Goal: Task Accomplishment & Management: Complete application form

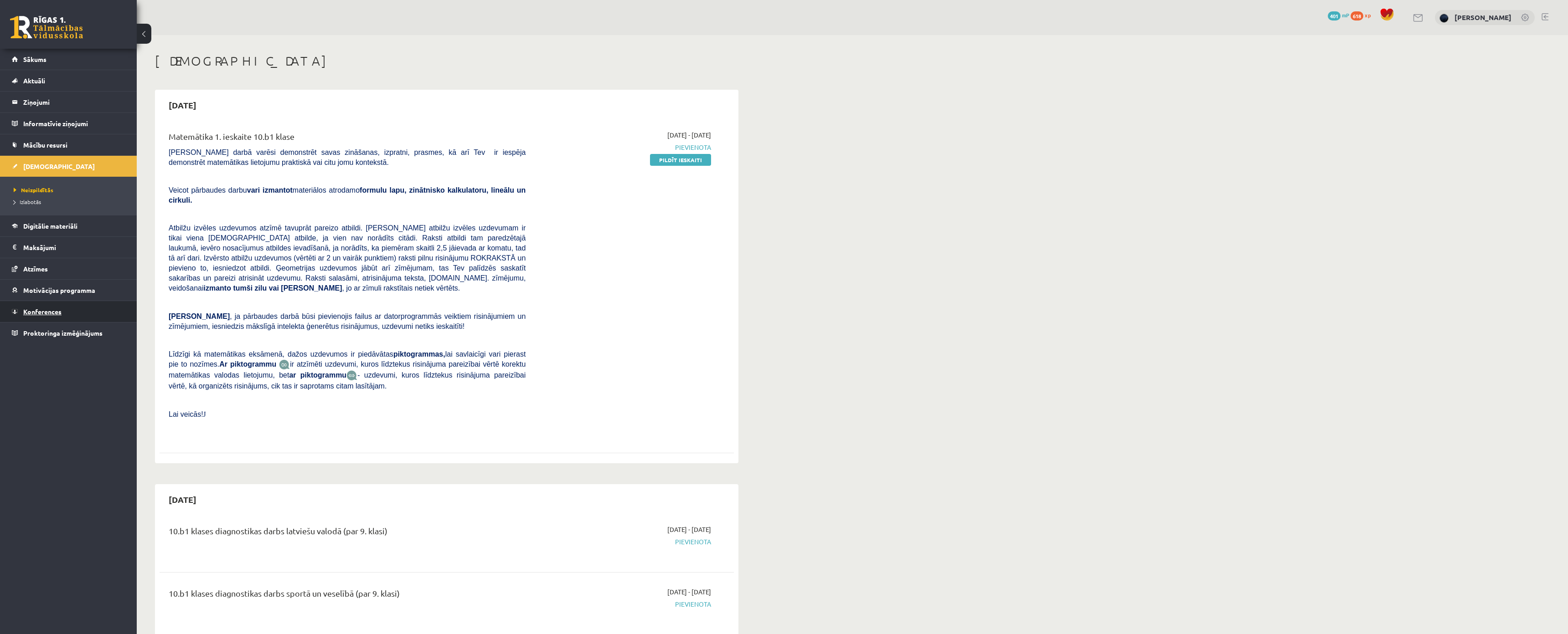
click at [60, 315] on span "Konferences" at bounding box center [42, 312] width 38 height 8
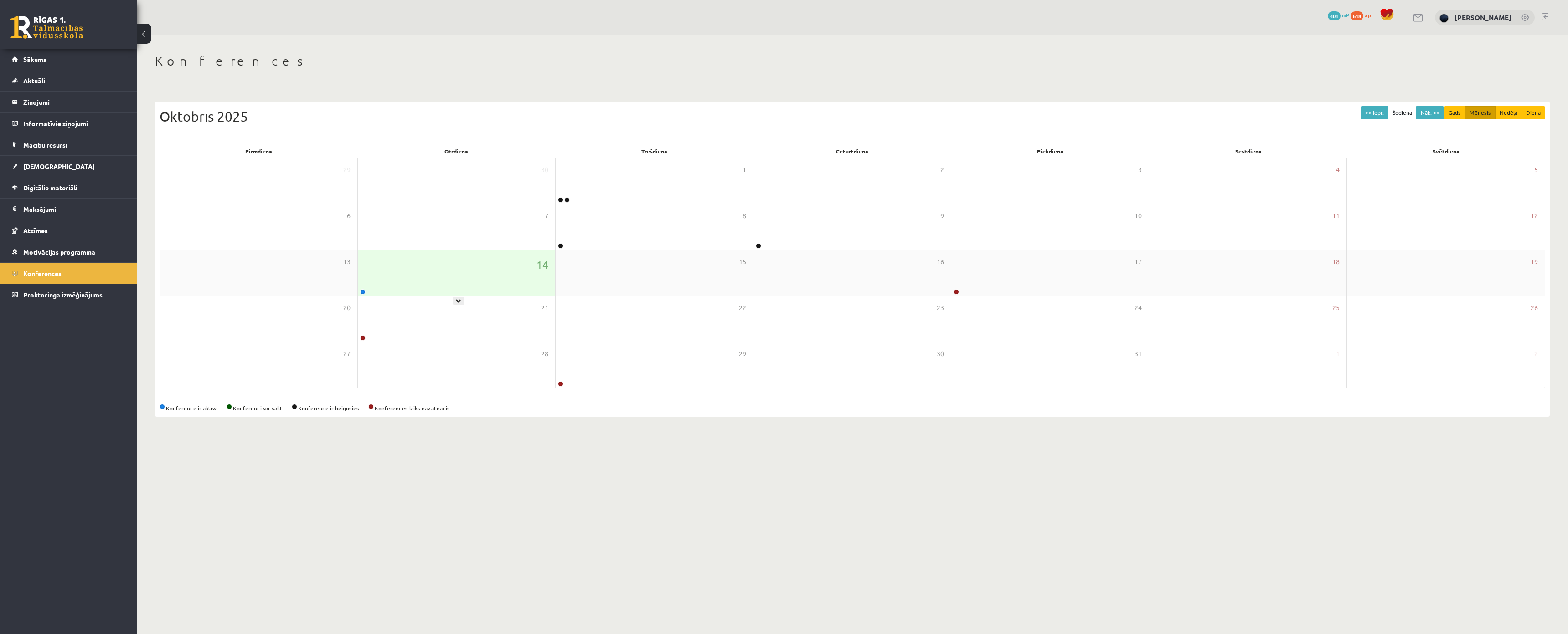
click at [415, 285] on div "14" at bounding box center [457, 272] width 198 height 46
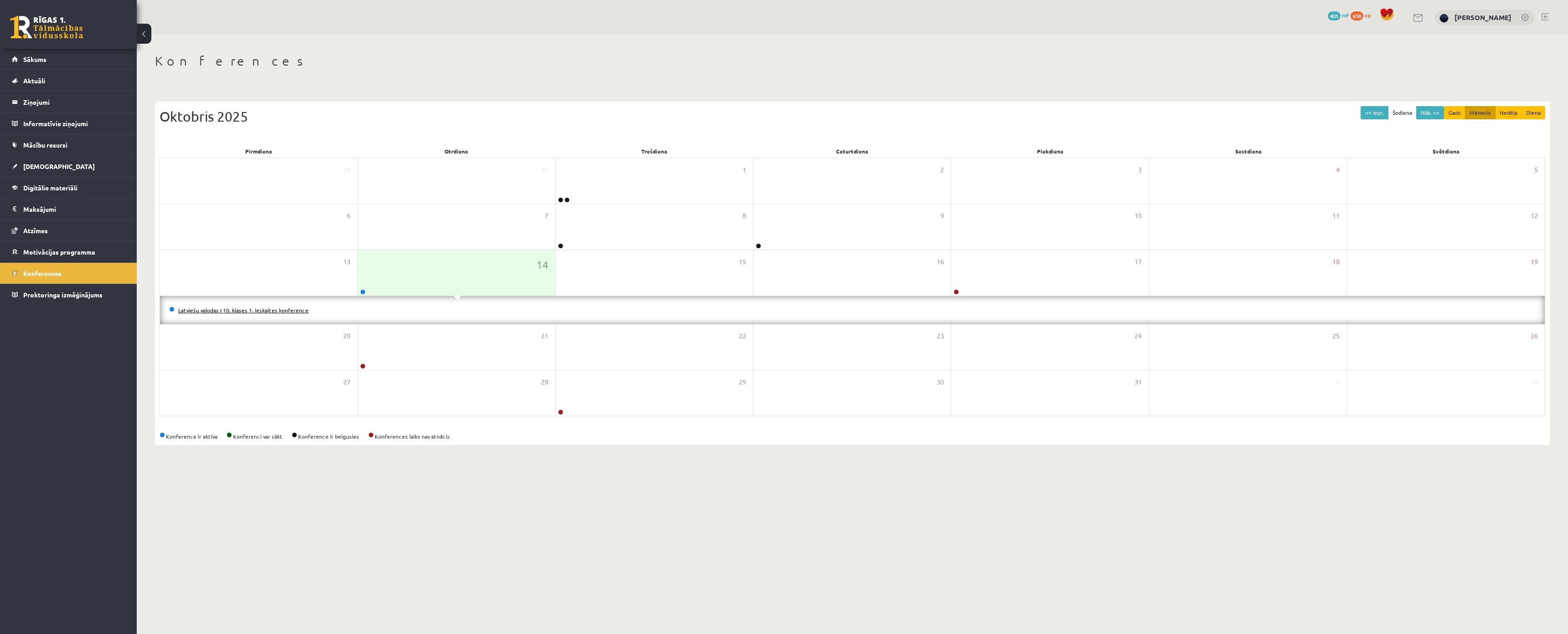
click at [283, 308] on link "Latviešu valodas I 10. klases 1. ieskaites konference" at bounding box center [243, 310] width 130 height 7
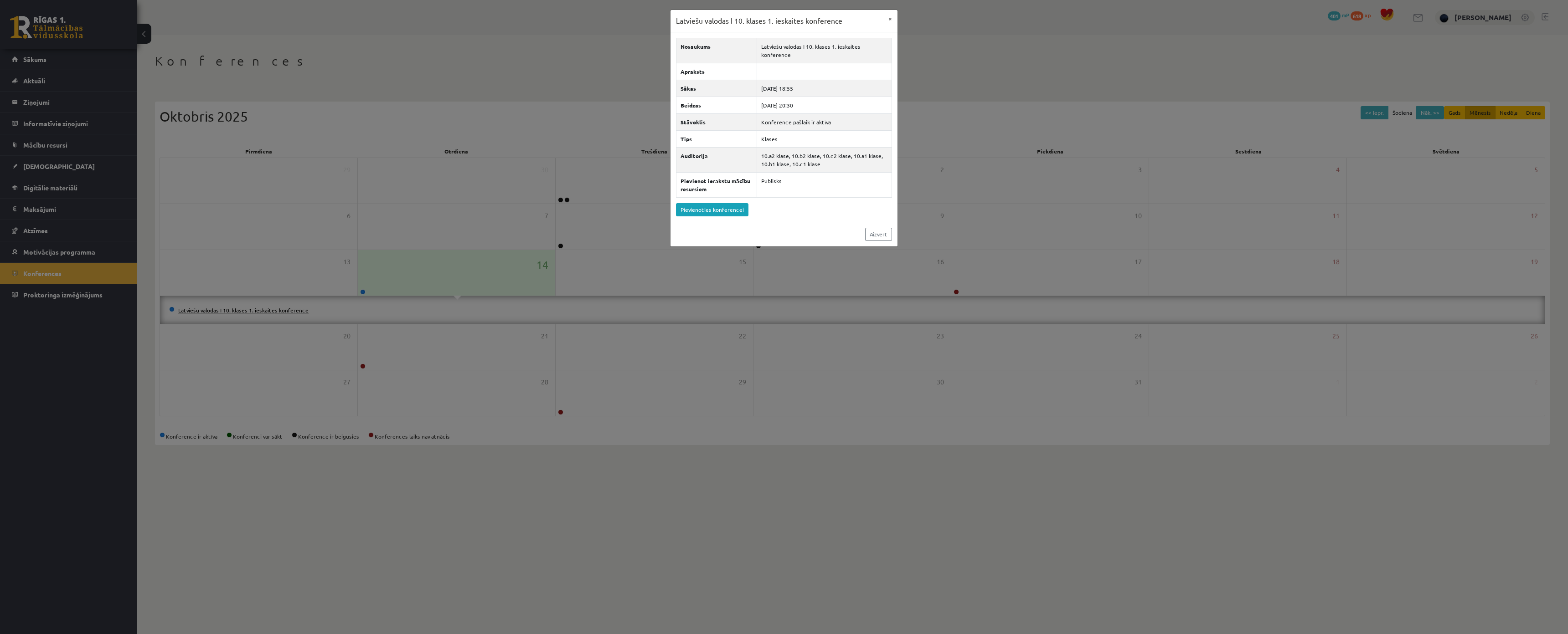
click at [283, 308] on div "Latviešu valodas I 10. klases 1. ieskaites konference × Nosaukums Latviešu valo…" at bounding box center [784, 317] width 1568 height 634
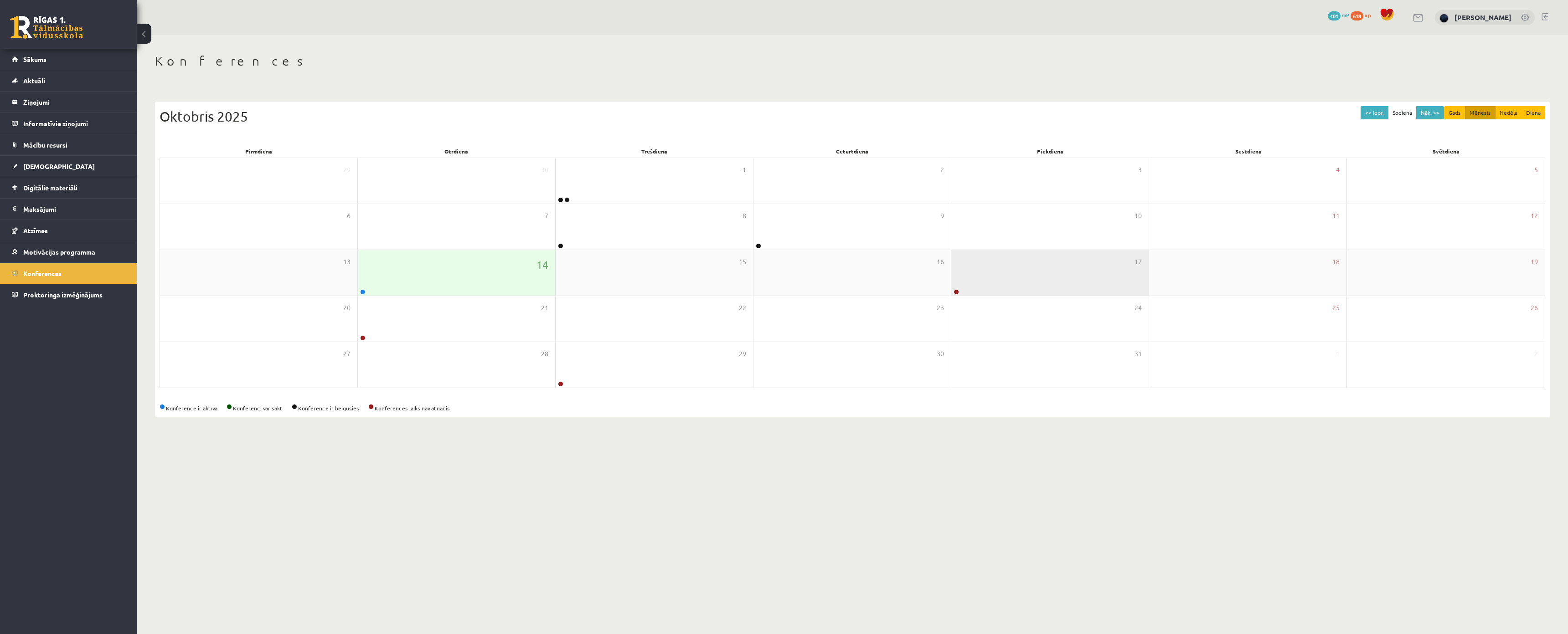
click at [995, 285] on div "17" at bounding box center [1050, 272] width 198 height 46
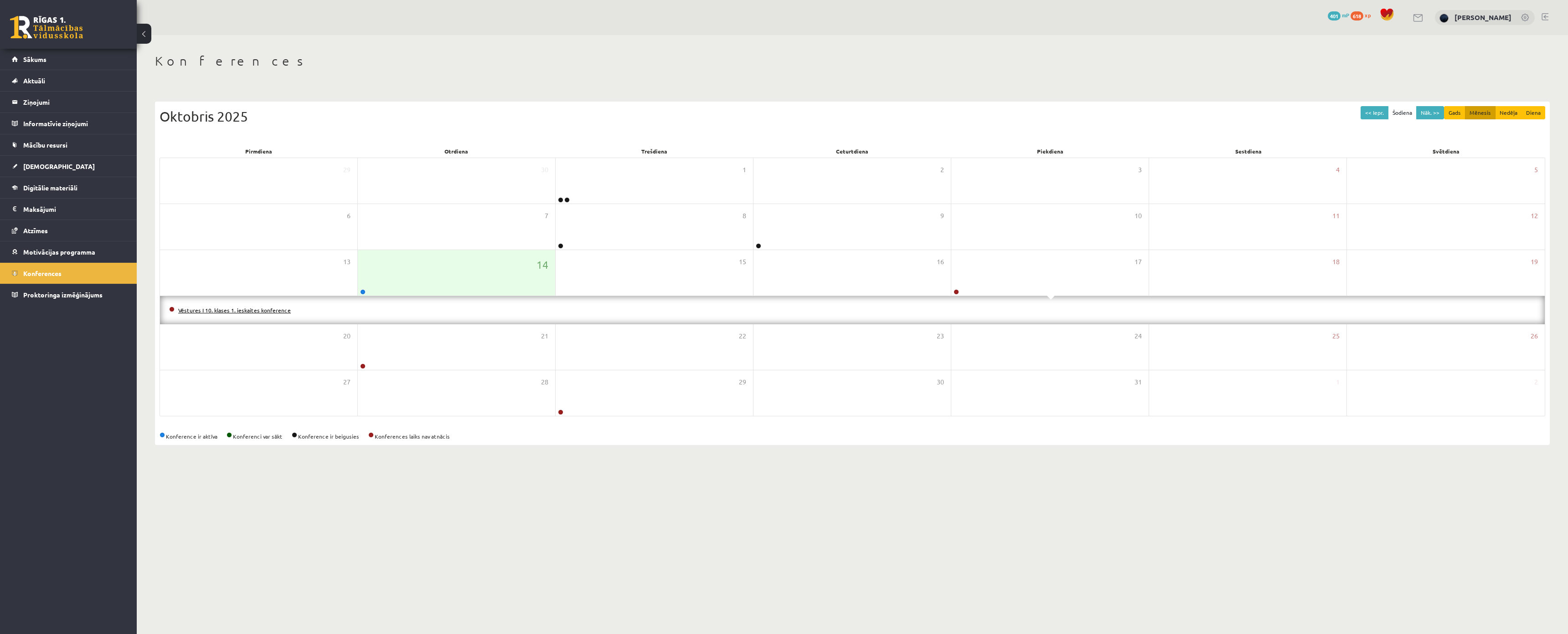
click at [277, 309] on link "Vēstures I 10. klases 1. ieskaites konference" at bounding box center [234, 310] width 113 height 7
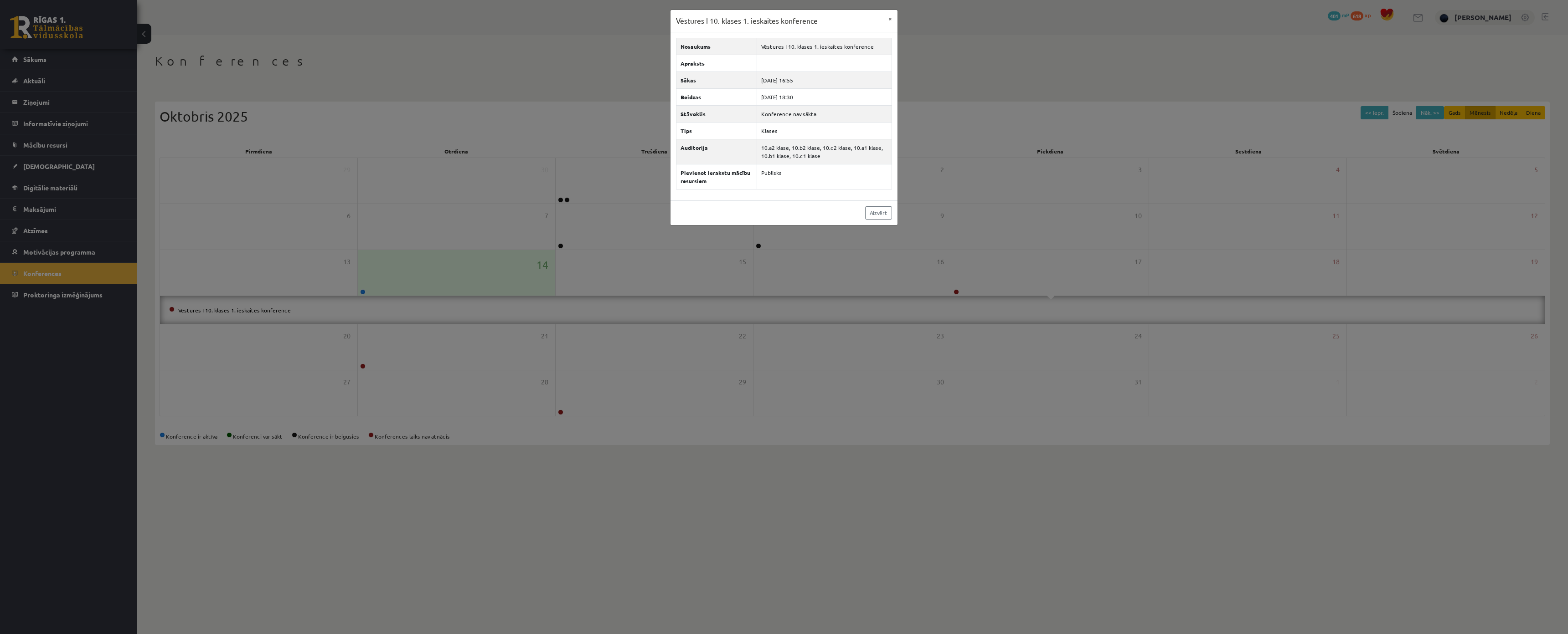
click at [277, 307] on div "Vēstures I 10. klases 1. ieskaites konference × Nosaukums Vēstures I 10. klases…" at bounding box center [784, 317] width 1568 height 634
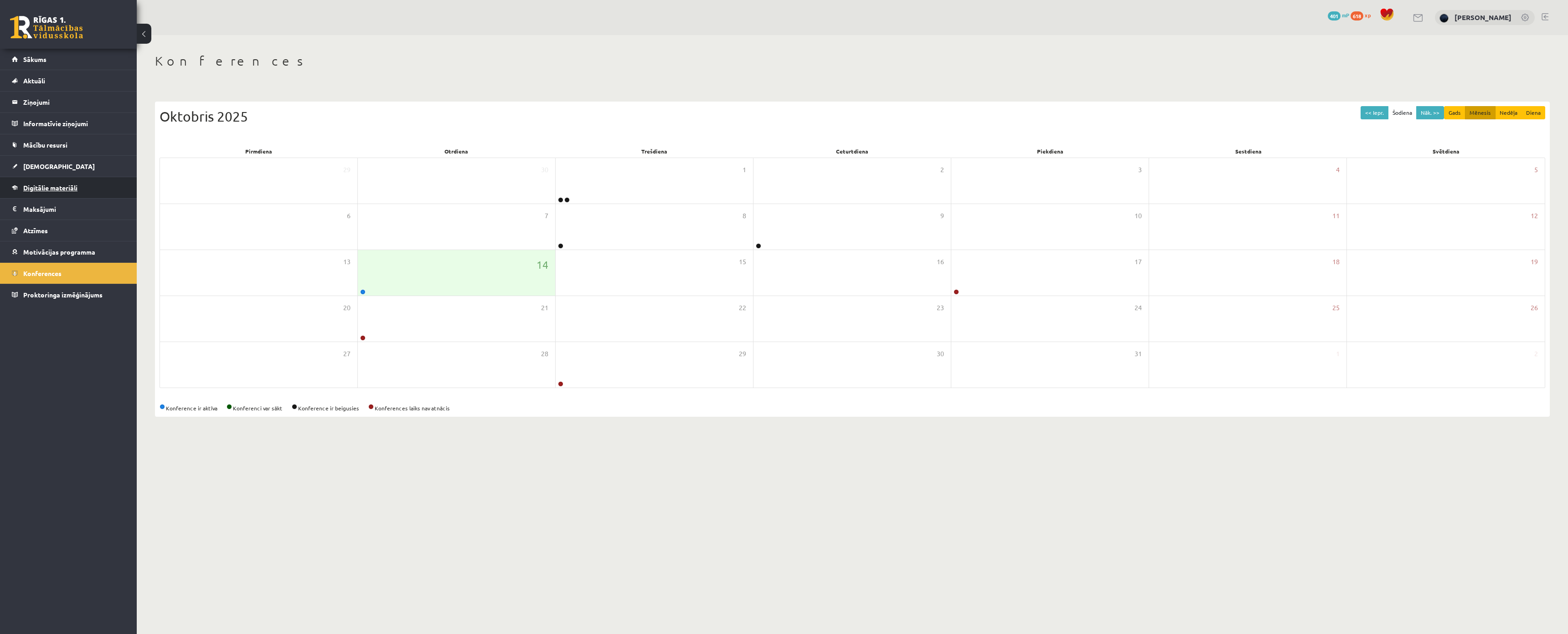
click at [69, 190] on span "Digitālie materiāli" at bounding box center [50, 187] width 54 height 8
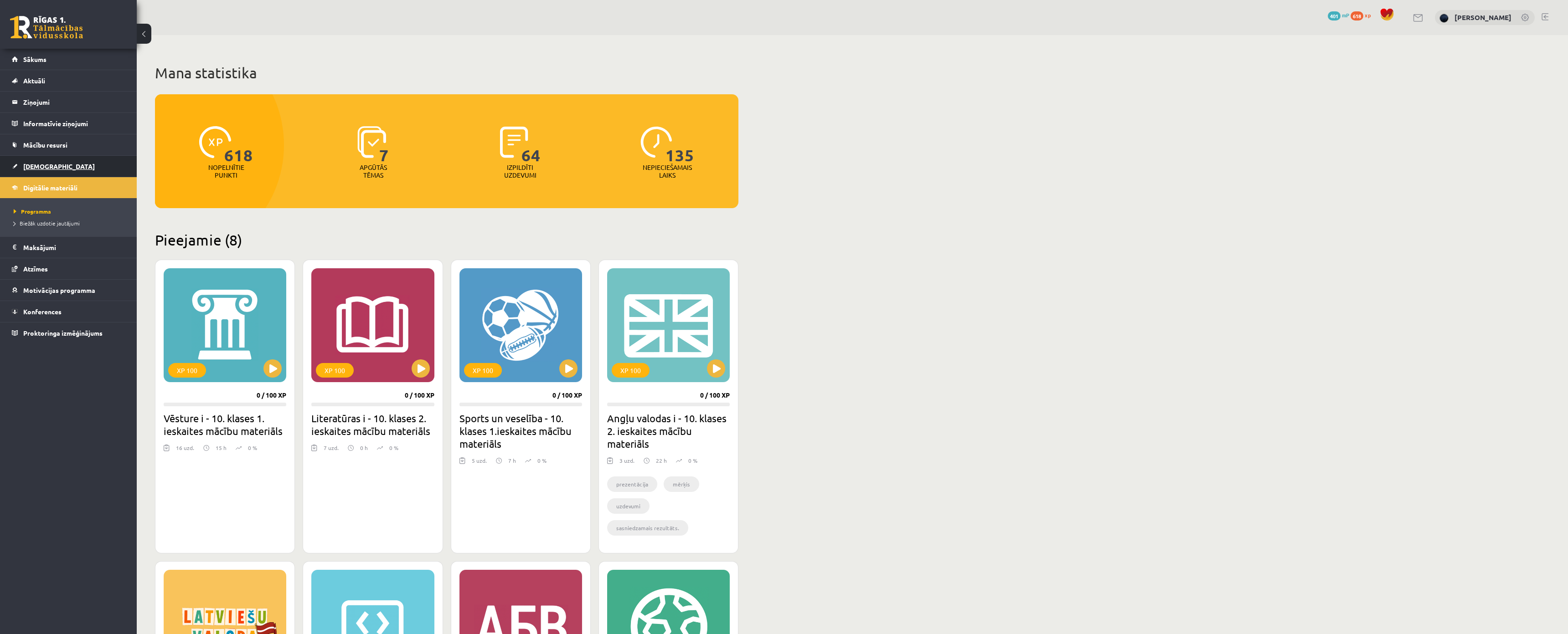
click at [33, 162] on link "[DEMOGRAPHIC_DATA]" at bounding box center [68, 166] width 113 height 21
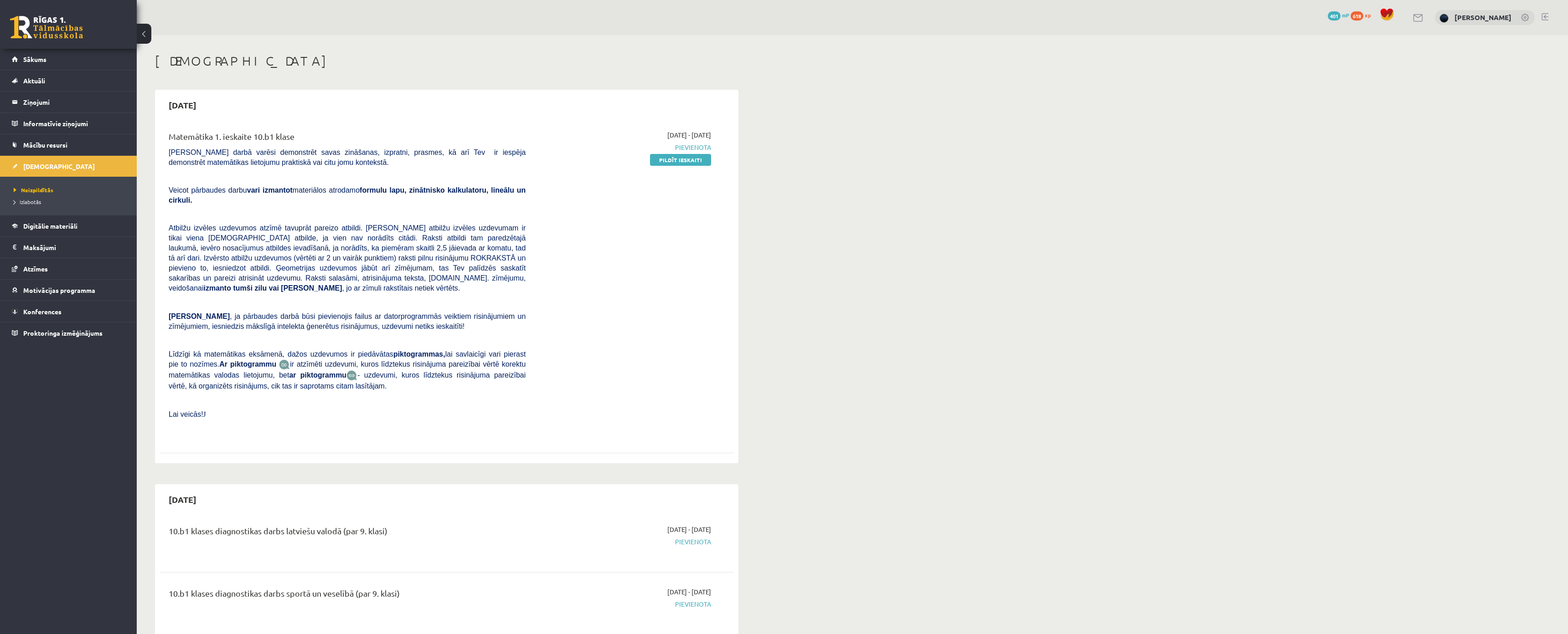
click at [694, 153] on div "2025-10-01 - 2025-10-15 Pievienota Pildīt ieskaiti" at bounding box center [625, 284] width 185 height 308
click at [692, 158] on link "Pildīt ieskaiti" at bounding box center [681, 160] width 61 height 12
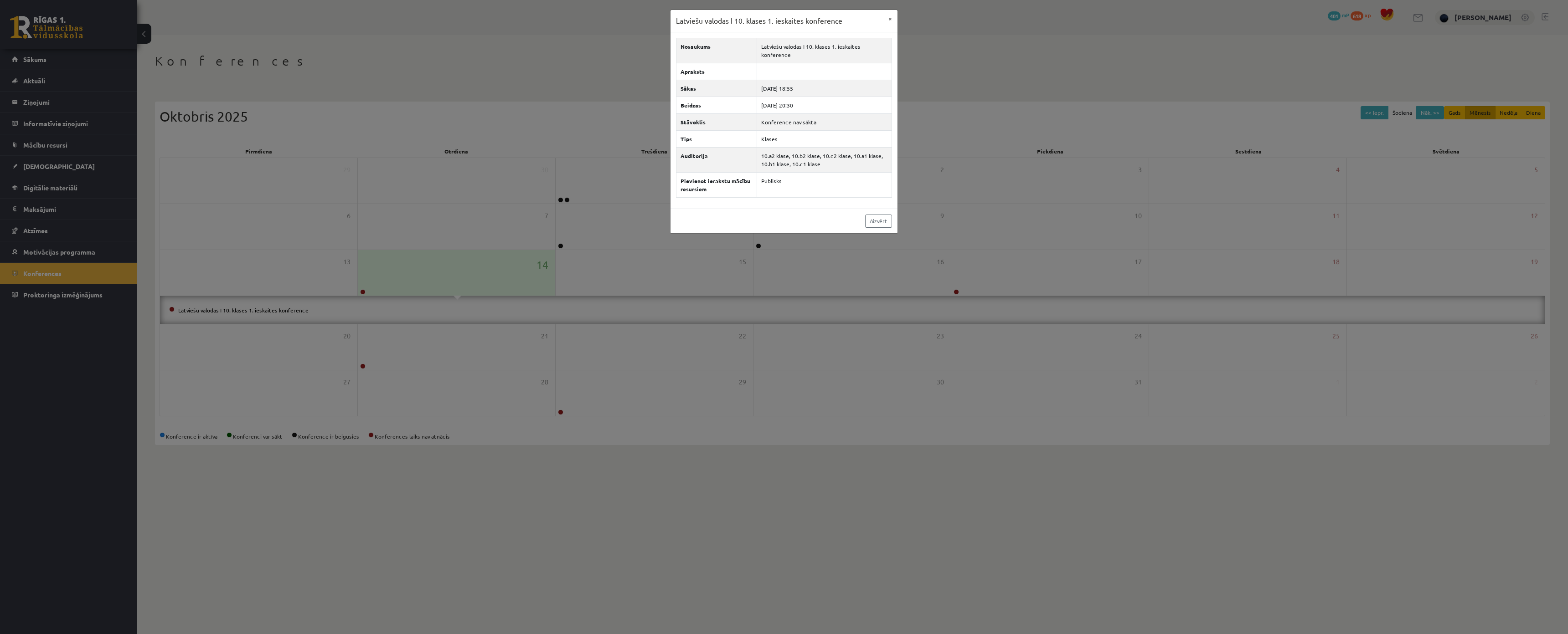
drag, startPoint x: 467, startPoint y: 283, endPoint x: 464, endPoint y: 280, distance: 4.2
click at [464, 283] on div "Latviešu valodas I 10. klases 1. ieskaites konference × Nosaukums Latviešu valo…" at bounding box center [784, 317] width 1568 height 634
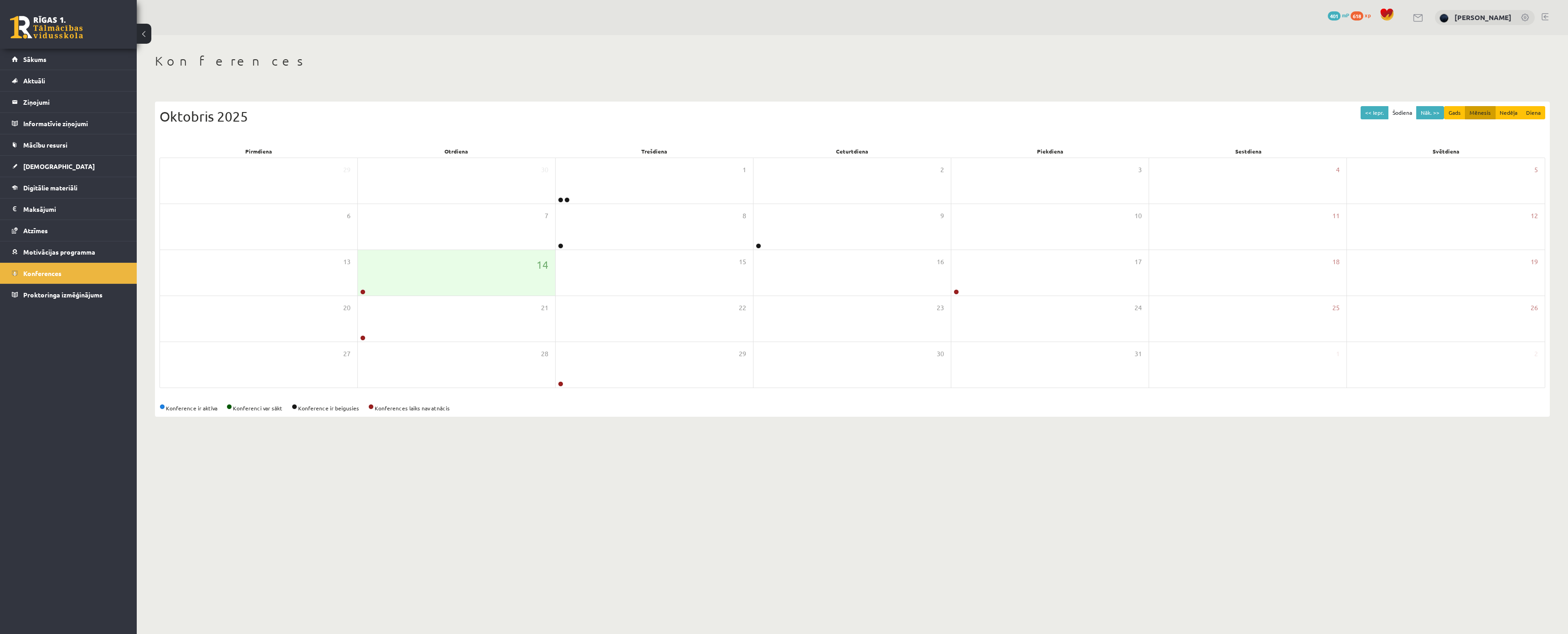
click at [428, 285] on div "14" at bounding box center [457, 272] width 198 height 46
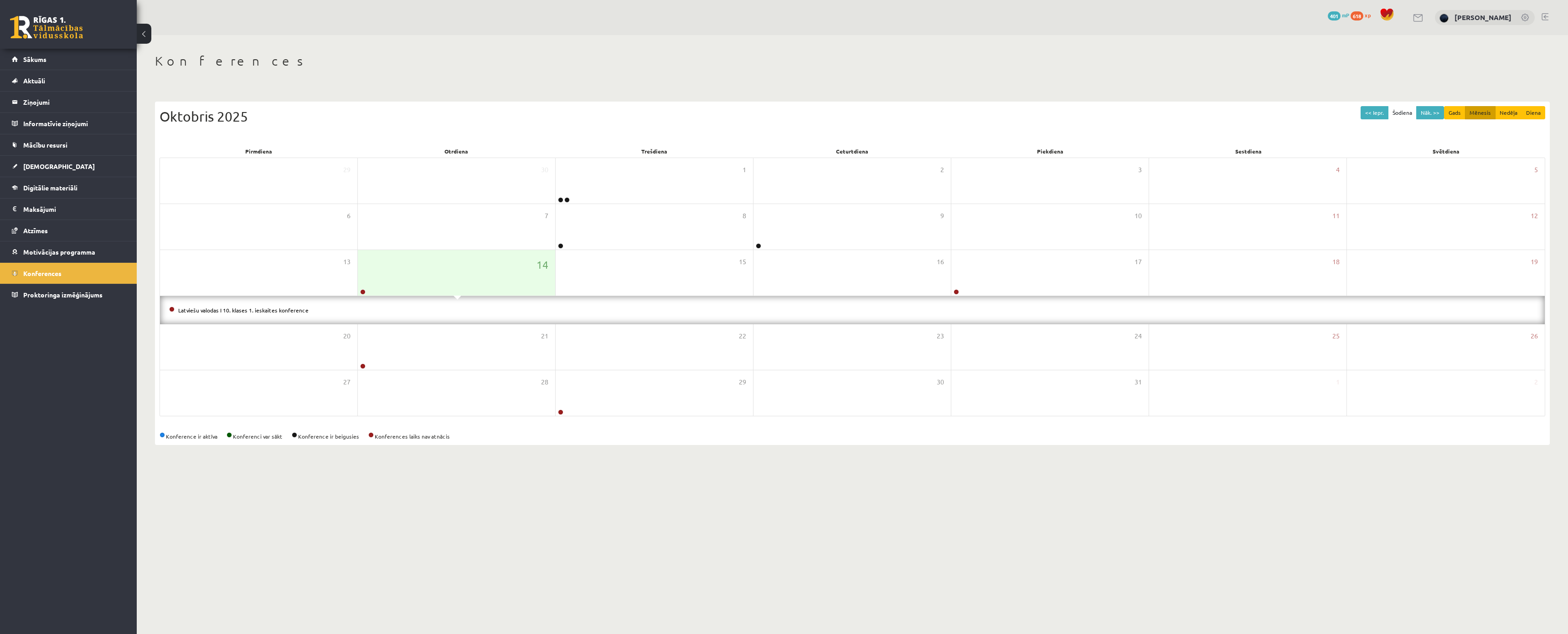
click at [227, 304] on div "Latviešu valodas I 10. klases 1. ieskaites konference" at bounding box center [852, 310] width 1384 height 28
click at [225, 308] on link "Latviešu valodas I 10. klases 1. ieskaites konference" at bounding box center [243, 310] width 130 height 7
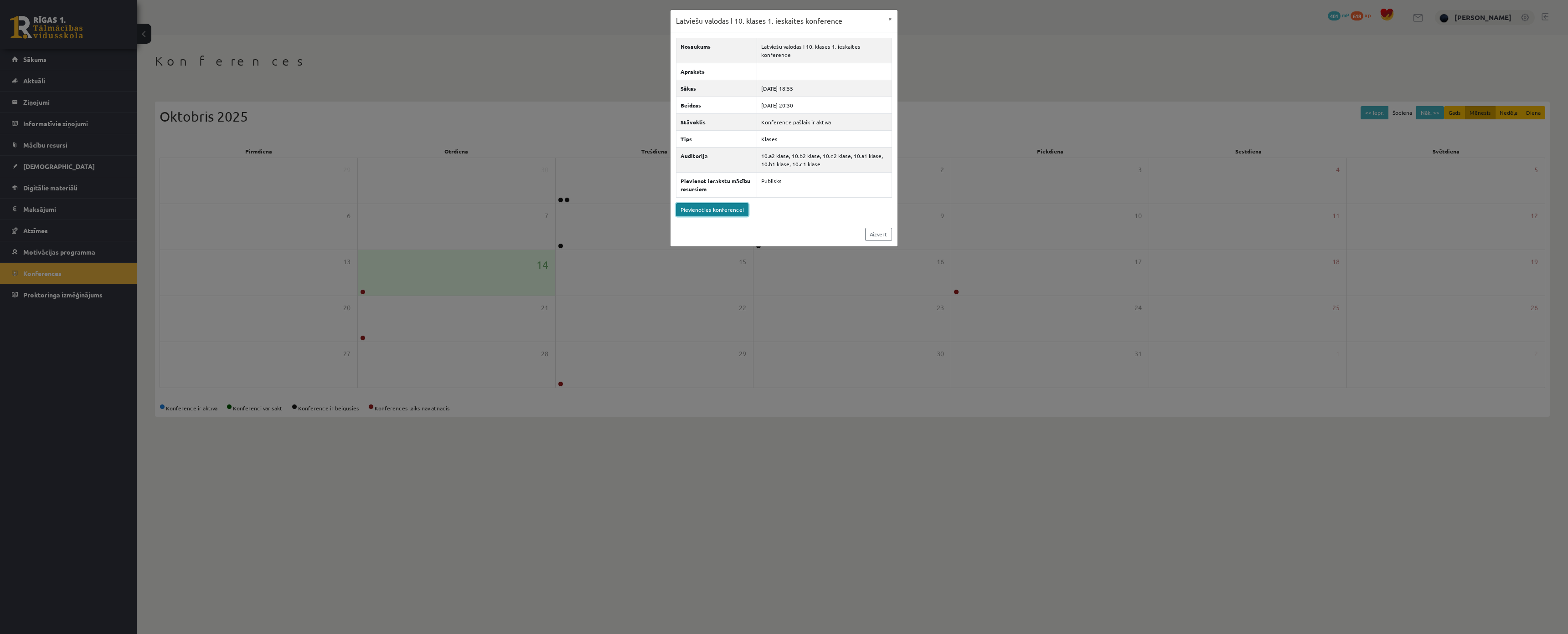
click at [702, 215] on link "Pievienoties konferencei" at bounding box center [712, 210] width 73 height 13
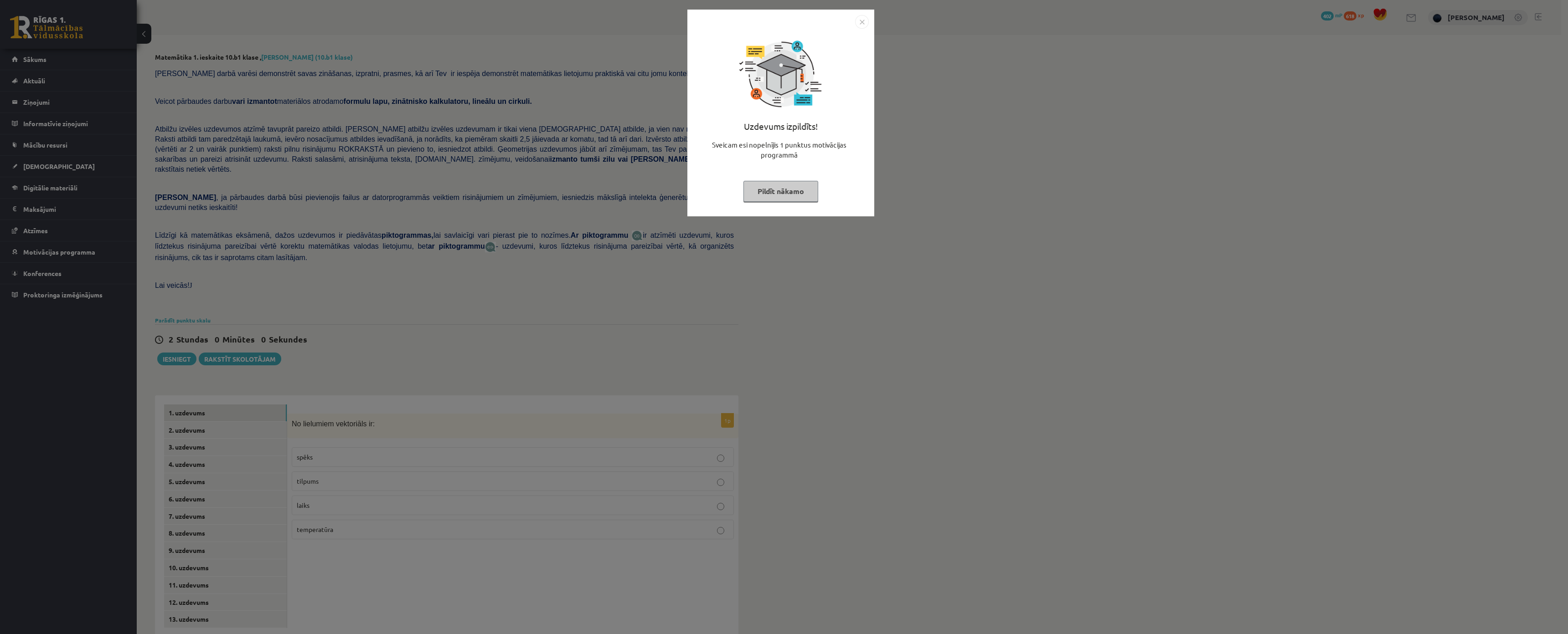
click at [797, 201] on div "Uzdevums izpildīts! Sveicam esi nopelnījis 1 punktus motivācijas programmā Pild…" at bounding box center [781, 120] width 176 height 182
click at [787, 191] on button "Pildīt nākamo" at bounding box center [780, 191] width 75 height 21
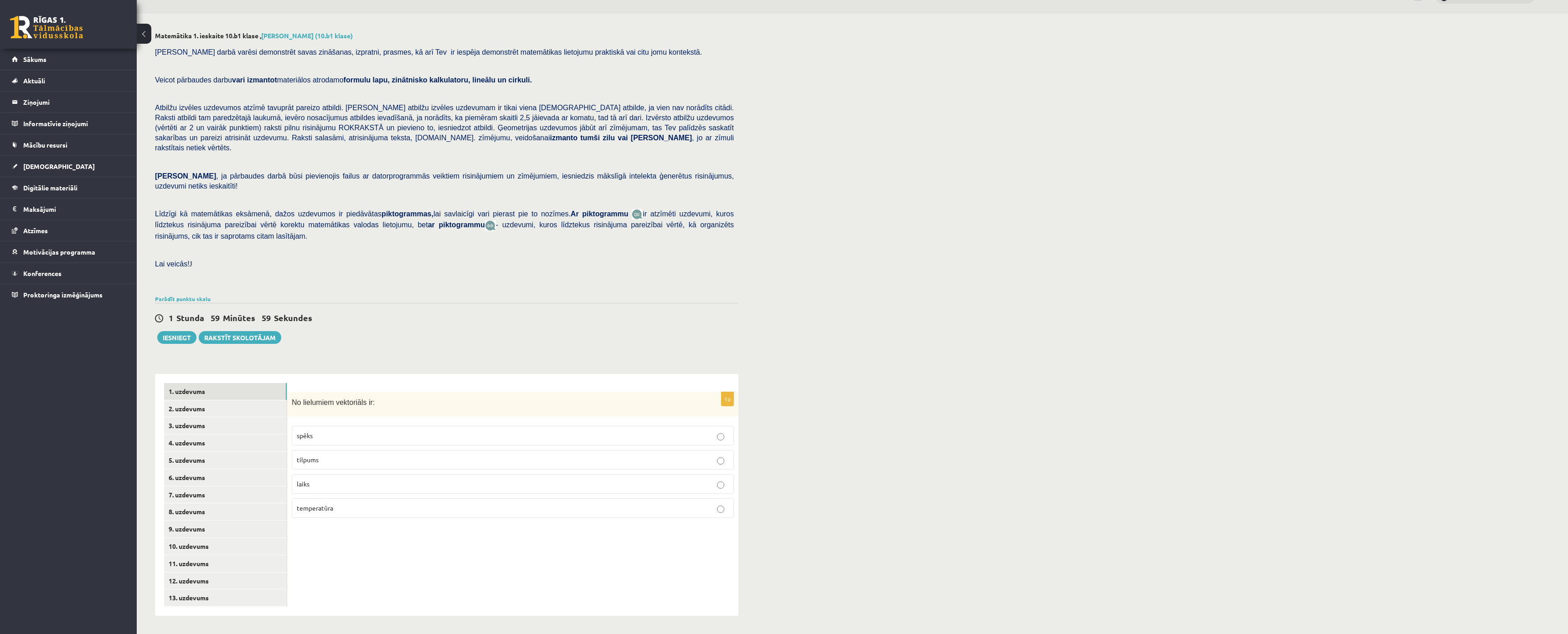
scroll to position [57, 0]
drag, startPoint x: 291, startPoint y: 342, endPoint x: 866, endPoint y: 471, distance: 589.3
click at [866, 471] on div "Matemātika 1. ieskaite 10.b1 klase , Nikolass Karpjuks (10.b1 klase) Pārbaudes …" at bounding box center [852, 324] width 1431 height 621
copy div "No lielumiem vektoriāls ir: spēks tilpums laiks temperatūra"
click at [868, 471] on div "Matemātika 1. ieskaite 10.b1 klase , Nikolass Karpjuks (10.b1 klase) Pārbaudes …" at bounding box center [852, 324] width 1431 height 621
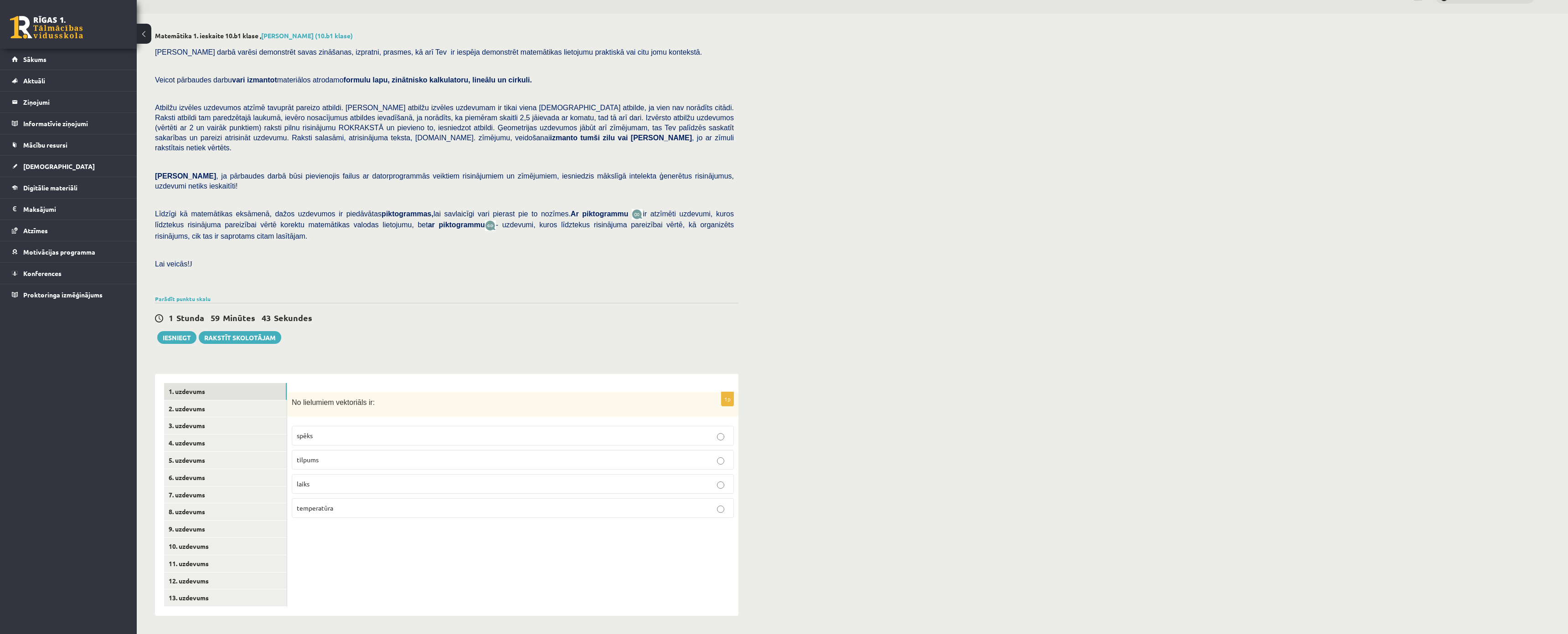
click at [307, 431] on span "spēks" at bounding box center [304, 435] width 16 height 8
click at [203, 401] on link "2. uzdevums" at bounding box center [225, 409] width 123 height 17
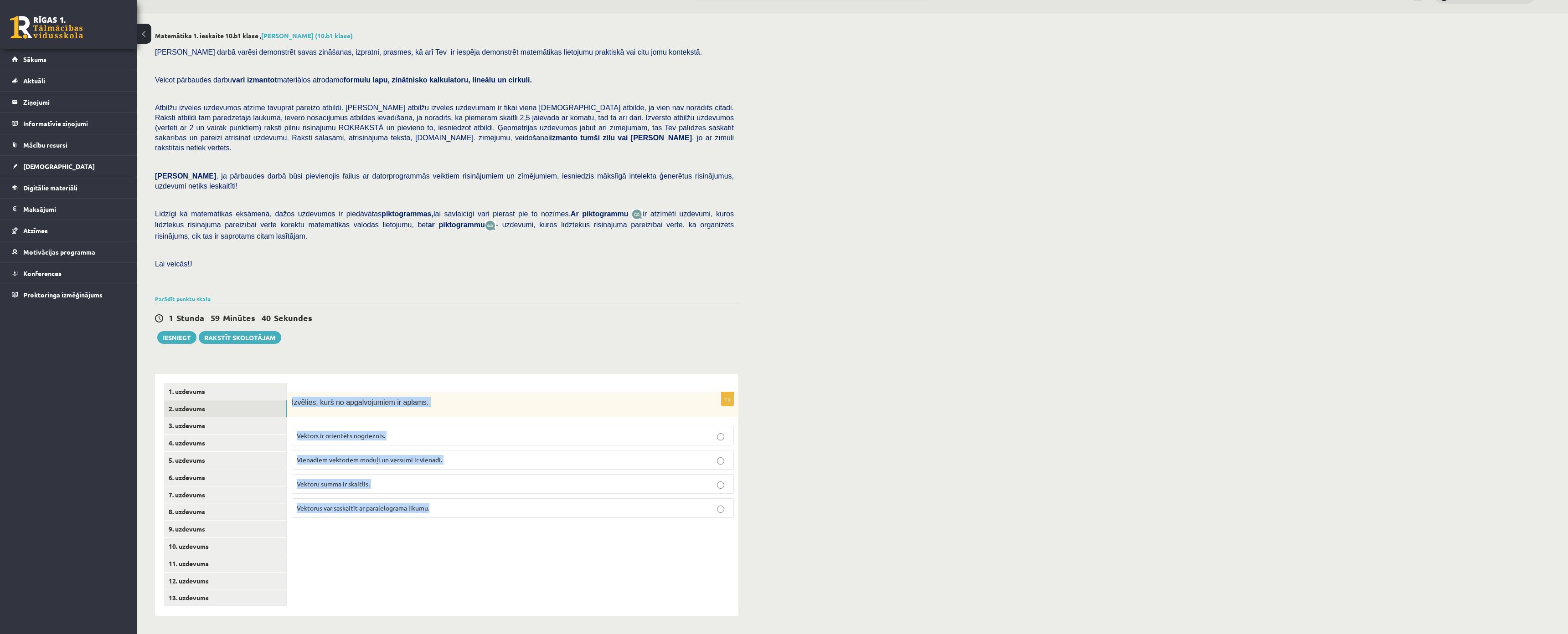
drag, startPoint x: 291, startPoint y: 346, endPoint x: 764, endPoint y: 457, distance: 485.8
click at [764, 457] on div "Matemātika 1. ieskaite 10.b1 klase , Nikolass Karpjuks (10.b1 klase) Pārbaudes …" at bounding box center [852, 324] width 1431 height 621
copy div "Izvēlies, kurš no apgalvojumiem ir aplams. Vektors ir orientēts nogrieznis. Vie…"
click at [811, 405] on div "Matemātika 1. ieskaite 10.b1 klase , Nikolass Karpjuks (10.b1 klase) Pārbaudes …" at bounding box center [852, 324] width 1431 height 621
click at [403, 306] on div "Matemātika 1. ieskaite 10.b1 klase , Nikolass Karpjuks (10.b1 klase) Pārbaudes …" at bounding box center [446, 324] width 620 height 621
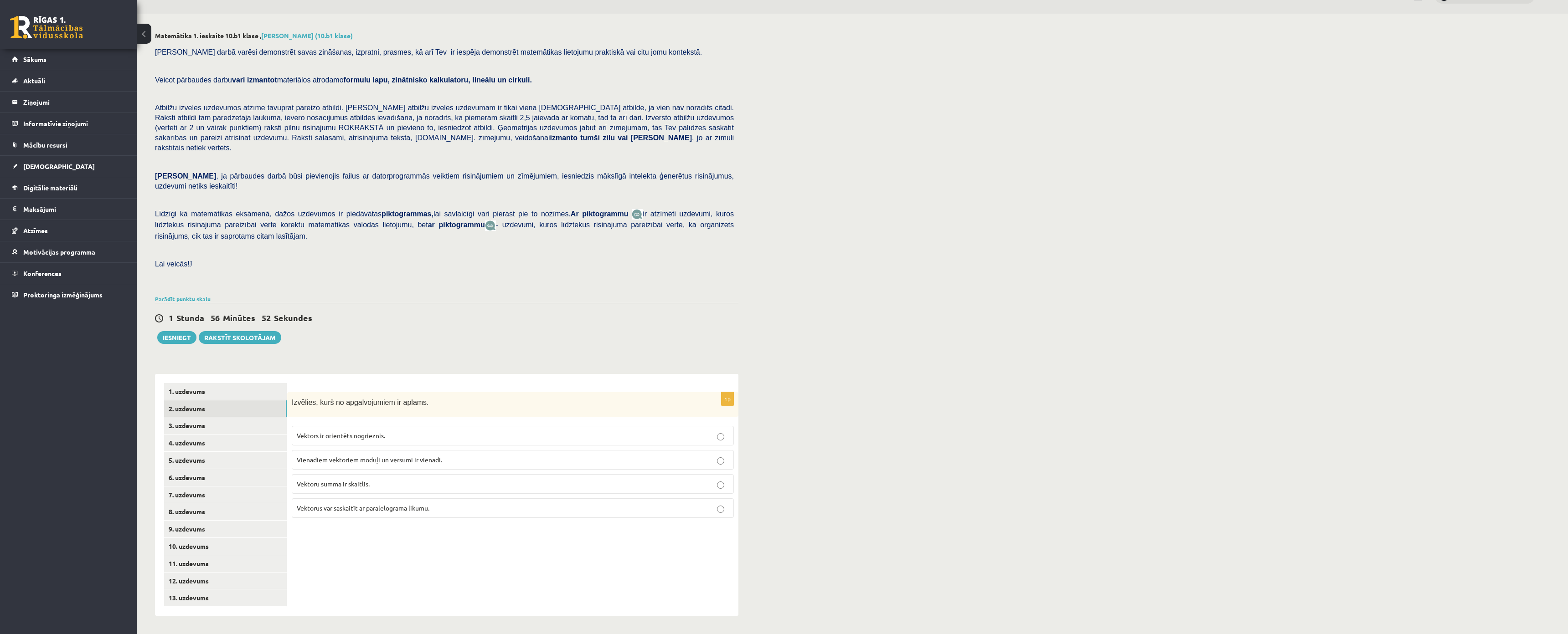
click at [321, 426] on label "Vektors ir orientēts nogrieznis." at bounding box center [513, 436] width 442 height 20
click at [314, 480] on span "Vektoru summa ir skaitlis." at bounding box center [333, 484] width 73 height 8
click at [172, 418] on link "3. uzdevums" at bounding box center [225, 426] width 123 height 17
click at [195, 435] on link "4. uzdevums" at bounding box center [225, 443] width 123 height 17
drag, startPoint x: 288, startPoint y: 343, endPoint x: 742, endPoint y: 468, distance: 470.9
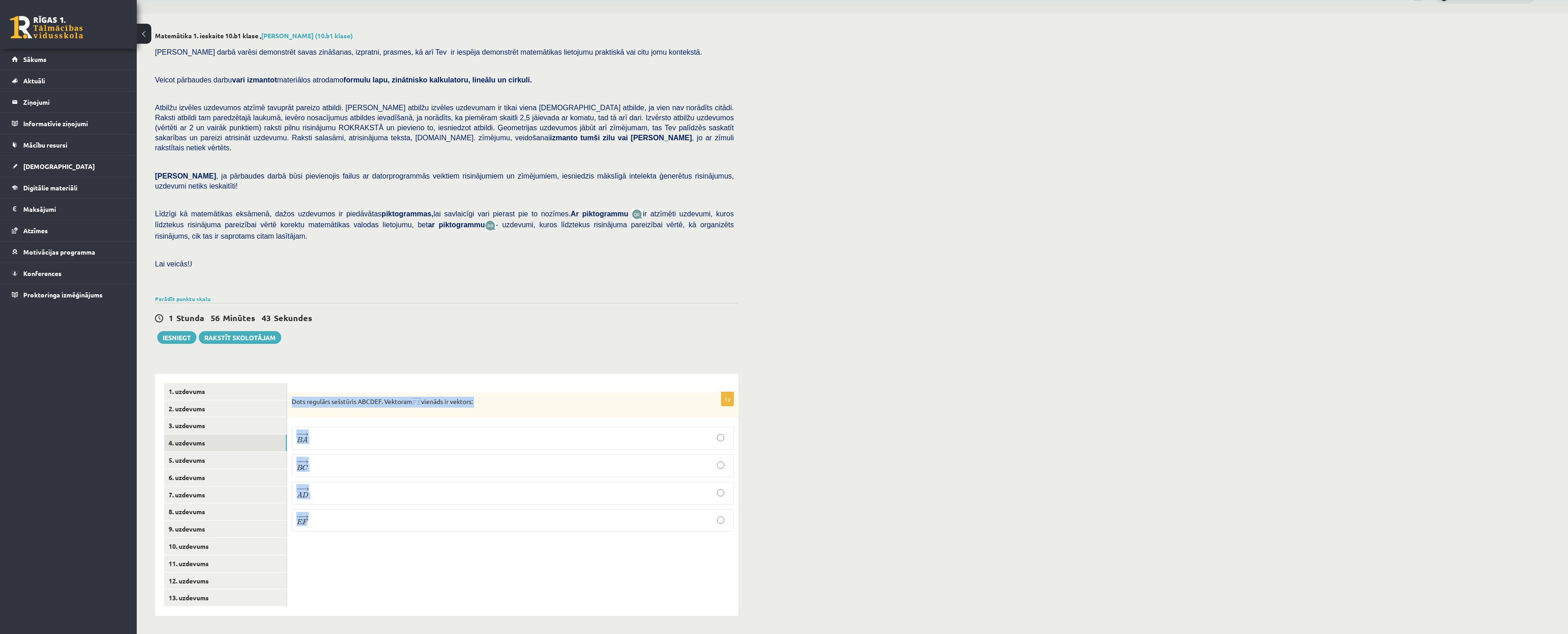
click at [742, 468] on div "Matemātika 1. ieskaite 10.b1 klase , Nikolass Karpjuks (10.b1 klase) Pārbaudes …" at bounding box center [446, 324] width 620 height 621
copy div "Dots regulārs sešstūris ABCDEF. Vektoram vienāds ir vektors: − − → B A B A → − …"
click at [797, 399] on div "Matemātika 1. ieskaite 10.b1 klase , Nikolass Karpjuks (10.b1 klase) Pārbaudes …" at bounding box center [852, 324] width 1431 height 621
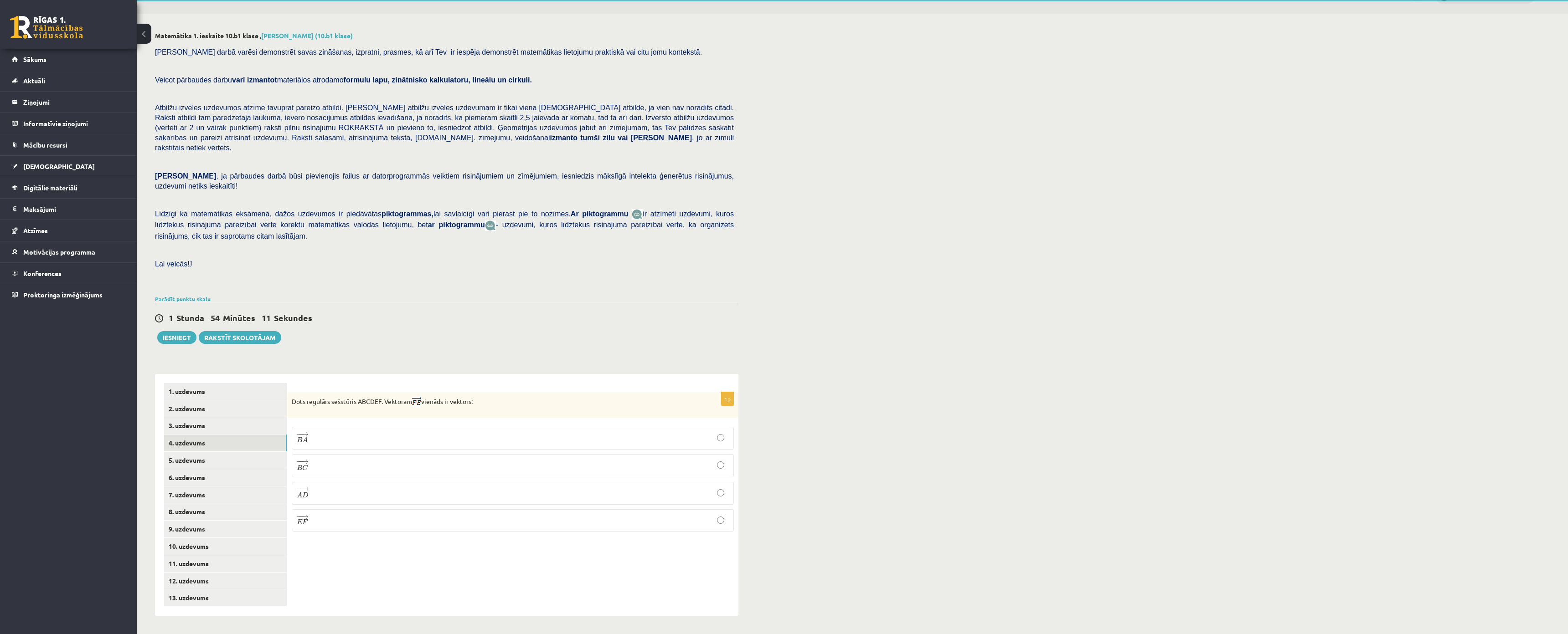
click at [314, 432] on p "− − → B A B A →" at bounding box center [512, 439] width 432 height 13
click at [314, 514] on p "− − → E F E F →" at bounding box center [512, 520] width 432 height 12
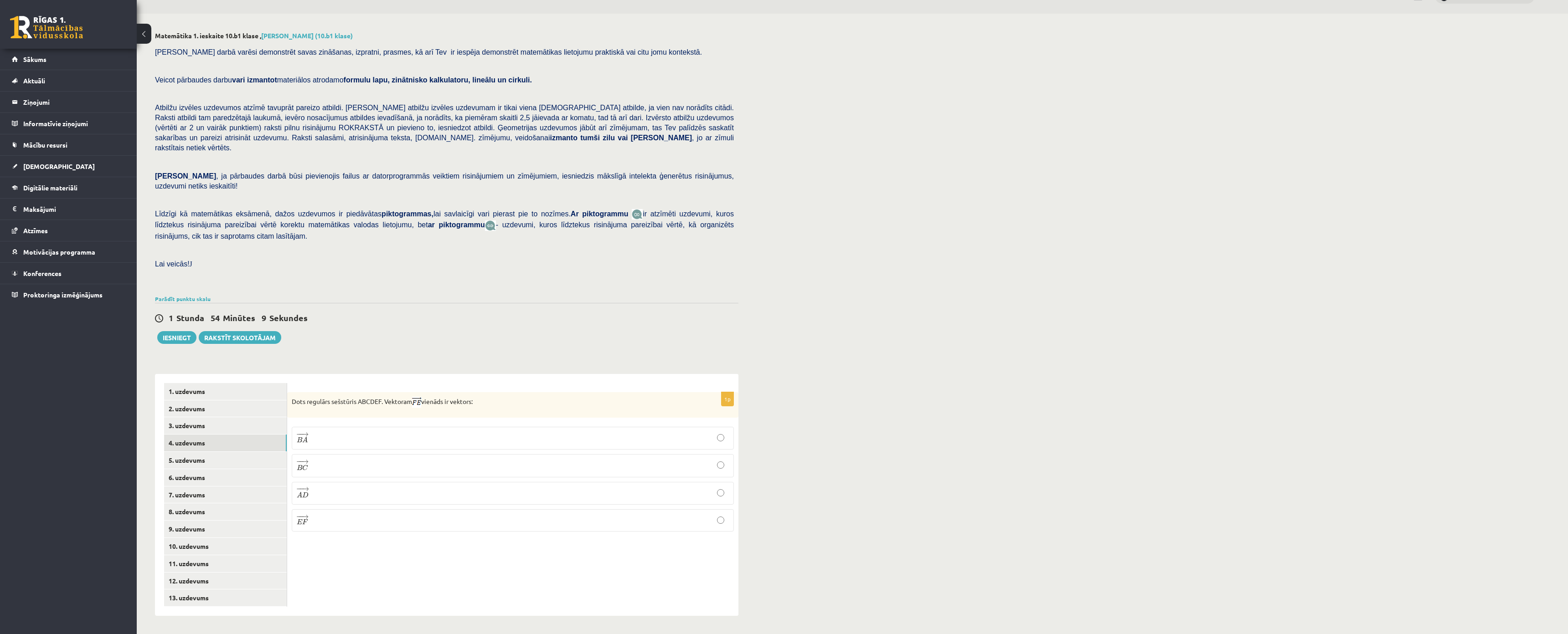
click at [310, 432] on p "− − → B A B A →" at bounding box center [512, 439] width 432 height 13
click at [183, 452] on link "5. uzdevums" at bounding box center [225, 460] width 123 height 17
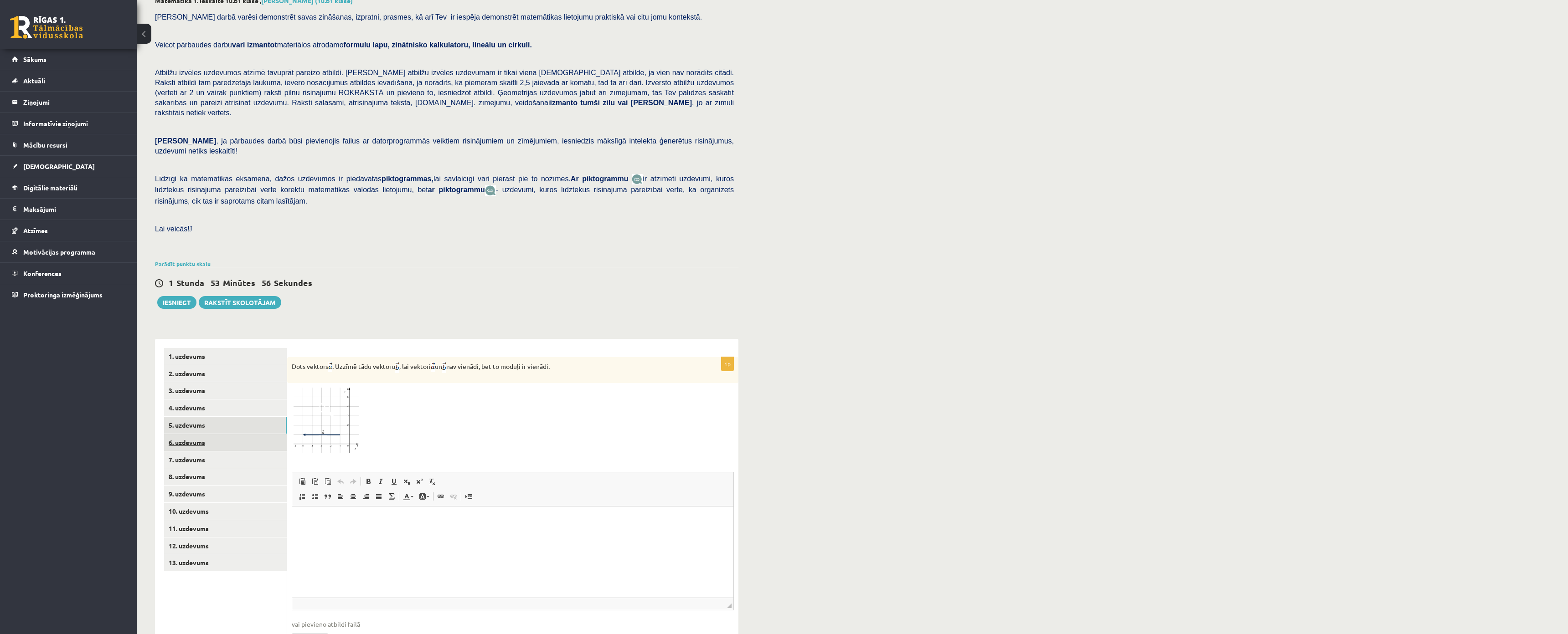
scroll to position [0, 0]
click at [195, 434] on link "6. uzdevums" at bounding box center [225, 442] width 123 height 17
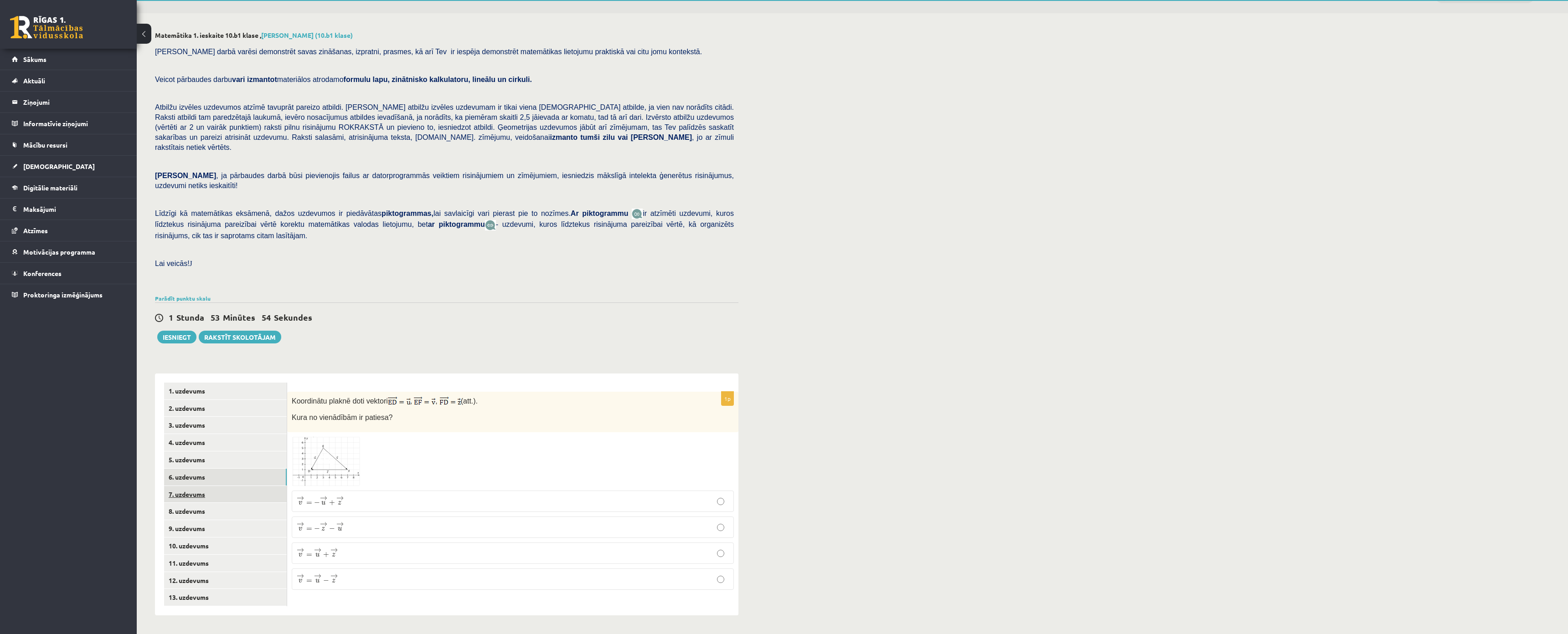
click at [212, 487] on link "7. uzdevums" at bounding box center [225, 495] width 123 height 17
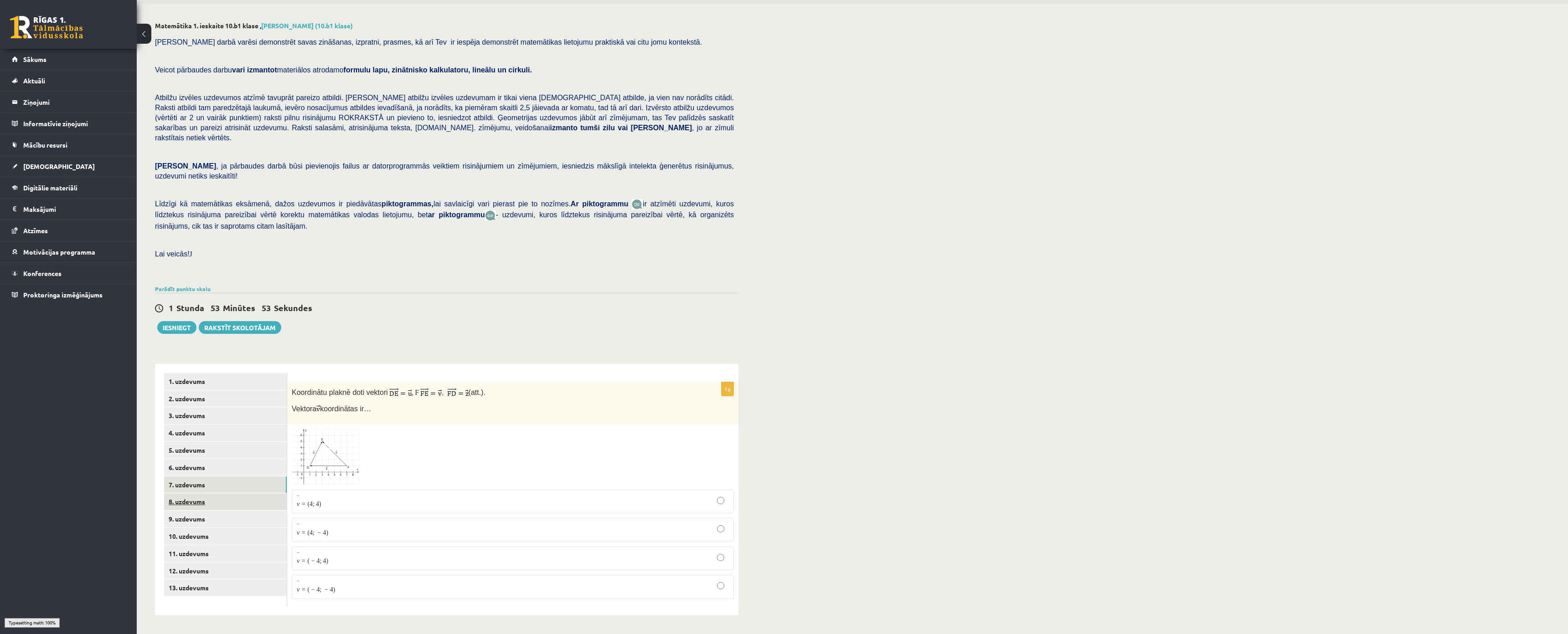
click at [203, 494] on link "8. uzdevums" at bounding box center [225, 502] width 123 height 17
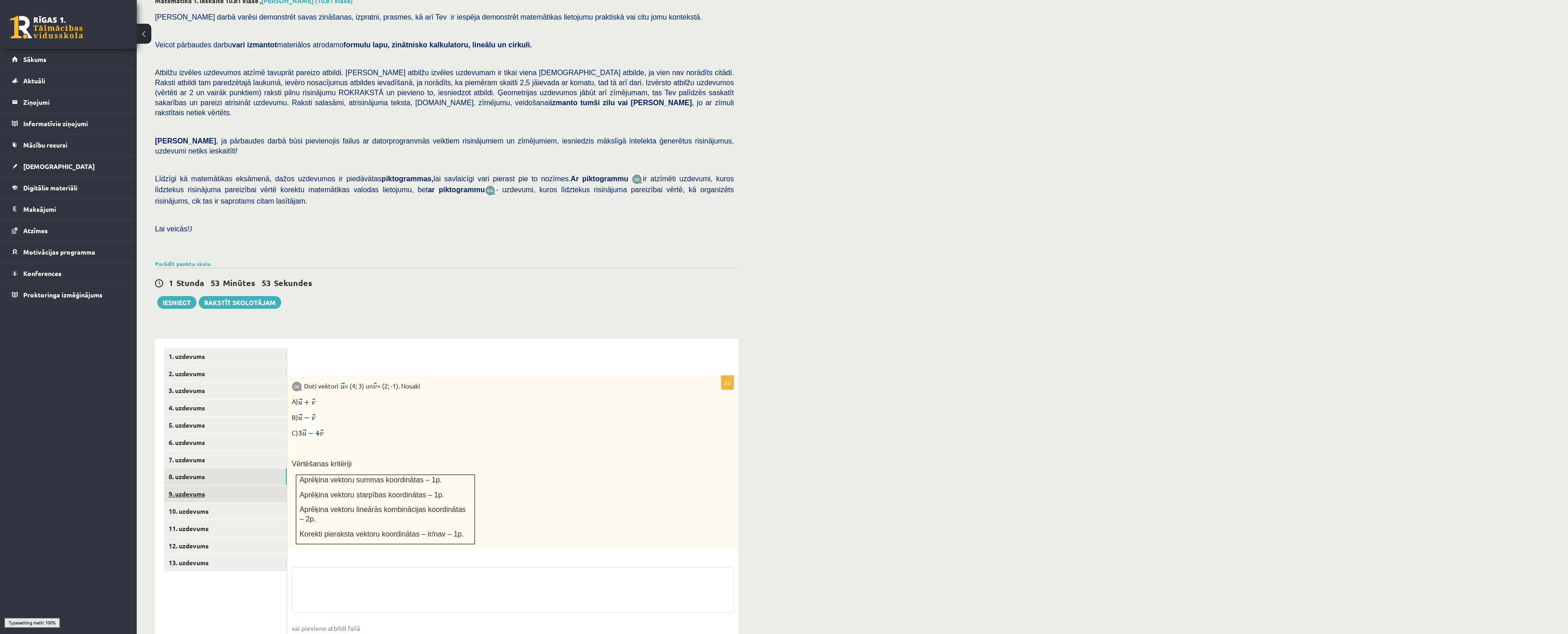
click at [195, 486] on link "9. uzdevums" at bounding box center [225, 494] width 123 height 17
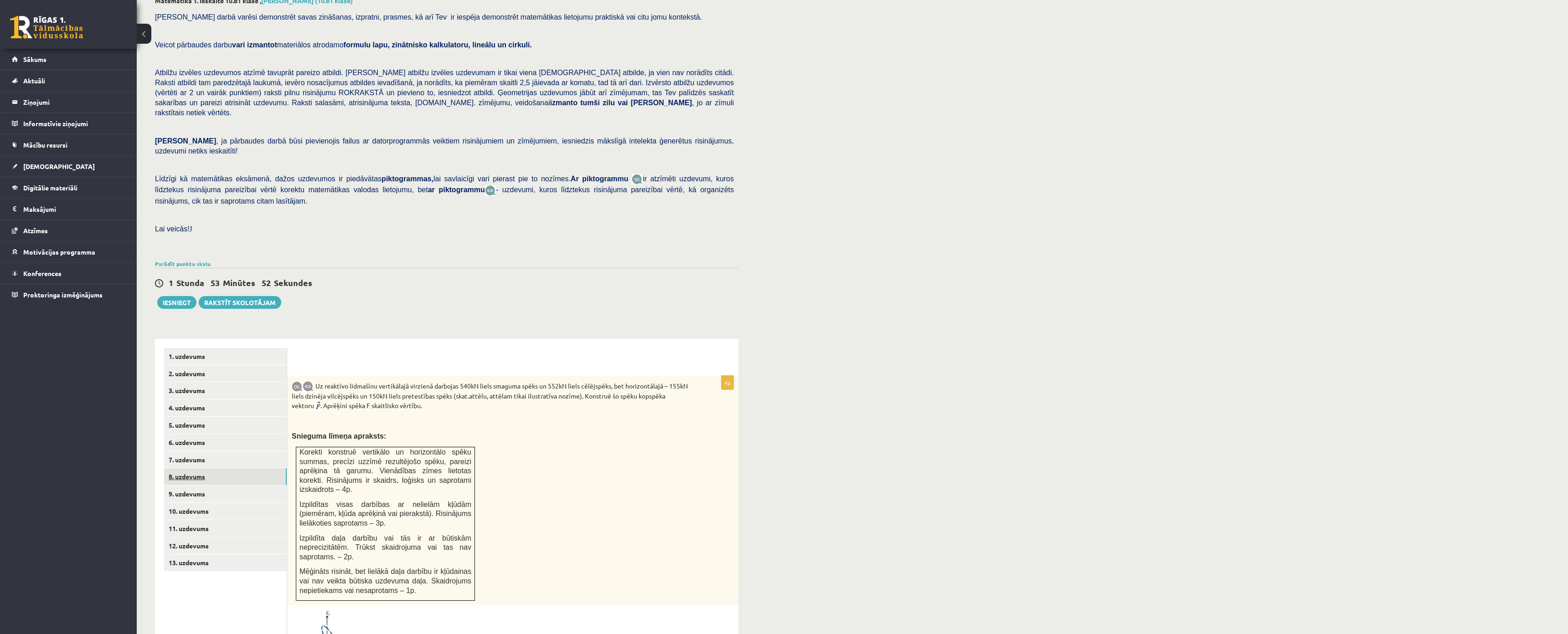
click at [195, 468] on link "8. uzdevums" at bounding box center [225, 476] width 123 height 17
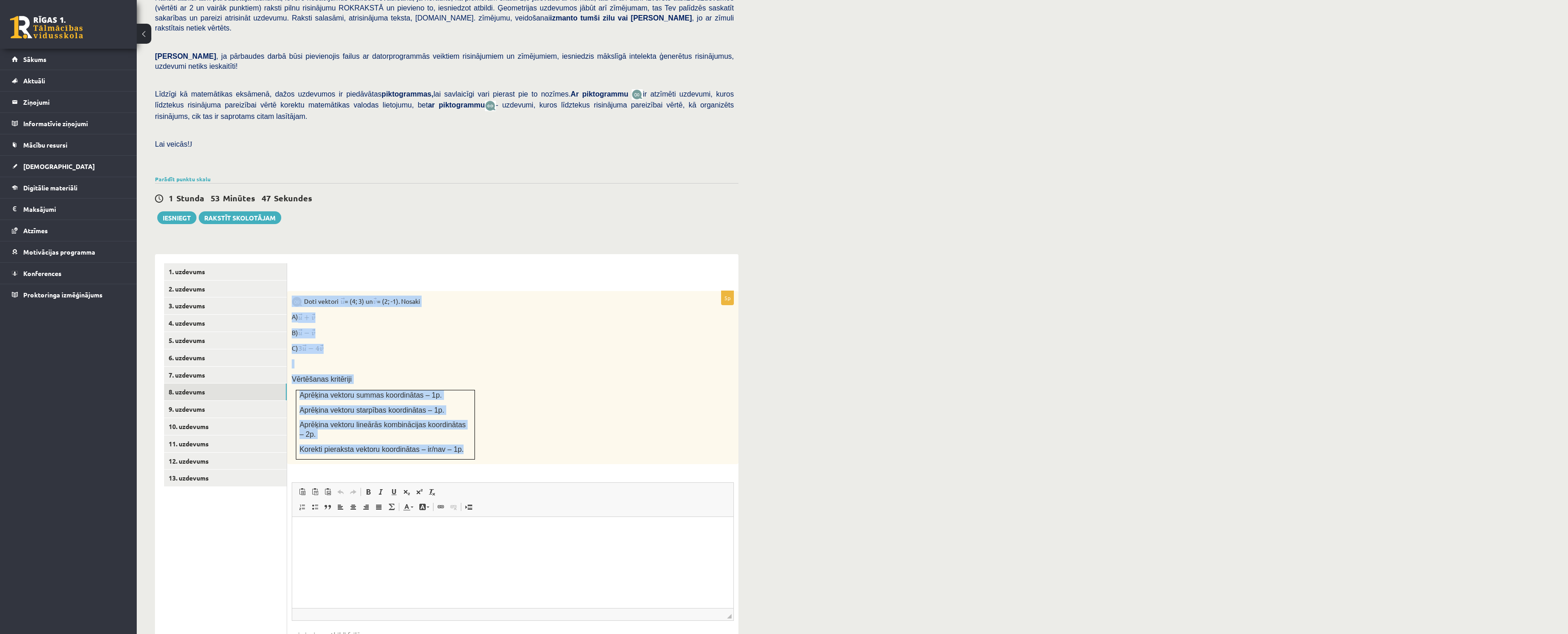
drag, startPoint x: 294, startPoint y: 273, endPoint x: 463, endPoint y: 421, distance: 224.6
click at [463, 421] on div "Doti vektori = (4; 3) un = (2; -1). Nosaki A) B) C) Vērtēšanas kritēriji Aprēķi…" at bounding box center [512, 378] width 451 height 173
copy div "Doti vektori = (4; 3) un = (2; -1). Nosaki A) B) C) Vērtēšanas kritēriji Aprēķi…"
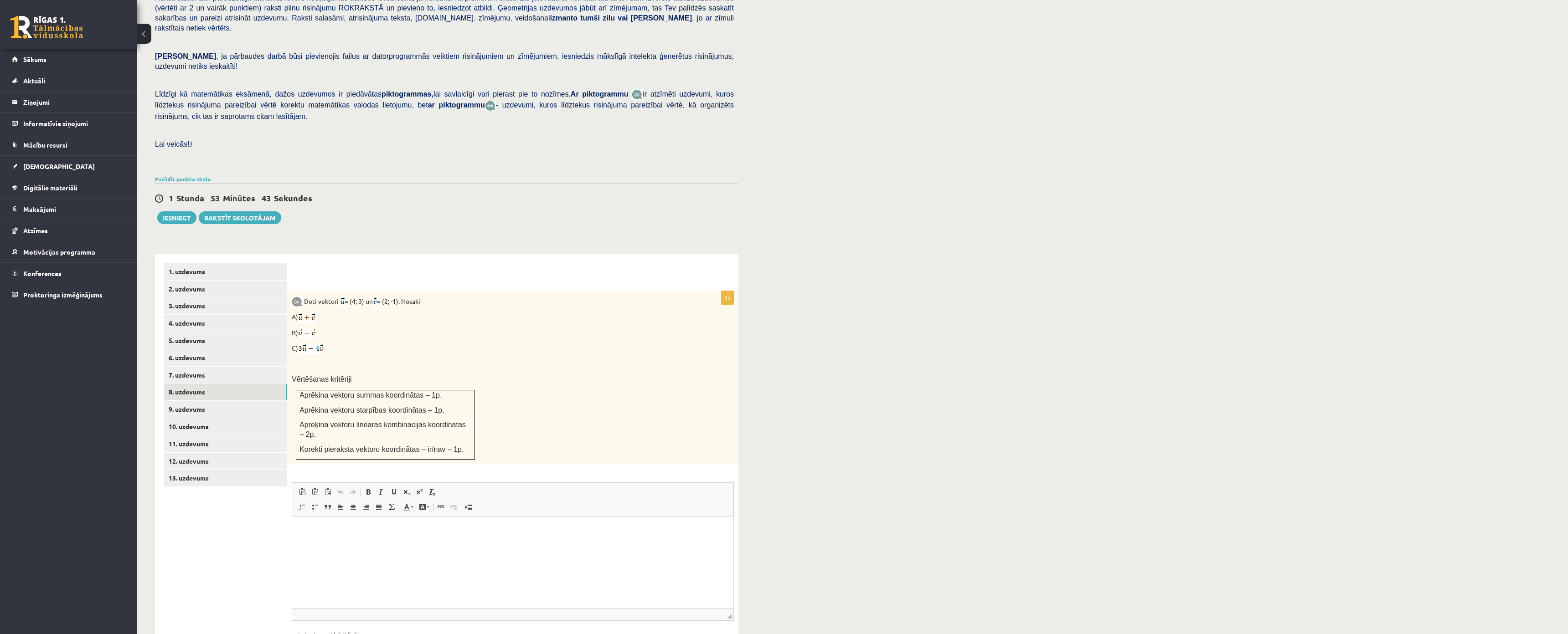
click at [447, 222] on div "Matemātika 1. ieskaite 10.b1 klase , Nikolass Karpjuks (10.b1 klase) Pārbaudes …" at bounding box center [446, 296] width 620 height 805
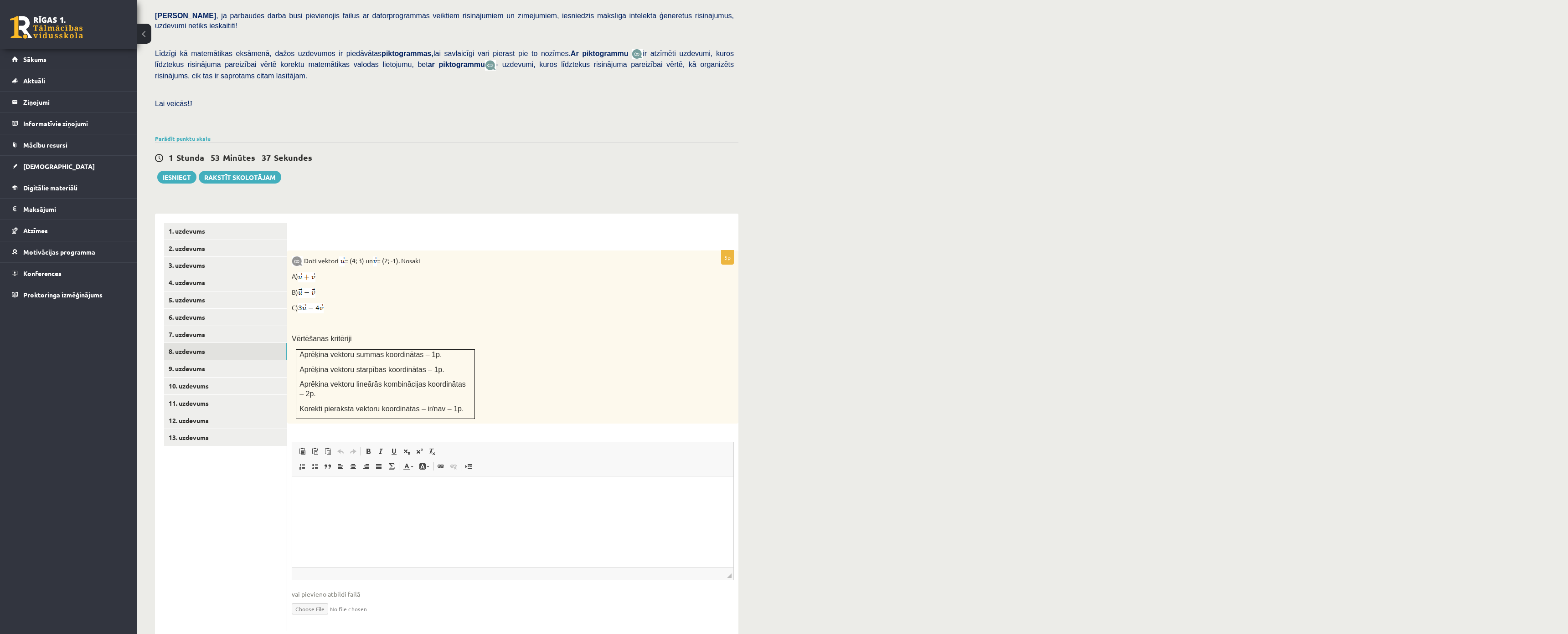
scroll to position [232, 0]
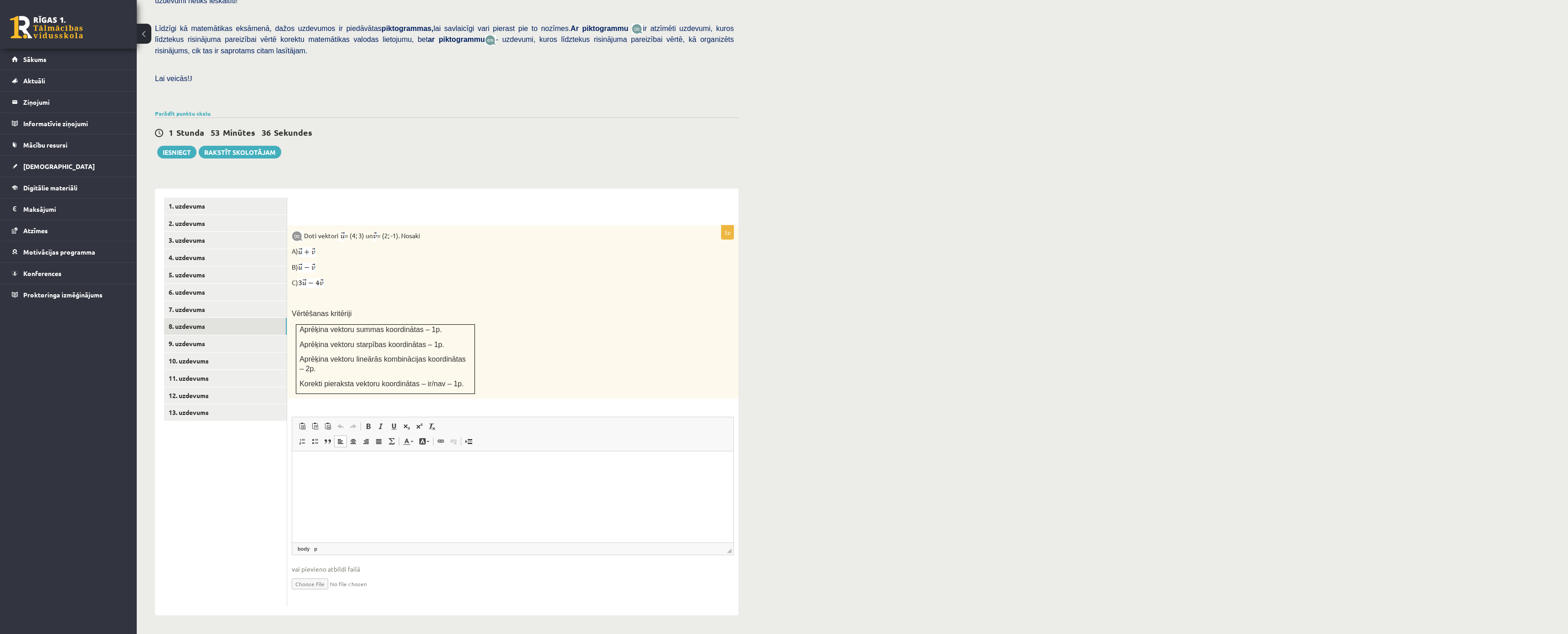
click at [389, 479] on html at bounding box center [512, 466] width 441 height 28
click at [201, 336] on link "9. uzdevums" at bounding box center [225, 344] width 123 height 17
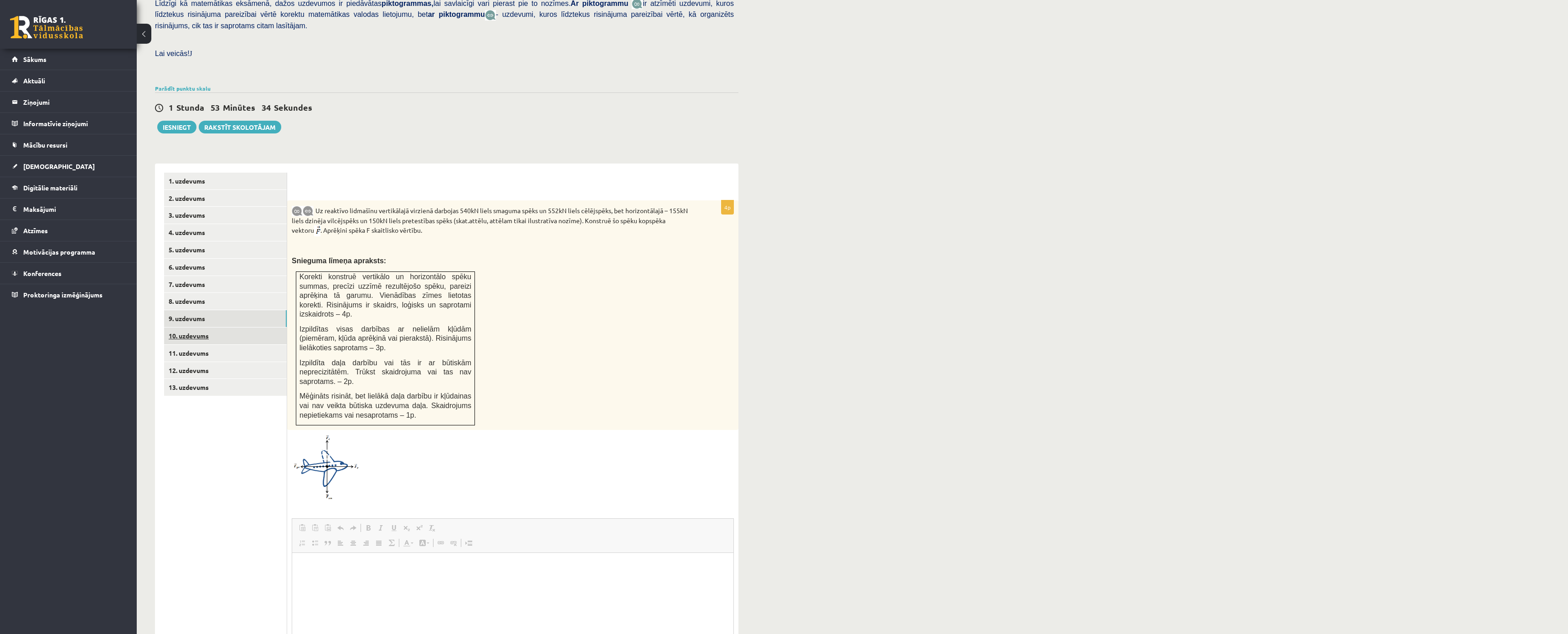
scroll to position [0, 0]
click at [200, 328] on link "10. uzdevums" at bounding box center [225, 336] width 123 height 17
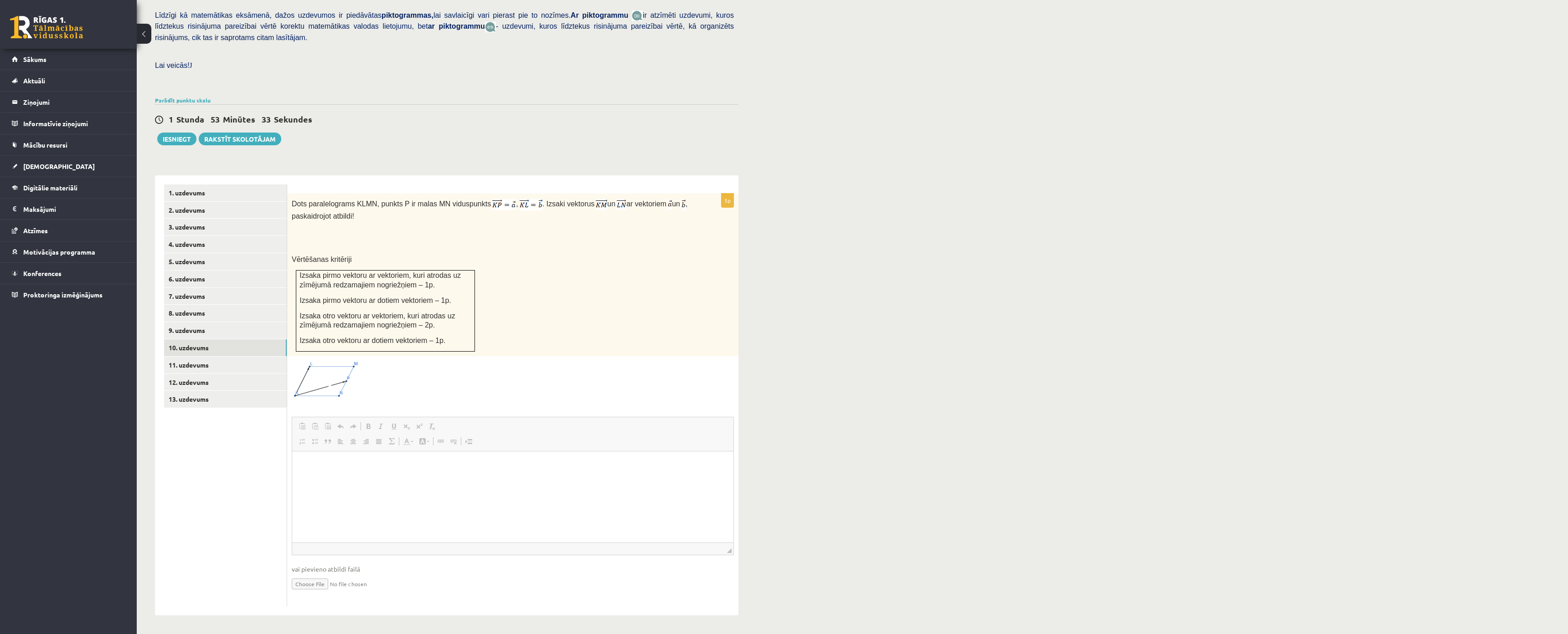
click at [195, 402] on ul "1. uzdevums 2. uzdevums 3. uzdevums 4. uzdevums 5. uzdevums 6. uzdevums 7. uzde…" at bounding box center [225, 395] width 123 height 422
click at [188, 357] on link "11. uzdevums" at bounding box center [225, 365] width 123 height 17
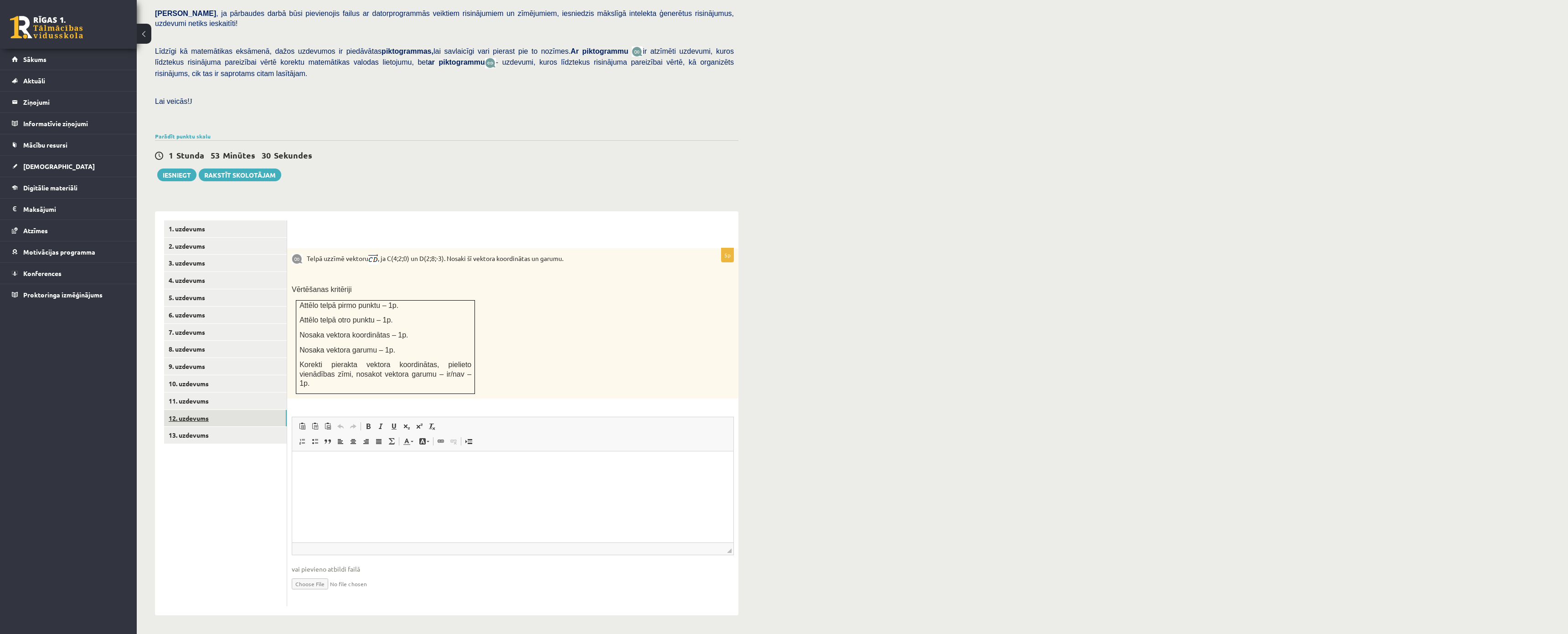
click at [190, 410] on link "12. uzdevums" at bounding box center [225, 418] width 123 height 17
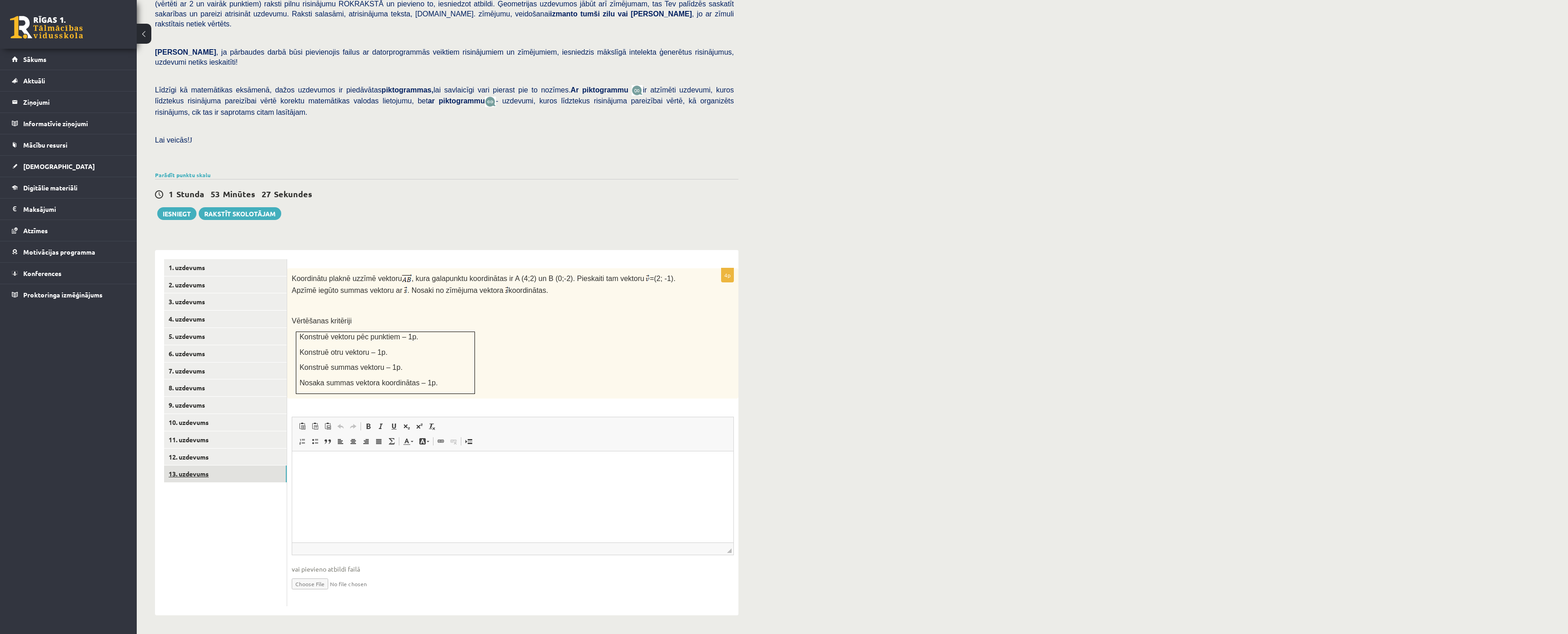
click at [190, 466] on link "13. uzdevums" at bounding box center [225, 474] width 123 height 17
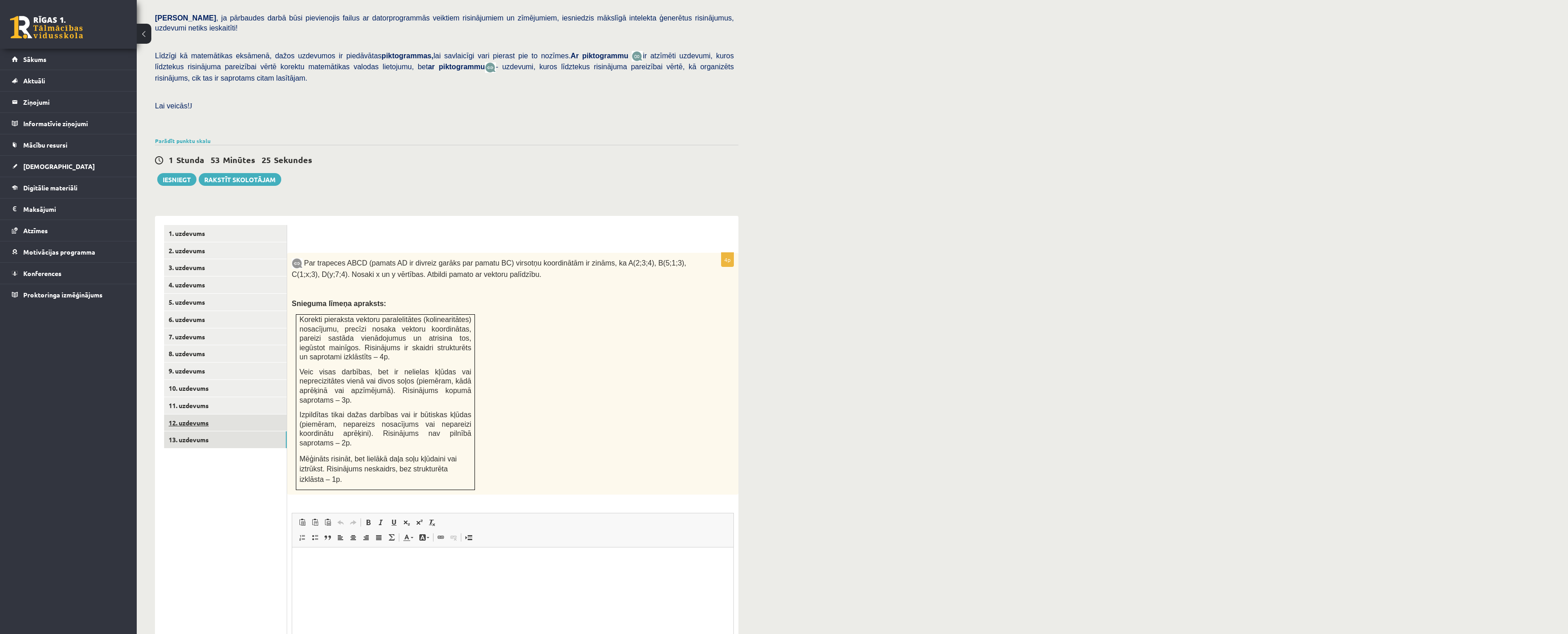
click at [198, 415] on link "12. uzdevums" at bounding box center [225, 423] width 123 height 17
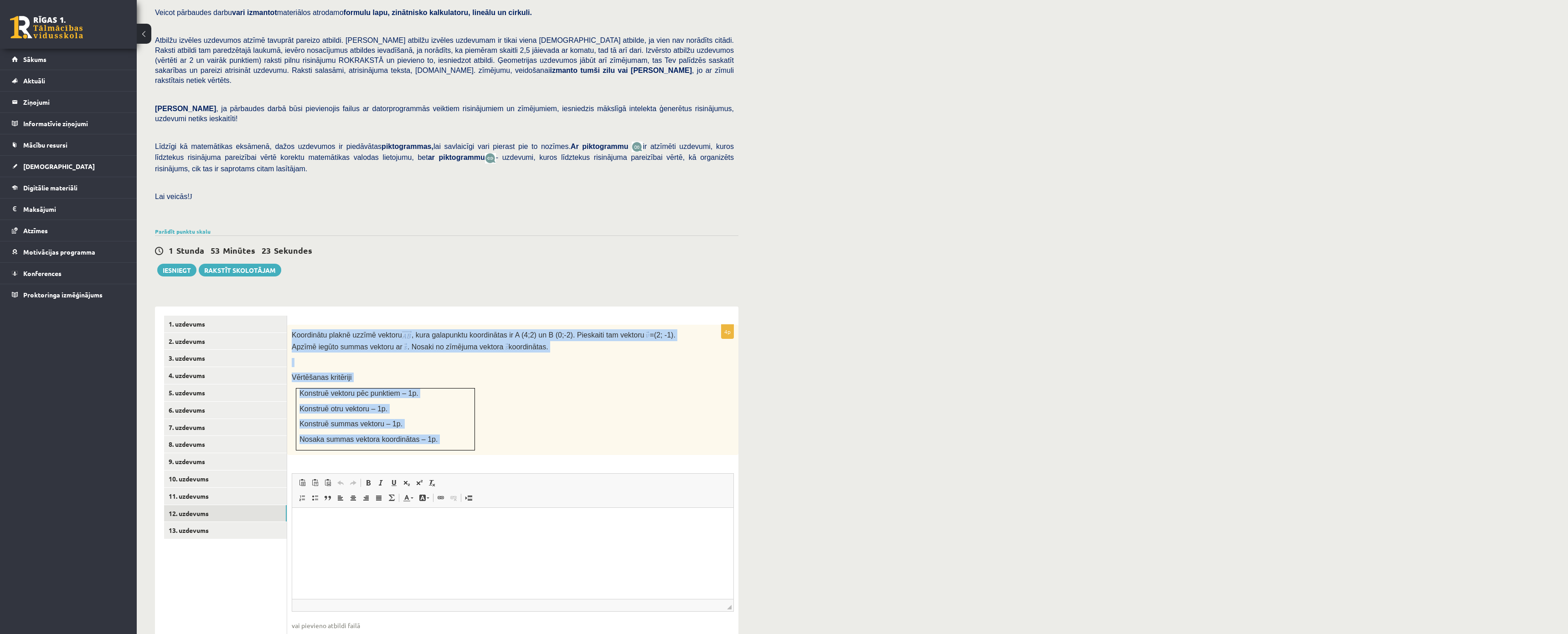
drag, startPoint x: 288, startPoint y: 309, endPoint x: 525, endPoint y: 440, distance: 270.8
click at [525, 440] on div "4p Koordinātu plaknē uzzīmē vektoru , kura galapunktu koordinātas ir A (4;2) un…" at bounding box center [512, 494] width 451 height 338
copy div "Koordinātu plaknē uzzīmē vektoru , kura galapunktu koordinātas ir A (4;2) un B …"
click at [205, 402] on link "6. uzdevums" at bounding box center [225, 410] width 123 height 17
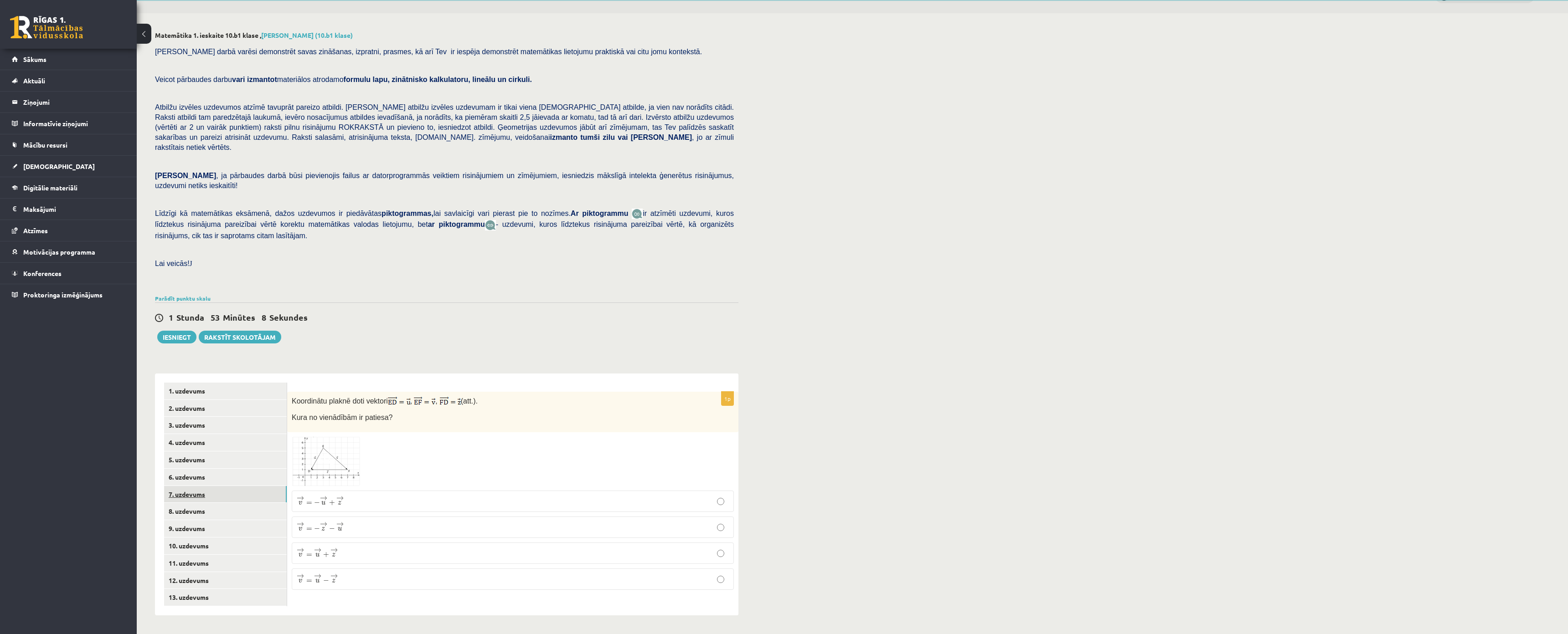
click at [185, 487] on link "7. uzdevums" at bounding box center [225, 495] width 123 height 17
click at [182, 452] on link "5. uzdevums" at bounding box center [225, 460] width 123 height 17
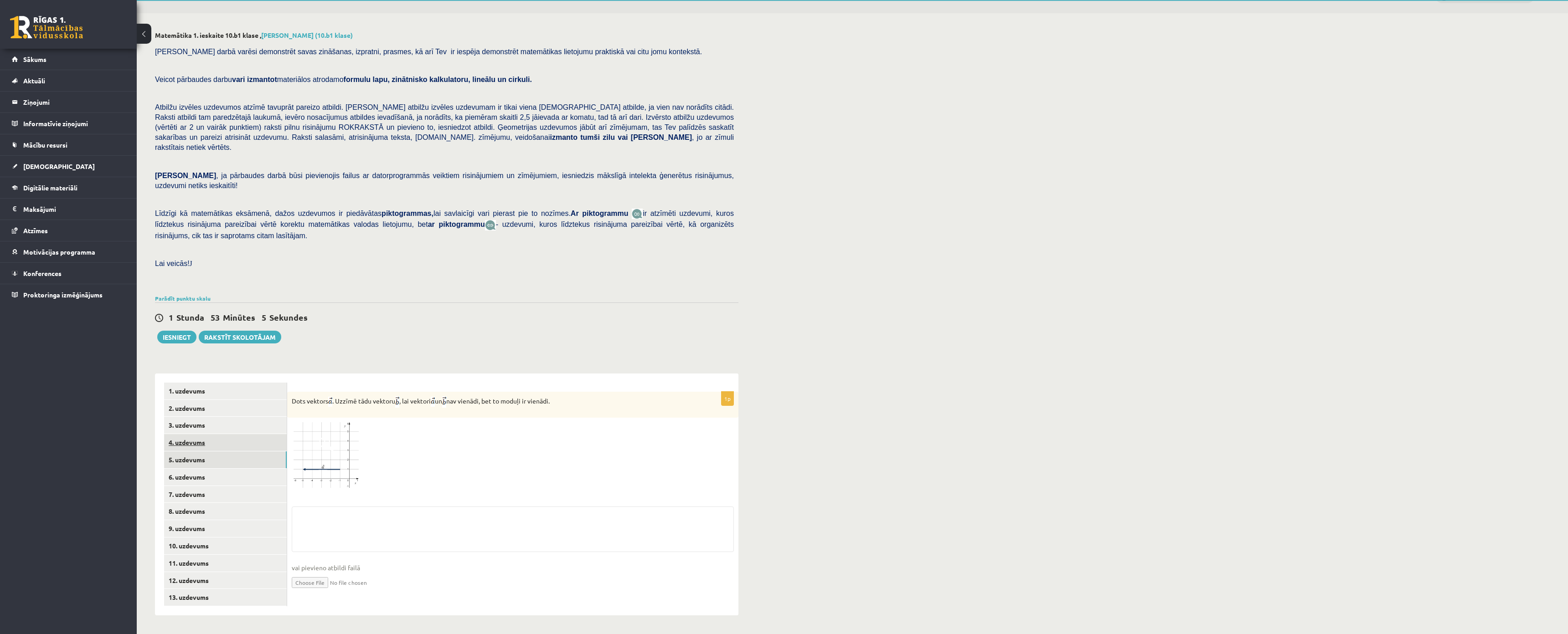
click at [174, 434] on link "4. uzdevums" at bounding box center [225, 442] width 123 height 17
click at [179, 487] on link "7. uzdevums" at bounding box center [225, 495] width 123 height 17
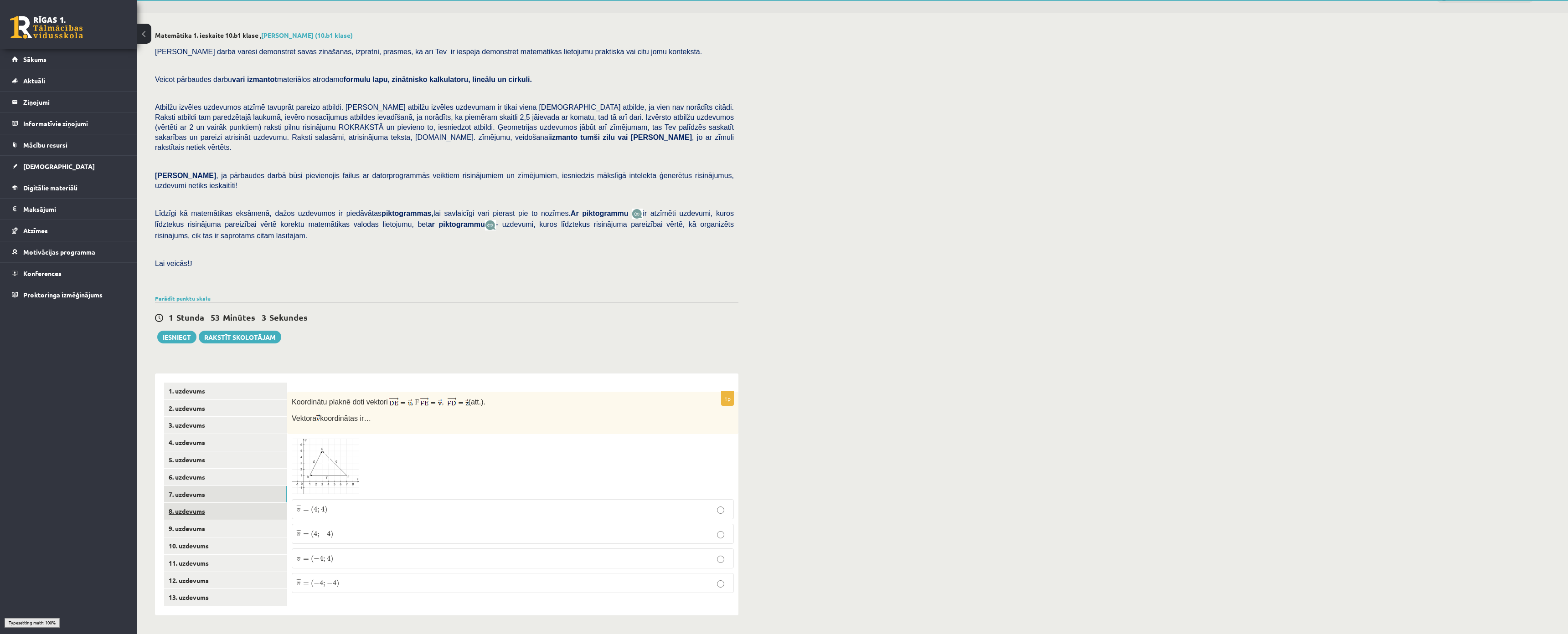
click at [187, 503] on link "8. uzdevums" at bounding box center [225, 511] width 123 height 17
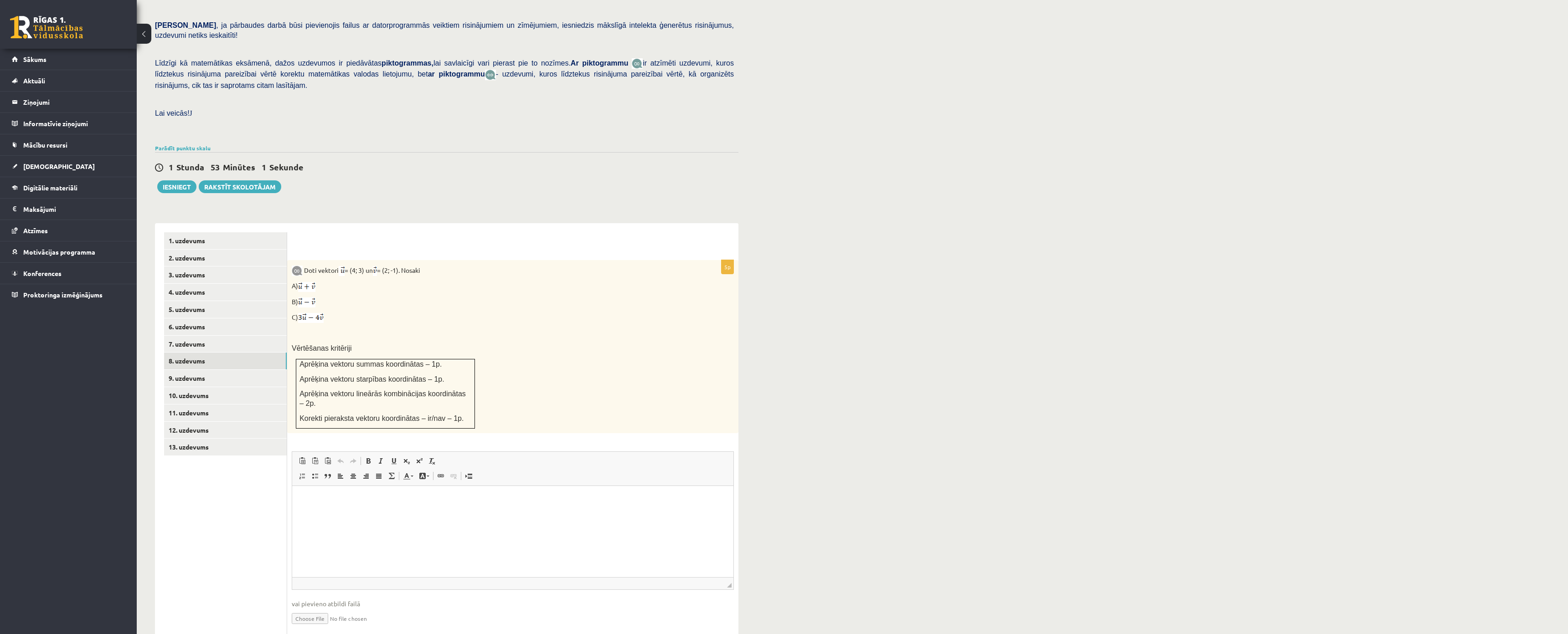
scroll to position [232, 0]
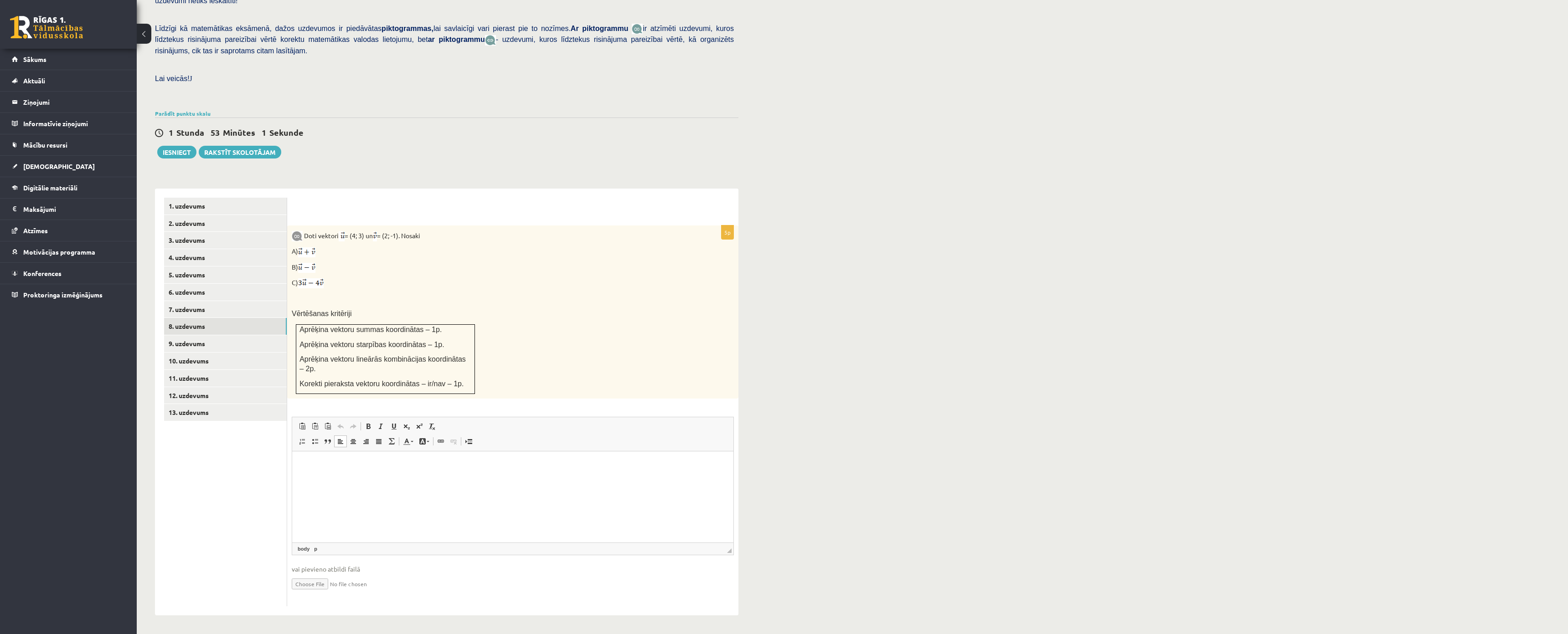
click at [355, 479] on html at bounding box center [512, 466] width 441 height 28
drag, startPoint x: 591, startPoint y: 494, endPoint x: 231, endPoint y: 462, distance: 361.4
click at [292, 462] on html "**********" at bounding box center [512, 473] width 441 height 43
drag, startPoint x: 580, startPoint y: 485, endPoint x: 264, endPoint y: 451, distance: 317.8
click at [292, 452] on html "**********" at bounding box center [512, 473] width 441 height 43
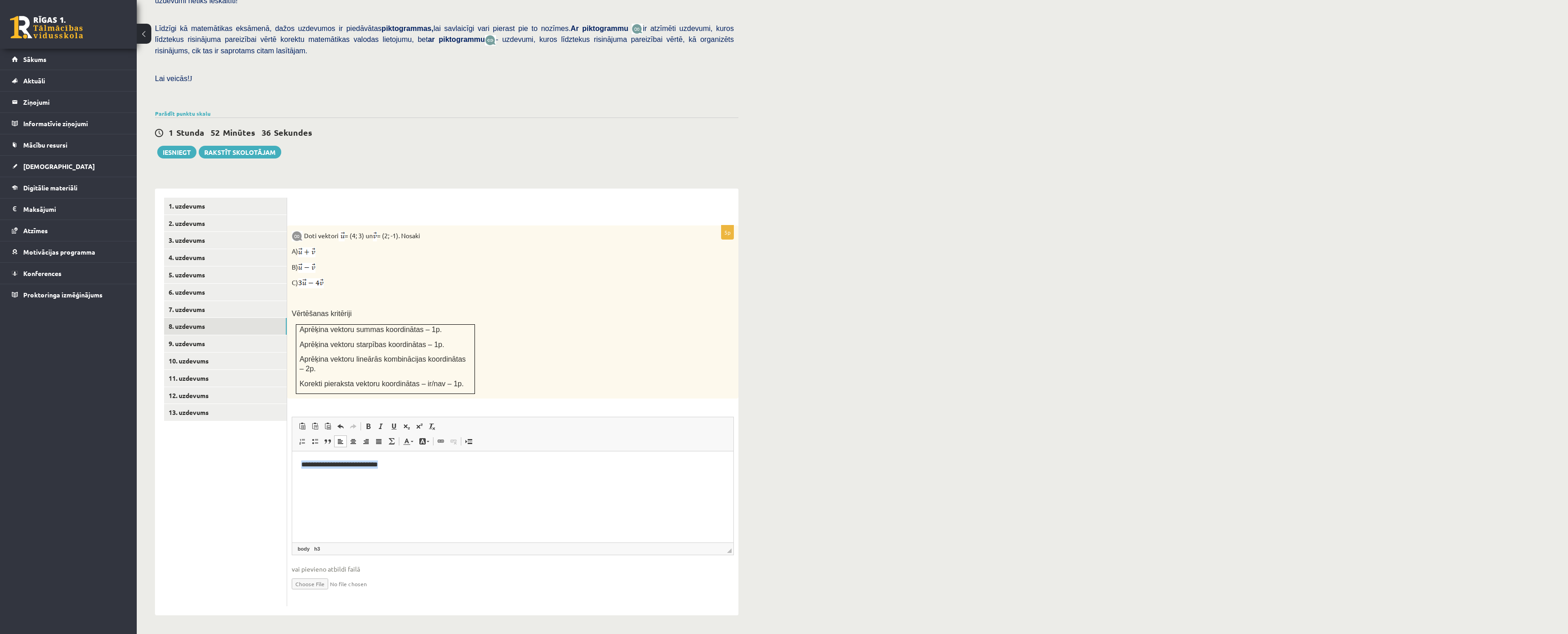
drag, startPoint x: 423, startPoint y: 469, endPoint x: 267, endPoint y: 471, distance: 156.0
click at [292, 471] on html "**********" at bounding box center [512, 465] width 441 height 26
click at [432, 478] on html "**********" at bounding box center [512, 465] width 441 height 26
click at [457, 494] on html "**********" at bounding box center [512, 473] width 441 height 43
click at [309, 496] on p "**********" at bounding box center [513, 495] width 423 height 9
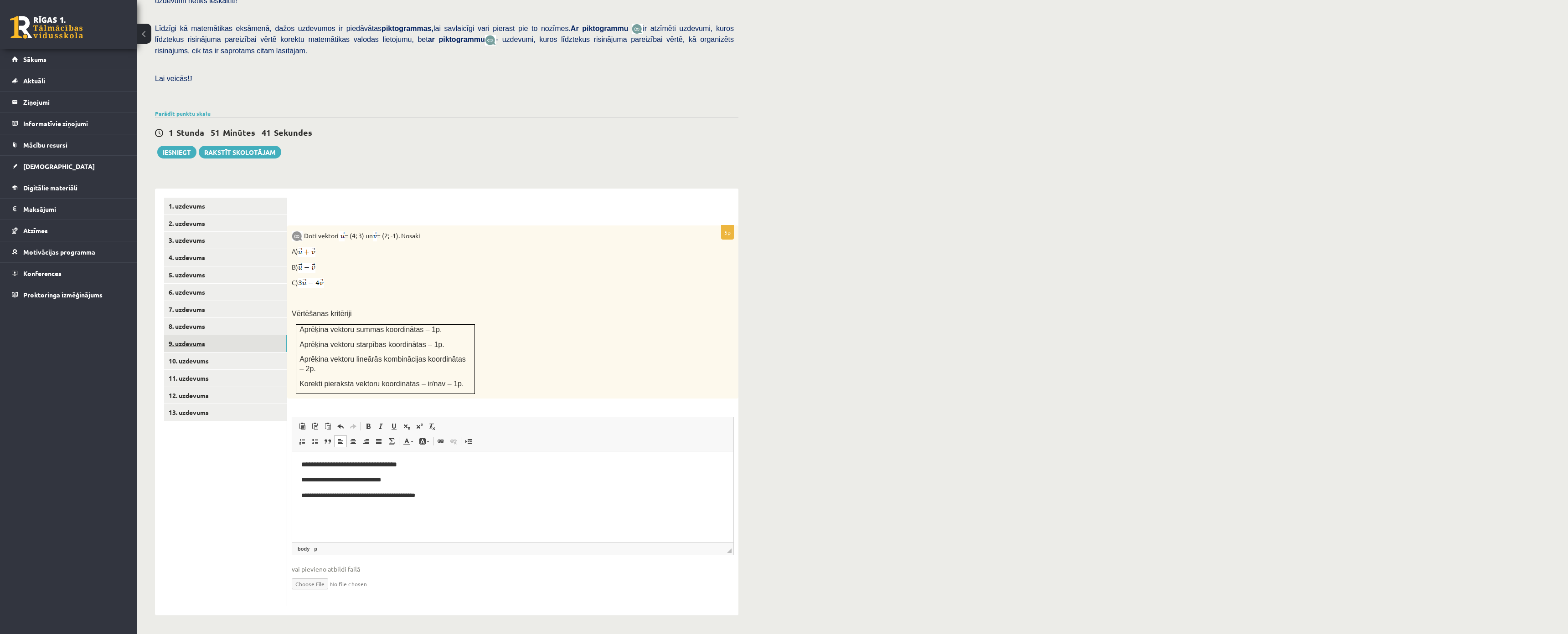
click at [197, 336] on link "9. uzdevums" at bounding box center [225, 344] width 123 height 17
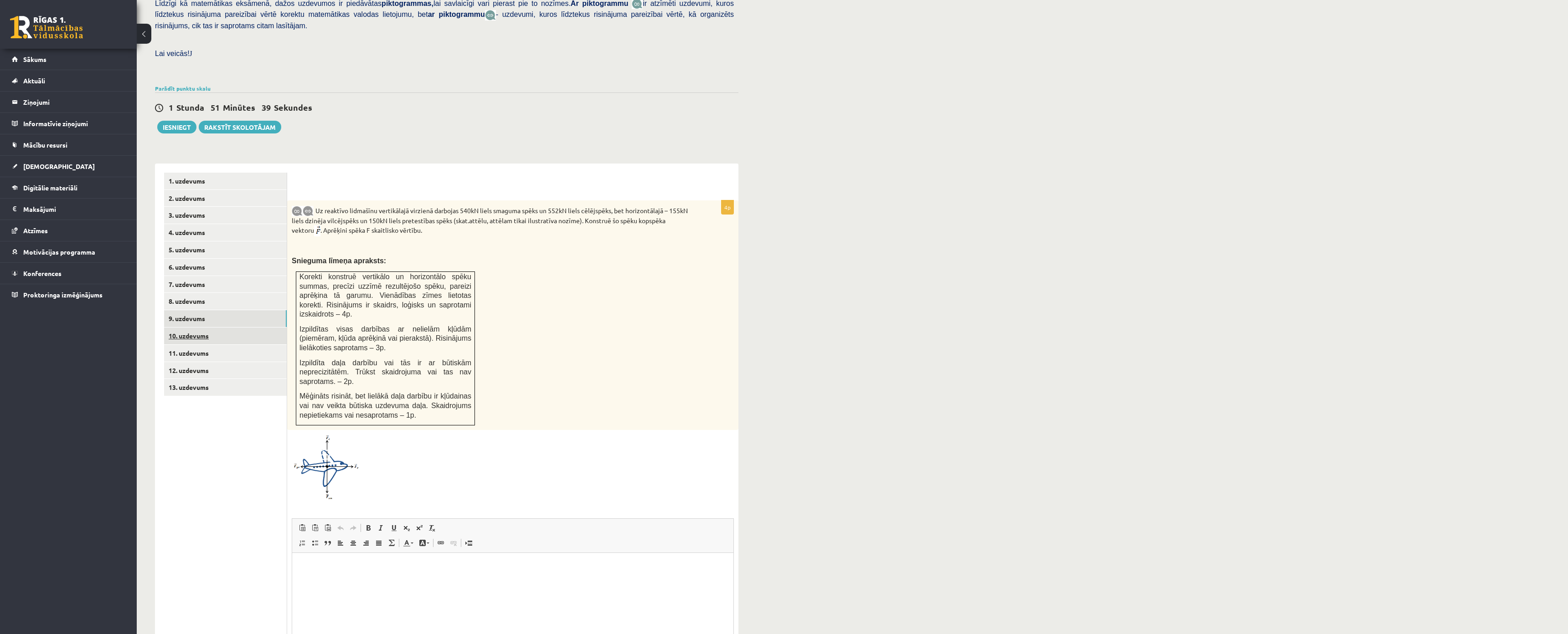
scroll to position [0, 0]
click at [203, 328] on link "10. uzdevums" at bounding box center [225, 336] width 123 height 17
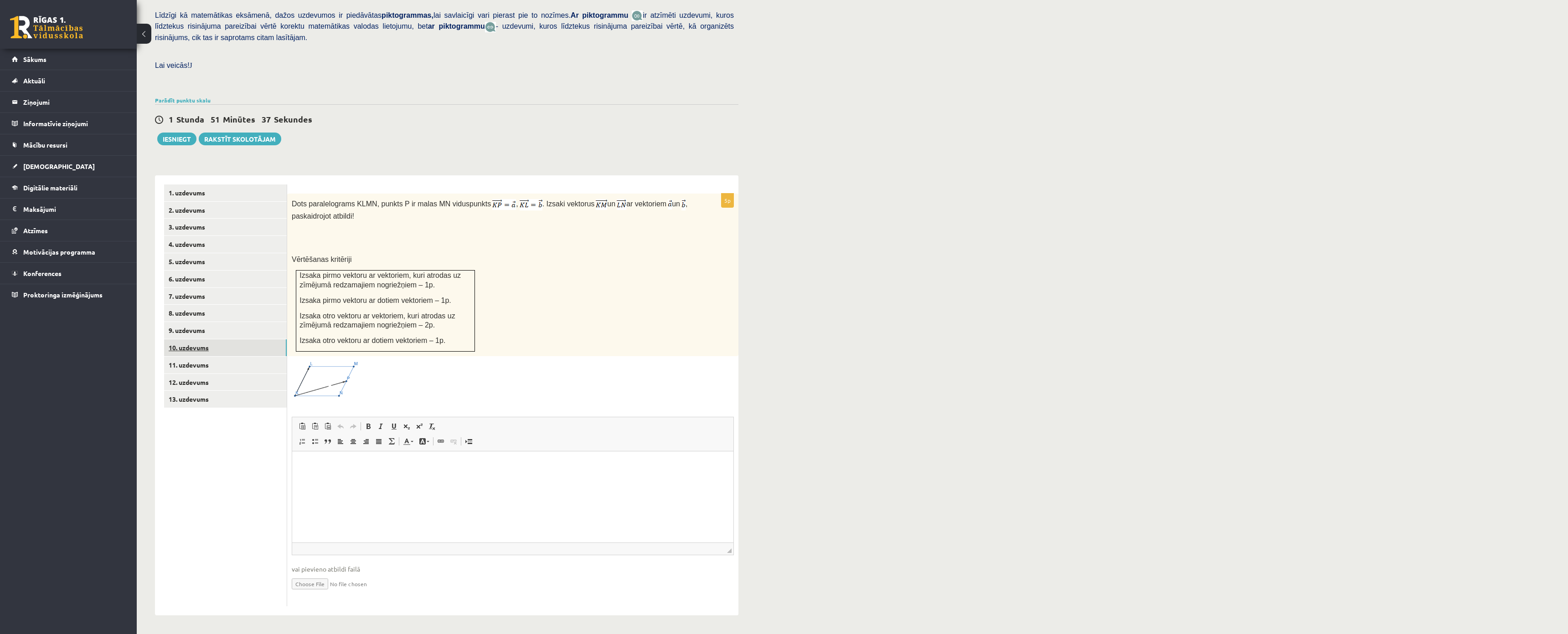
click at [187, 339] on link "10. uzdevums" at bounding box center [225, 347] width 123 height 17
click at [179, 357] on link "11. uzdevums" at bounding box center [225, 365] width 123 height 17
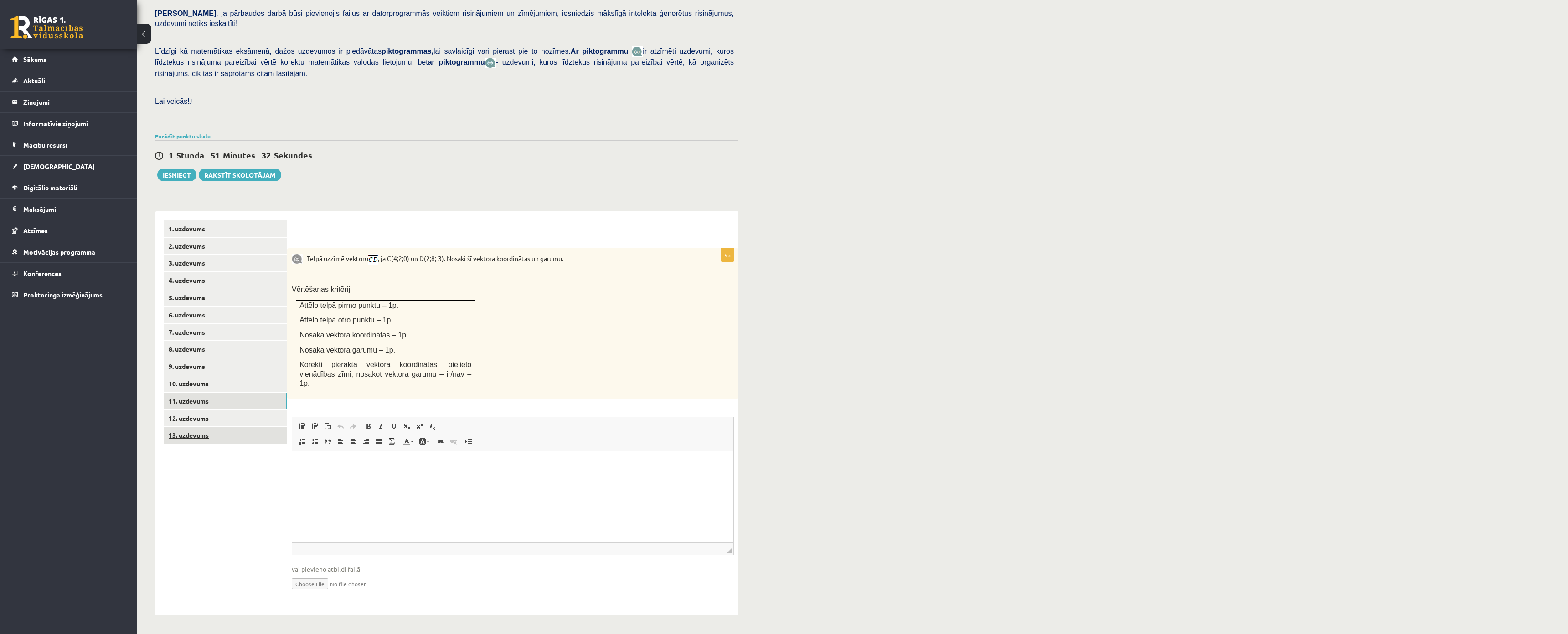
click at [182, 427] on link "13. uzdevums" at bounding box center [225, 435] width 123 height 17
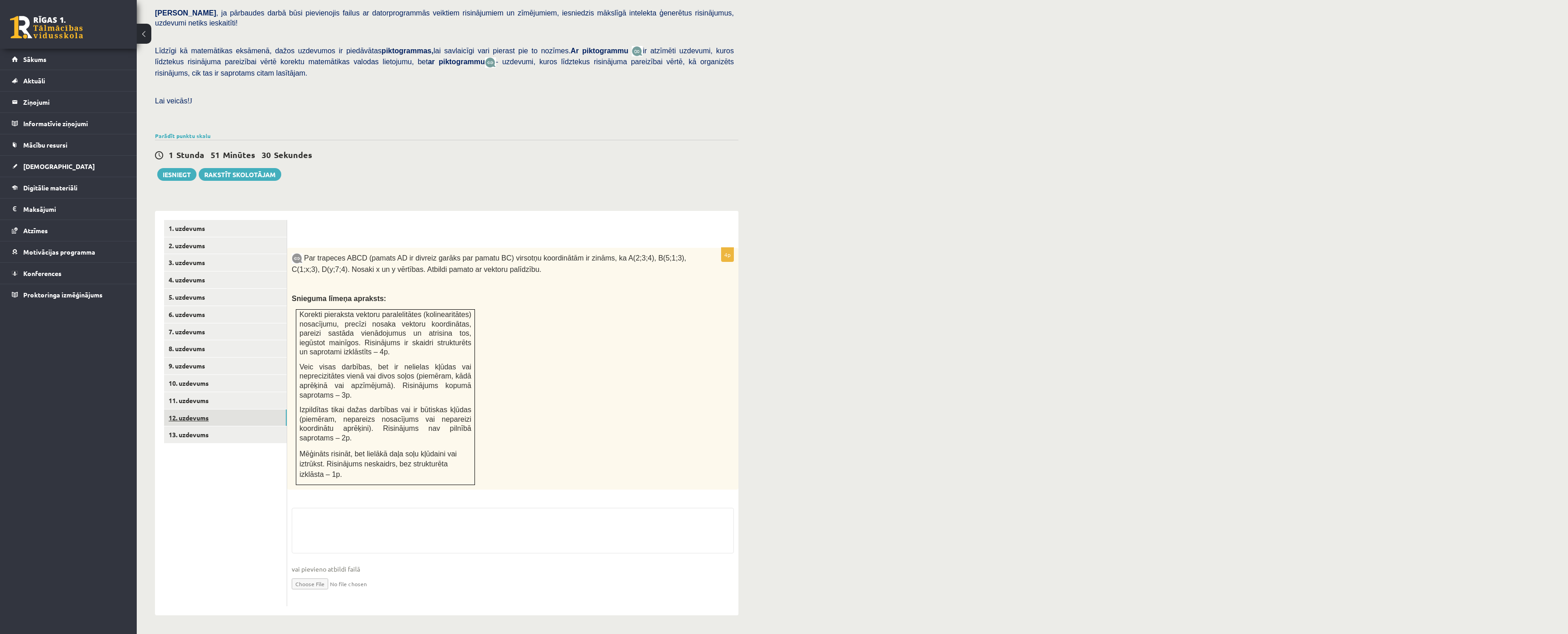
click at [196, 410] on link "12. uzdevums" at bounding box center [225, 418] width 123 height 17
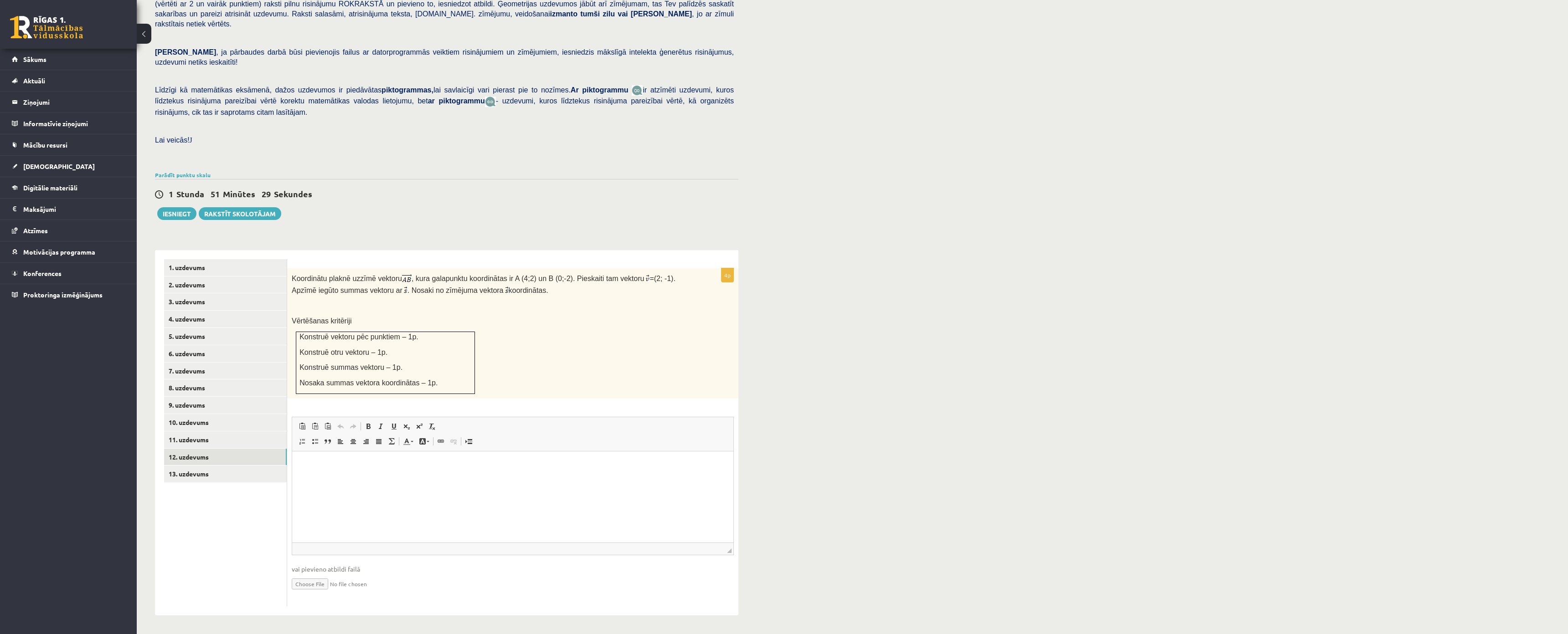
scroll to position [0, 0]
click at [448, 468] on p "Визуальный текстовый редактор, wiswyg-editor-user-answer-47433862934760" at bounding box center [513, 465] width 423 height 9
click at [448, 471] on html "**********" at bounding box center [512, 466] width 441 height 28
click at [413, 495] on html "**********" at bounding box center [512, 473] width 441 height 43
click at [298, 526] on html "**********" at bounding box center [512, 496] width 441 height 89
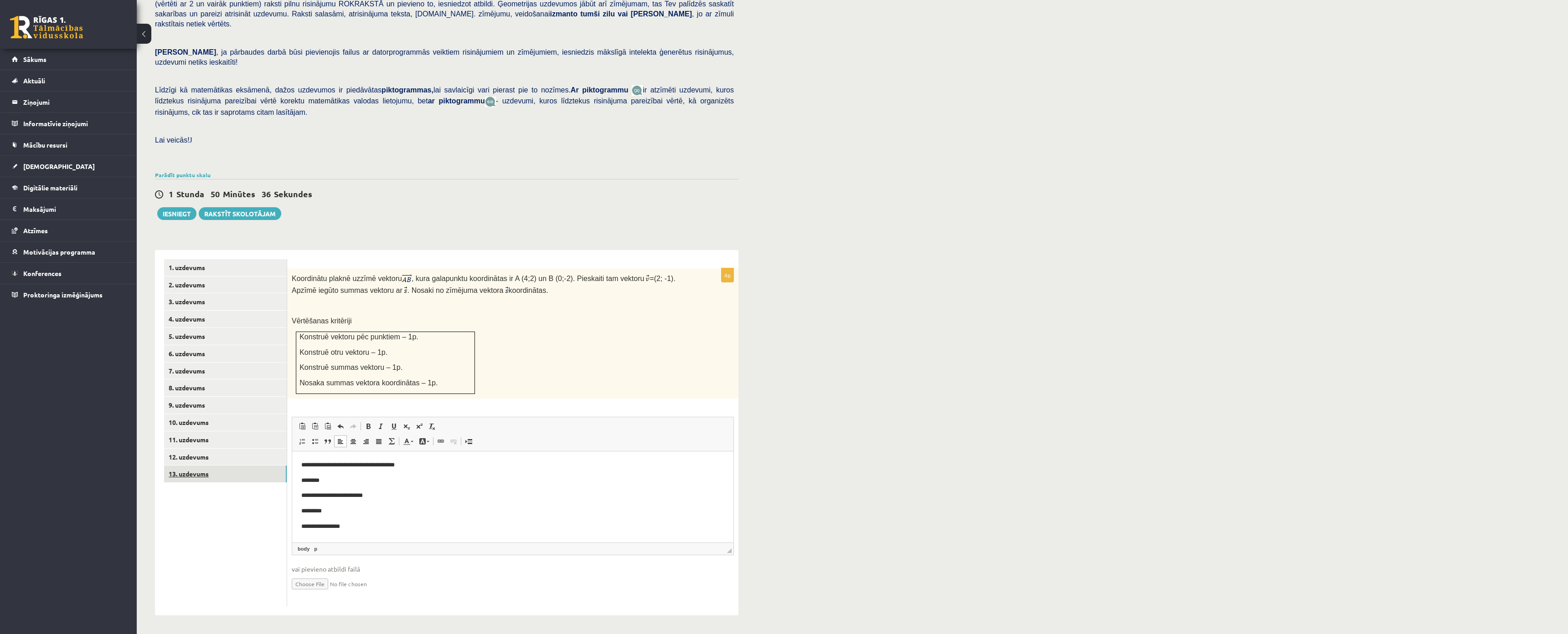
click at [196, 466] on link "13. uzdevums" at bounding box center [225, 474] width 123 height 17
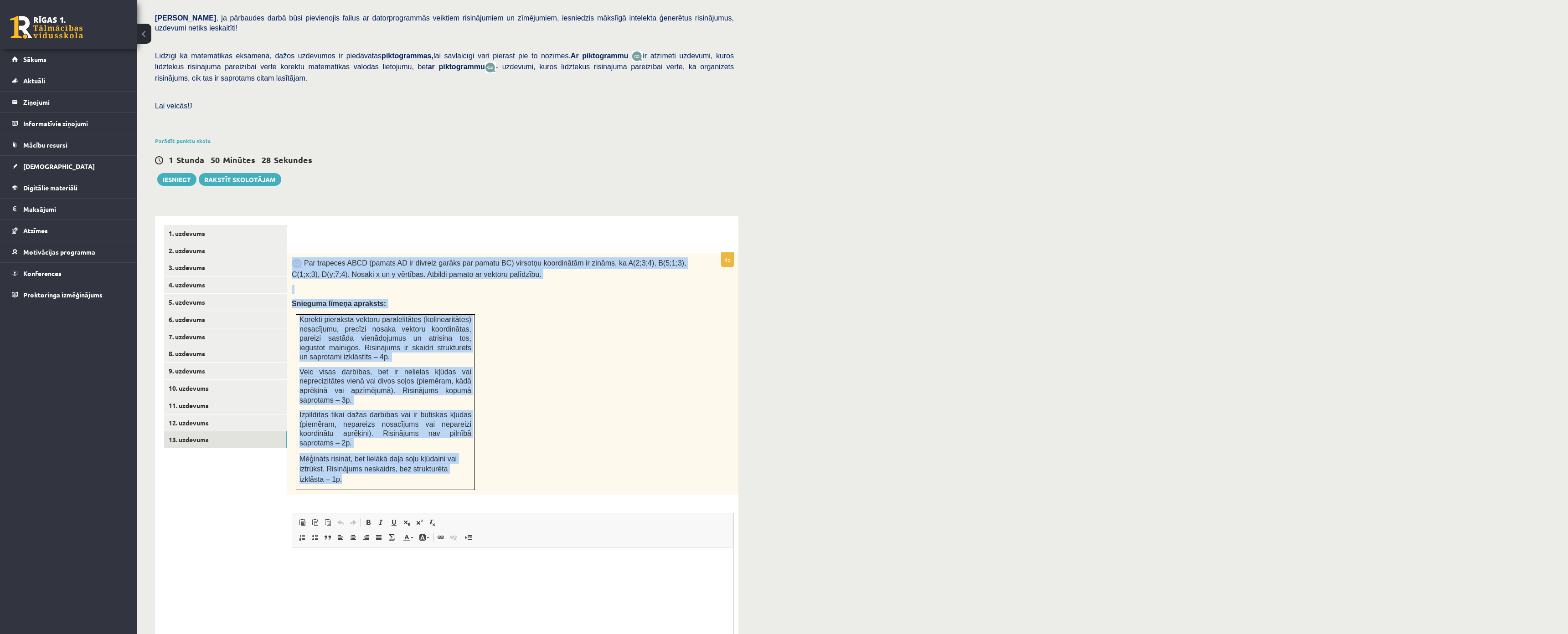
drag, startPoint x: 291, startPoint y: 240, endPoint x: 459, endPoint y: 442, distance: 262.7
click at [459, 442] on div "Par trapeces ABCD (pamats AD ir divreiz garāks par pamatu BC) virsotņu koordinā…" at bounding box center [512, 374] width 451 height 243
copy div "Par trapeces ABCD (pamats AD ir divreiz garāks par pamatu BC) virsotņu koordinā…"
click at [476, 231] on form "4p Par trapeces ABCD (pamats AD ir divreiz garāks par pamatu BC) virsotņu koord…" at bounding box center [513, 464] width 433 height 478
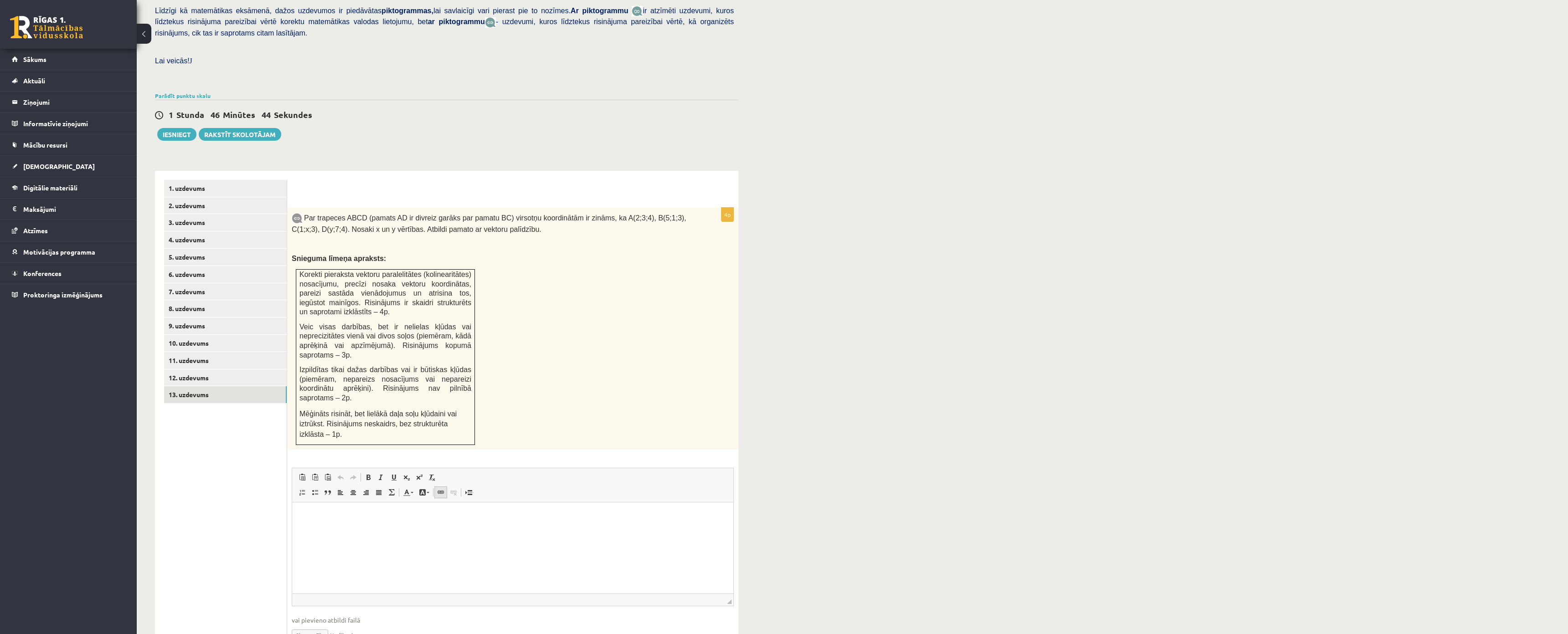
scroll to position [291, 0]
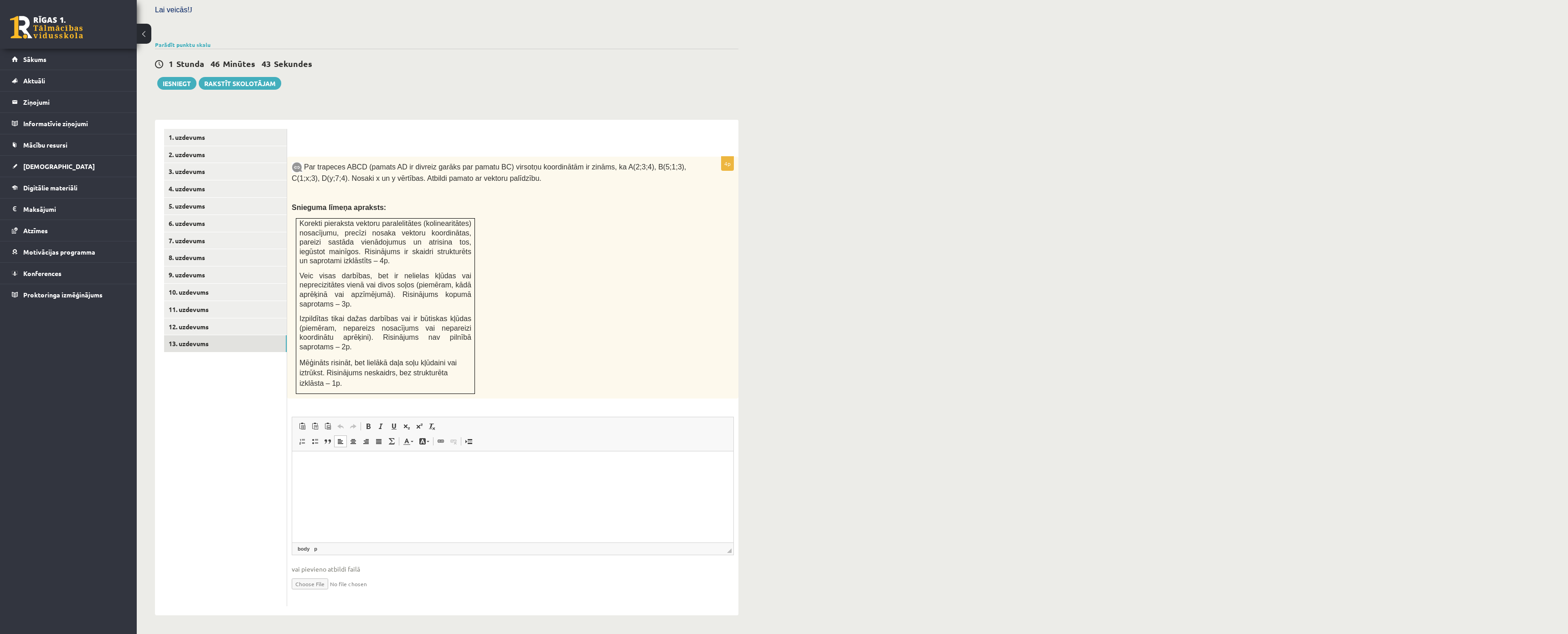
click at [414, 475] on html at bounding box center [512, 466] width 441 height 28
click at [402, 495] on html "**********" at bounding box center [512, 473] width 441 height 43
click at [405, 495] on html "**********" at bounding box center [512, 473] width 441 height 43
click at [451, 483] on p "**********" at bounding box center [513, 481] width 386 height 9
drag, startPoint x: 643, startPoint y: 514, endPoint x: 353, endPoint y: 510, distance: 290.0
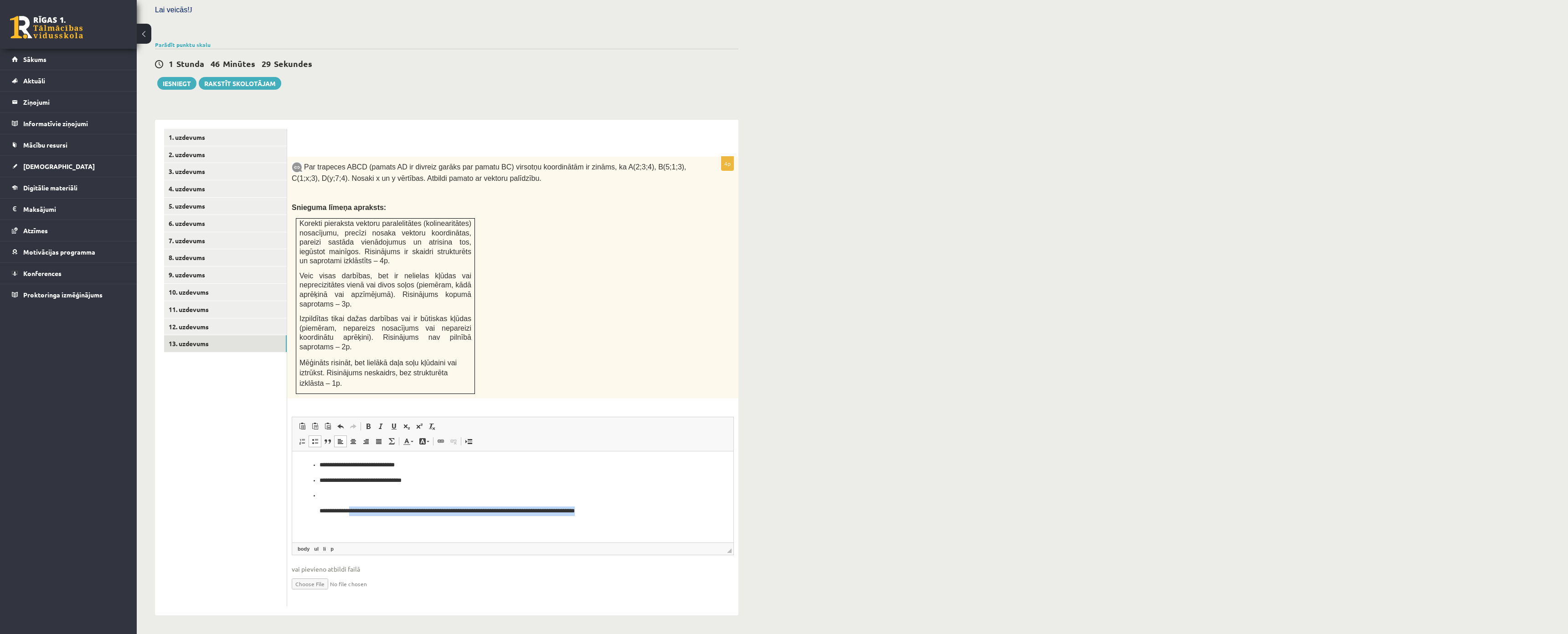
click at [353, 510] on p "**********" at bounding box center [513, 511] width 386 height 9
click at [414, 513] on p "**********" at bounding box center [513, 511] width 386 height 9
drag, startPoint x: 614, startPoint y: 516, endPoint x: 293, endPoint y: 508, distance: 321.1
click at [293, 508] on html "**********" at bounding box center [512, 489] width 441 height 74
drag, startPoint x: 574, startPoint y: 516, endPoint x: 297, endPoint y: 521, distance: 277.0
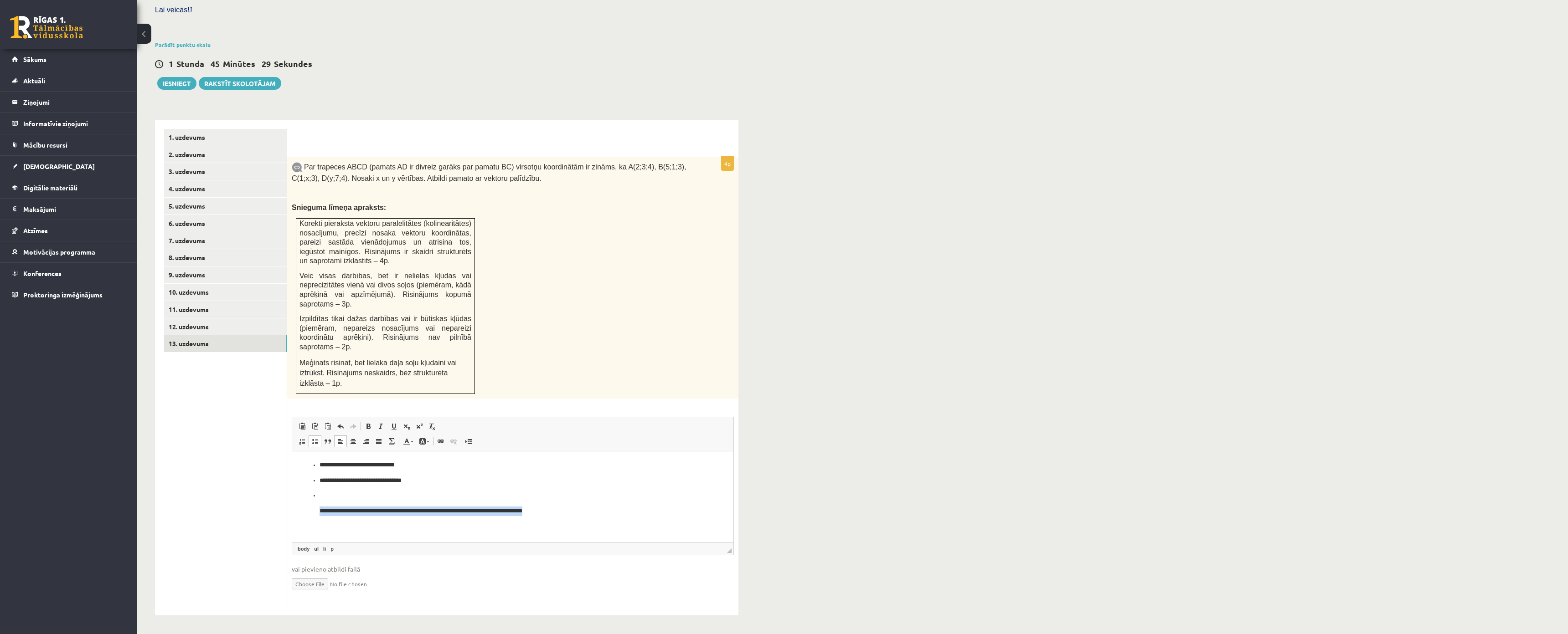
click at [297, 521] on html "**********" at bounding box center [512, 489] width 441 height 74
click at [353, 496] on p "Визуальный текстовый редактор, wiswyg-editor-user-answer-47433803435240" at bounding box center [513, 495] width 386 height 9
click at [216, 319] on link "12. uzdevums" at bounding box center [225, 327] width 123 height 17
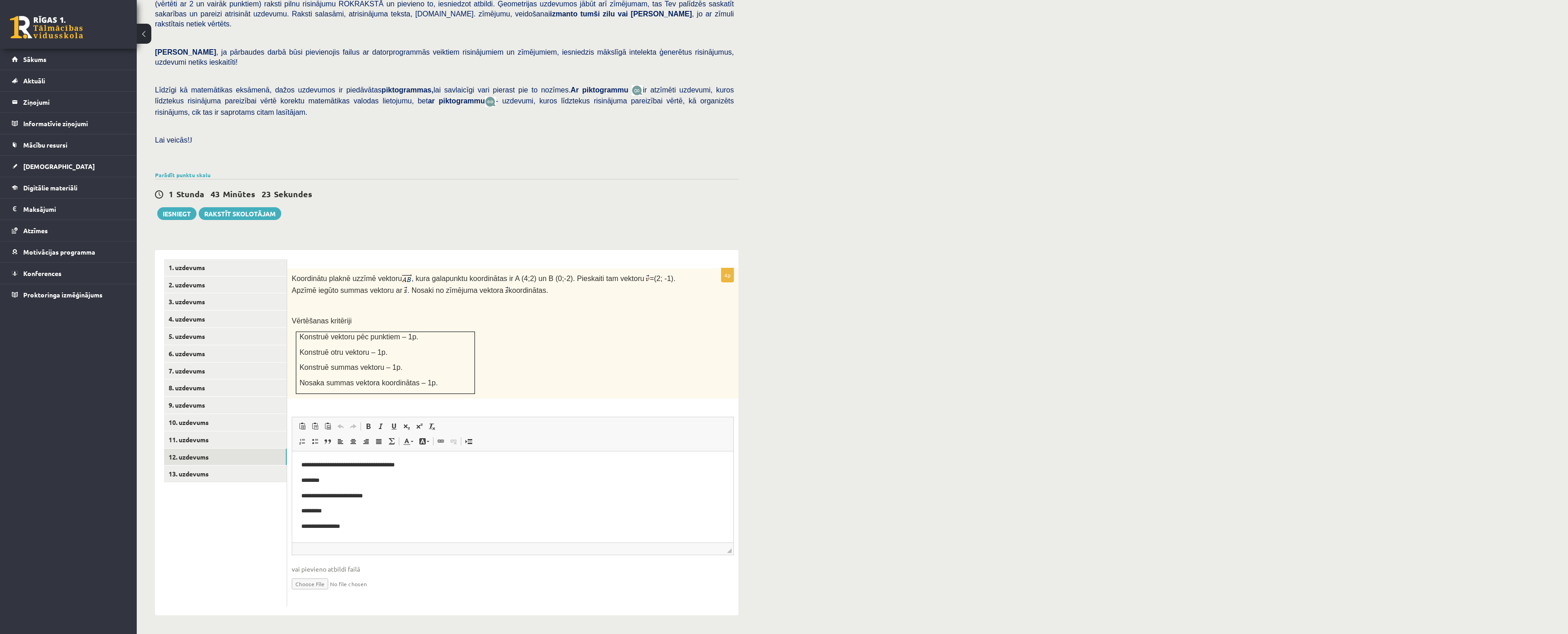
scroll to position [0, 0]
click at [204, 431] on link "11. uzdevums" at bounding box center [225, 439] width 123 height 17
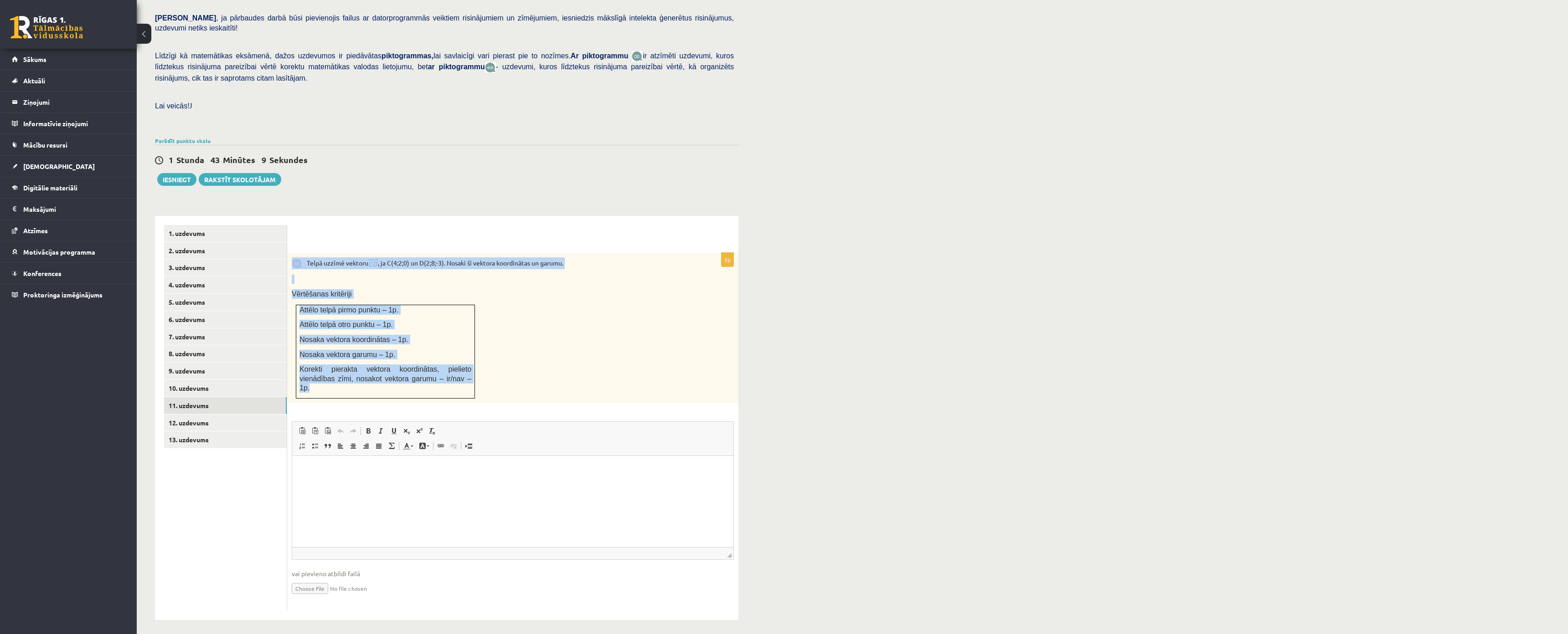
drag, startPoint x: 291, startPoint y: 233, endPoint x: 467, endPoint y: 363, distance: 218.8
click at [467, 363] on div "Telpā uzzīmē vektoru , ja C(4;2;0) un D(2;8;-3). Nosaki šī vektora koordinātas …" at bounding box center [512, 328] width 451 height 150
copy div "Telpā uzzīmē vektoru , ja C(4;2;0) un D(2;8;-3). Nosaki šī vektora koordinātas …"
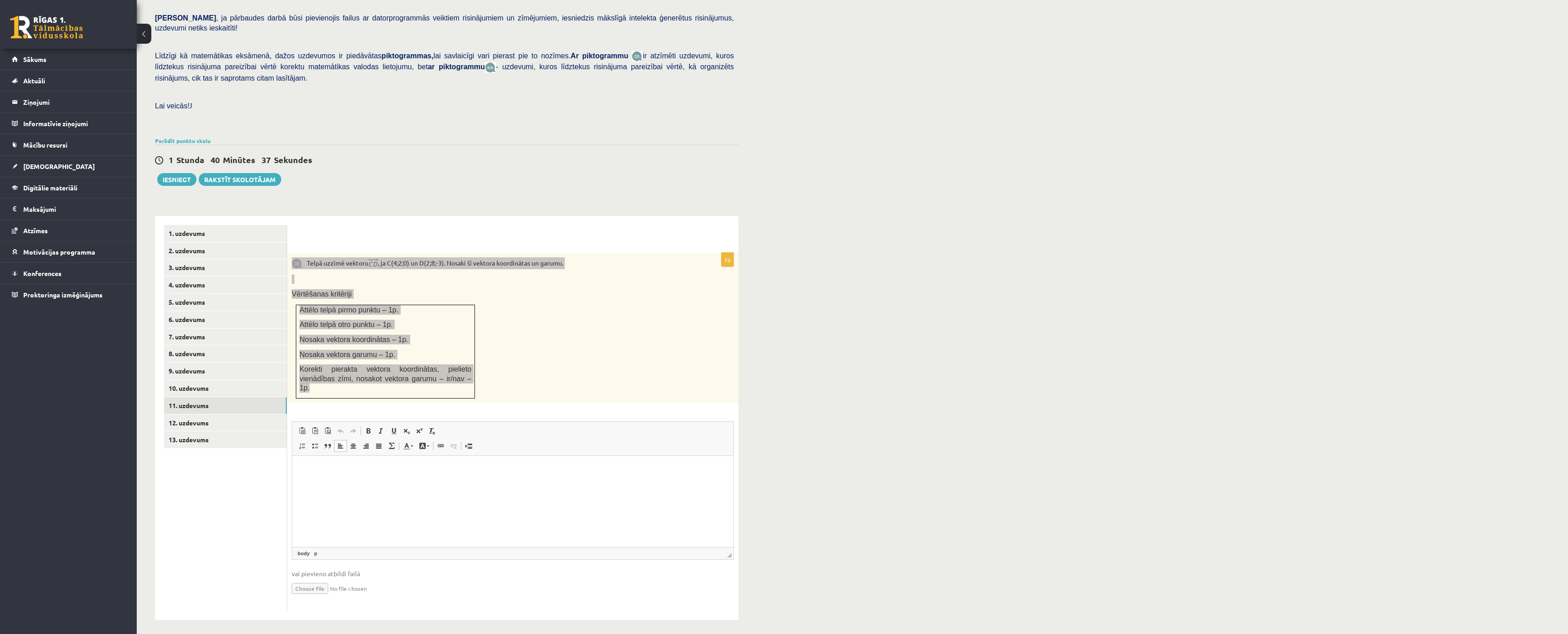
click at [436, 484] on html at bounding box center [512, 469] width 441 height 28
click at [472, 481] on html "**********" at bounding box center [512, 469] width 441 height 28
drag, startPoint x: 642, startPoint y: 486, endPoint x: 248, endPoint y: 496, distance: 394.1
click at [292, 496] on html "**********" at bounding box center [512, 476] width 441 height 43
click at [362, 497] on p "**********" at bounding box center [513, 500] width 423 height 9
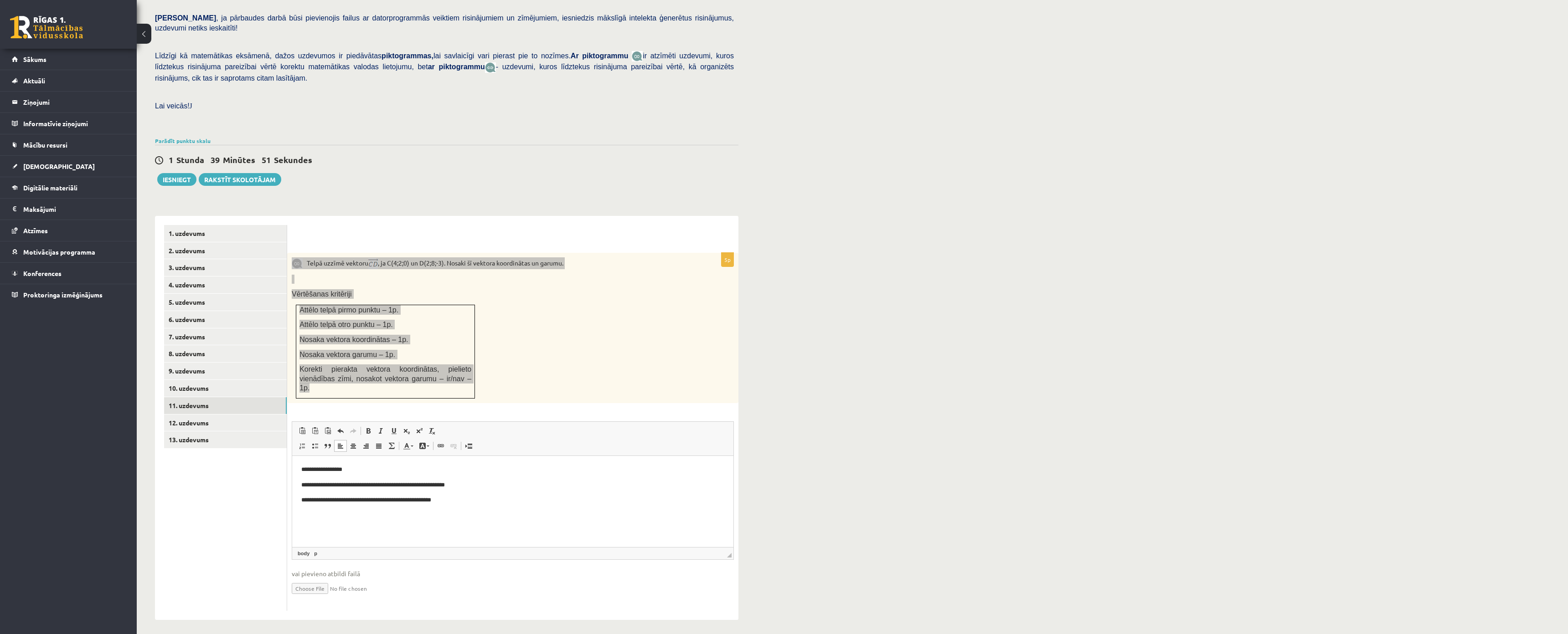
click at [357, 497] on p "**********" at bounding box center [513, 500] width 423 height 9
click at [359, 497] on p "**********" at bounding box center [513, 500] width 423 height 9
click at [445, 522] on html "**********" at bounding box center [512, 492] width 441 height 74
click at [399, 527] on p "******" at bounding box center [513, 531] width 423 height 9
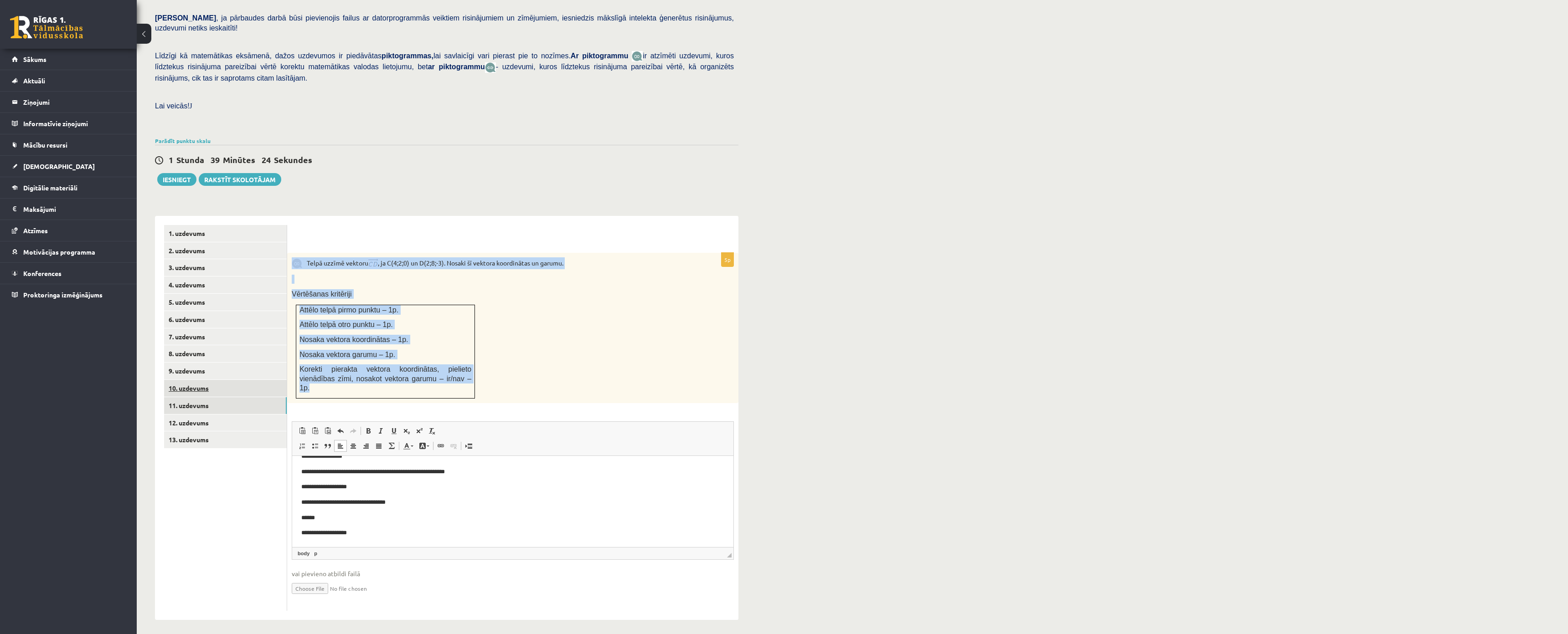
click at [189, 380] on link "10. uzdevums" at bounding box center [225, 388] width 123 height 17
click at [185, 380] on link "10. uzdevums" at bounding box center [225, 388] width 123 height 17
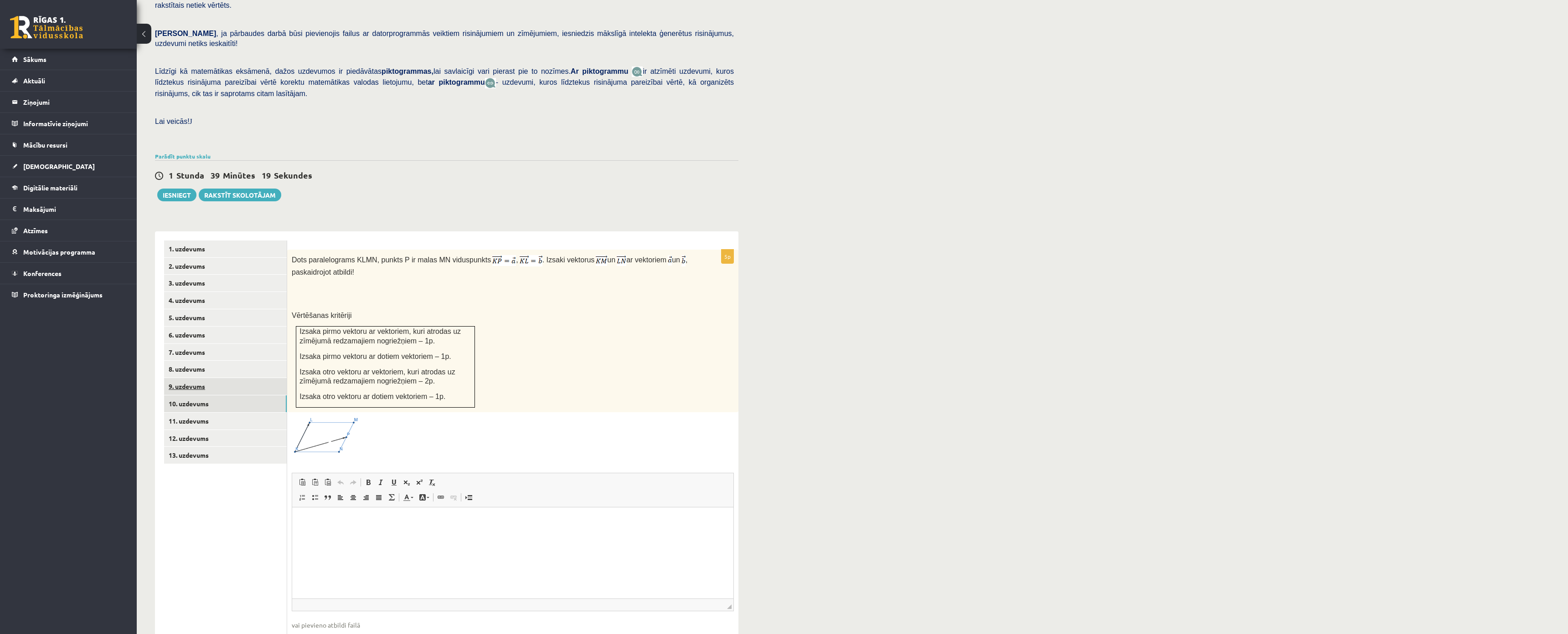
scroll to position [0, 0]
click at [198, 378] on link "9. uzdevums" at bounding box center [225, 386] width 123 height 17
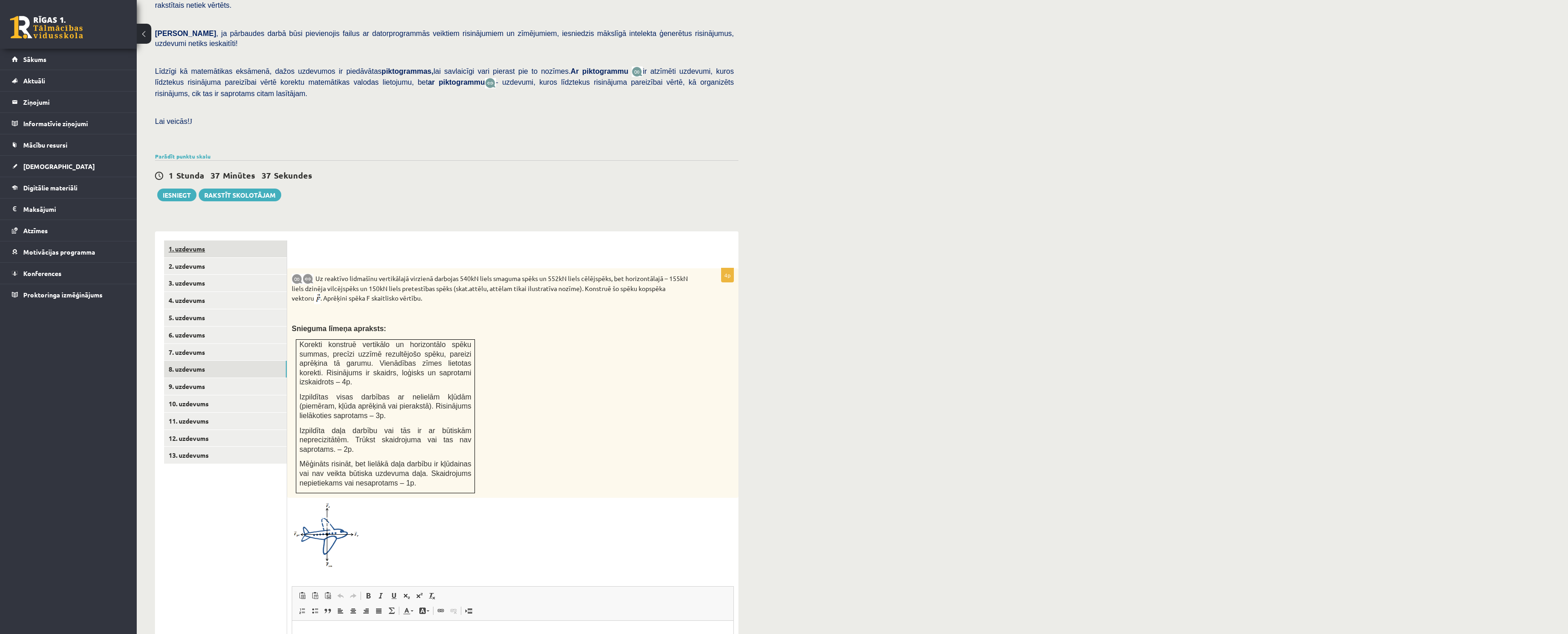
click at [180, 240] on link "1. uzdevums" at bounding box center [225, 248] width 123 height 17
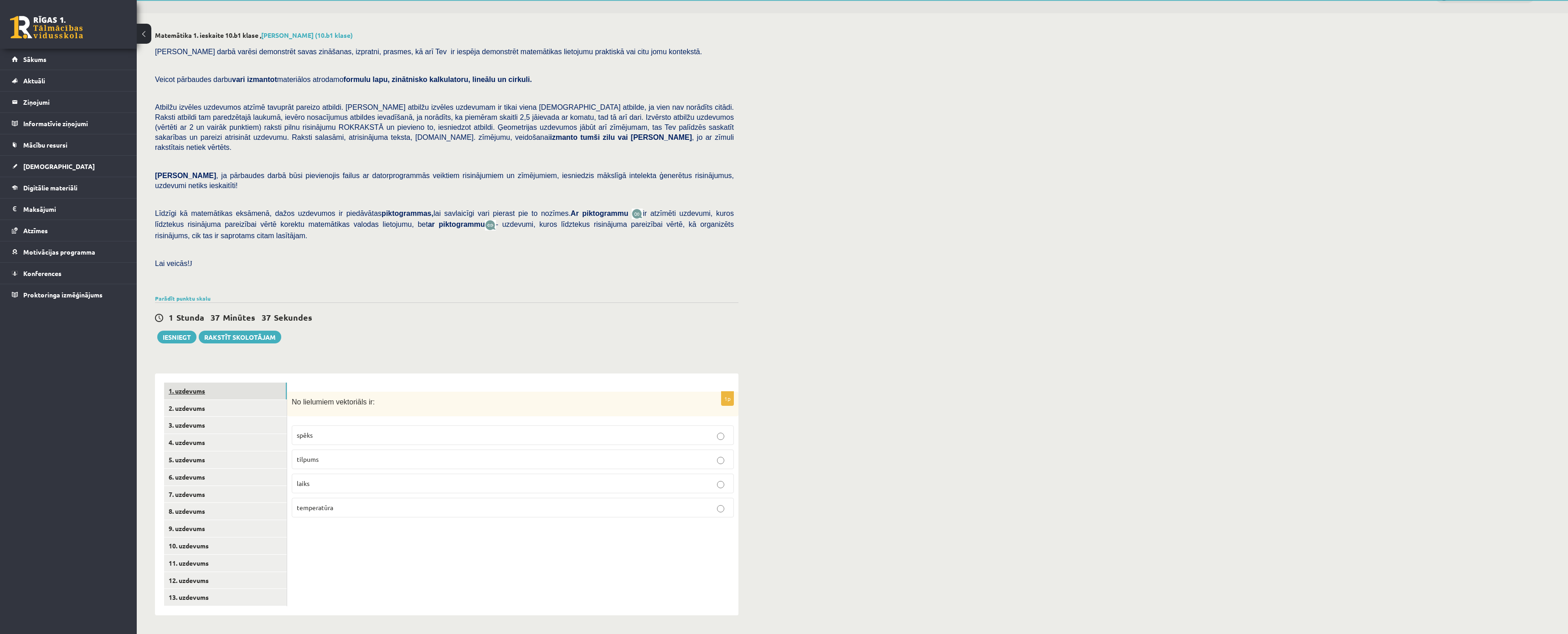
scroll to position [57, 0]
click at [193, 400] on link "2. uzdevums" at bounding box center [225, 408] width 123 height 17
click at [192, 417] on link "3. uzdevums" at bounding box center [225, 425] width 123 height 17
click at [343, 492] on input "text" at bounding box center [351, 500] width 68 height 15
click at [413, 421] on div at bounding box center [513, 445] width 442 height 48
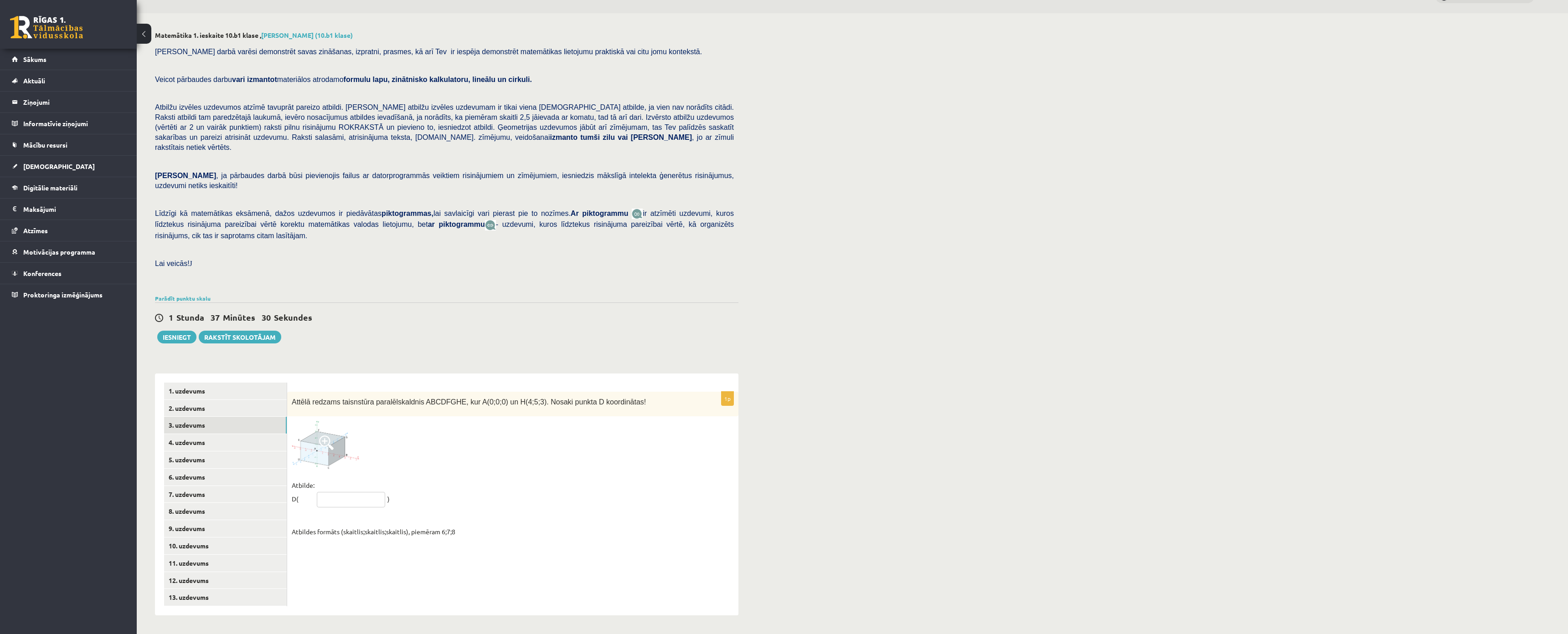
click at [346, 492] on input "text" at bounding box center [351, 500] width 68 height 15
type input "*"
click at [291, 374] on div "1p Attēlā redzams taisnstūra paralēlskaldnis ABCDFGHE, kur A(0;0;0) un H(4;5;3)…" at bounding box center [512, 495] width 451 height 242
click at [336, 492] on input "text" at bounding box center [351, 500] width 68 height 15
paste input "*******"
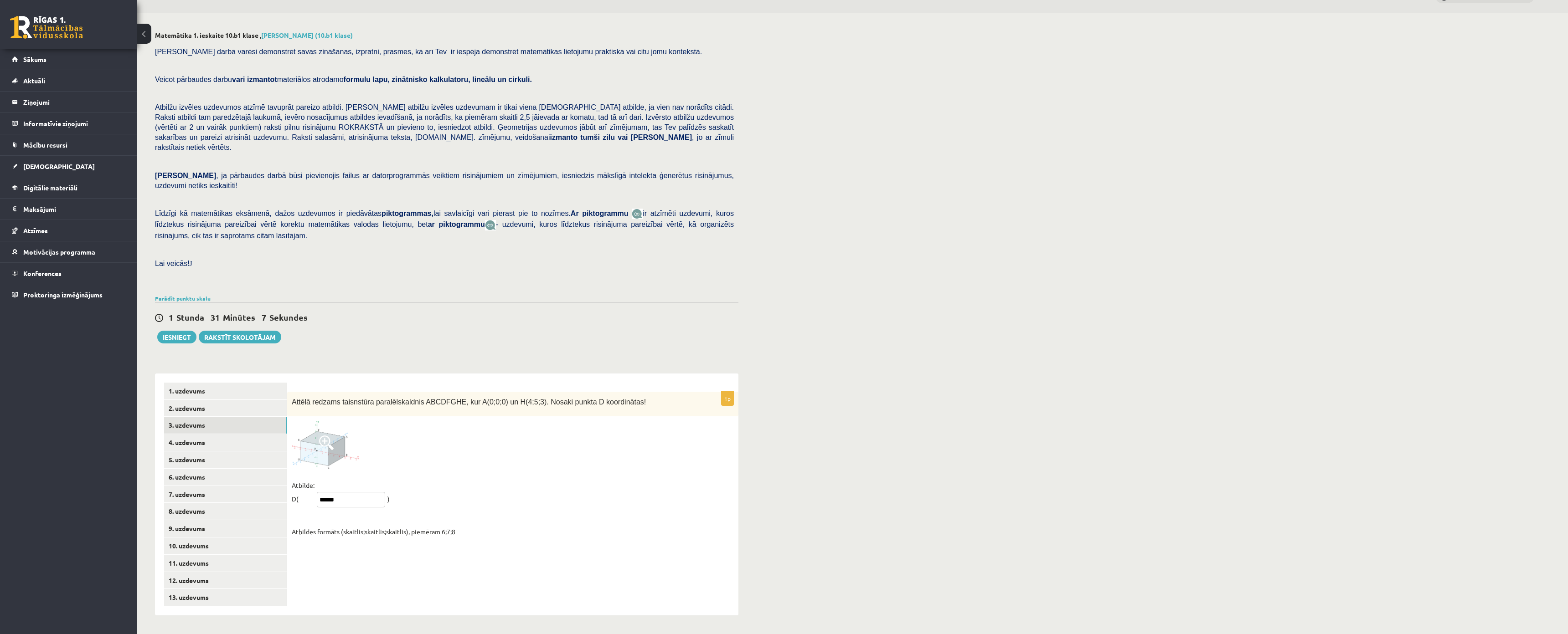
click at [321, 492] on input "******" at bounding box center [351, 500] width 68 height 15
type input "*****"
click at [203, 434] on link "4. uzdevums" at bounding box center [225, 442] width 123 height 17
click at [205, 452] on link "5. uzdevums" at bounding box center [225, 460] width 123 height 17
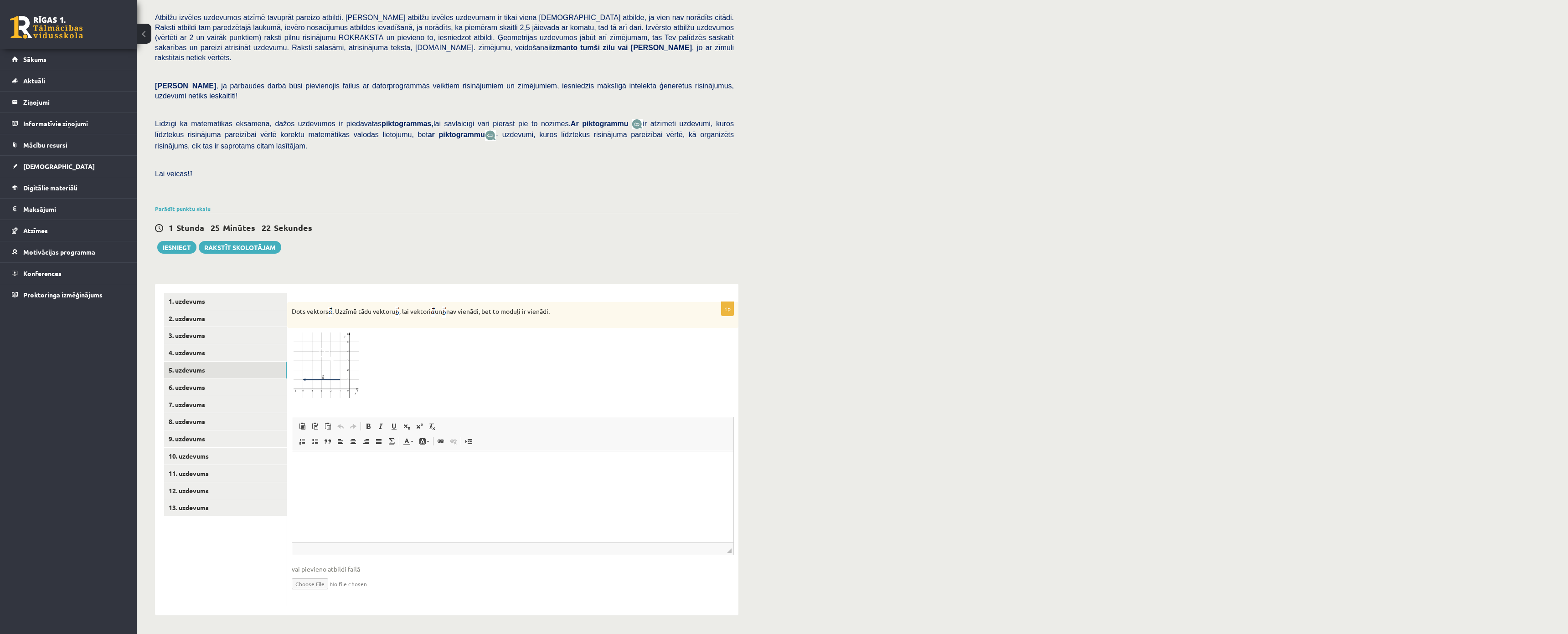
scroll to position [147, 0]
click at [440, 479] on html at bounding box center [512, 466] width 441 height 28
drag, startPoint x: 469, startPoint y: 539, endPoint x: 243, endPoint y: 412, distance: 259.2
click at [292, 452] on html "**********" at bounding box center [512, 511] width 441 height 120
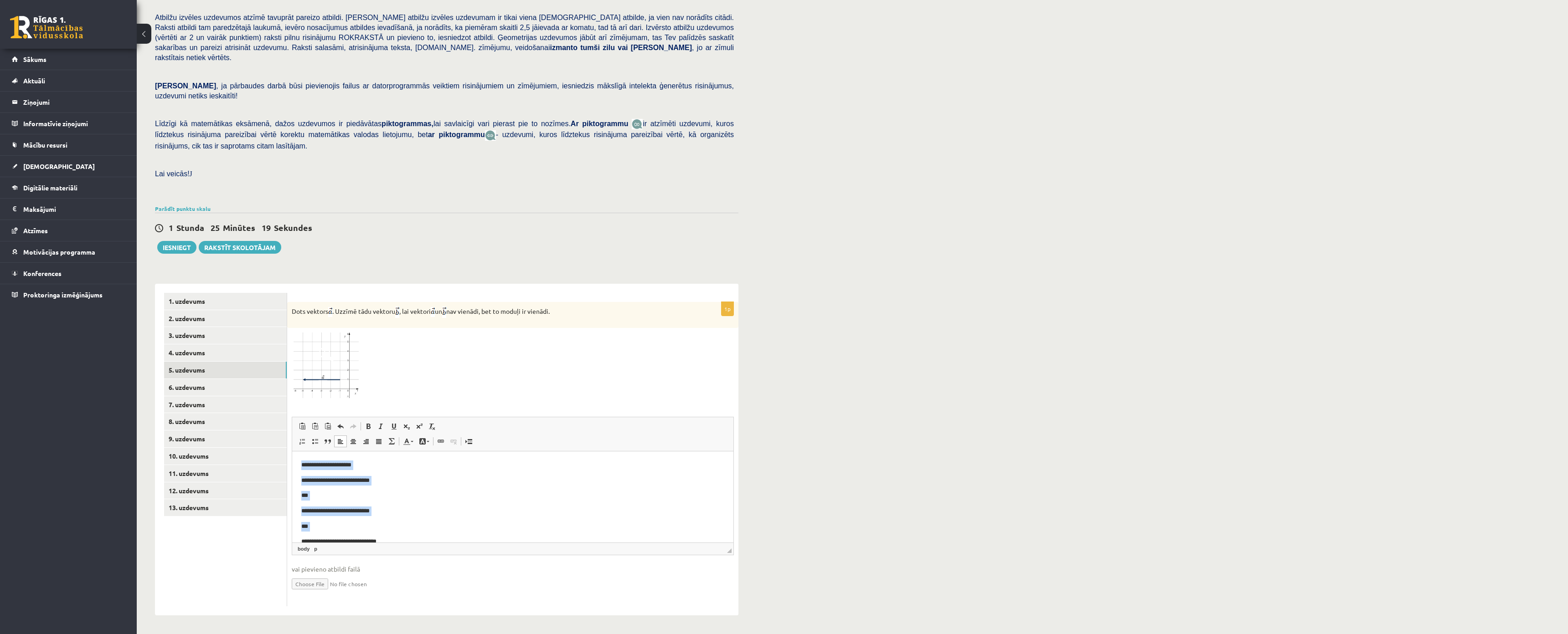
click at [410, 484] on p "**********" at bounding box center [509, 481] width 416 height 9
drag, startPoint x: 441, startPoint y: 512, endPoint x: 570, endPoint y: 759, distance: 278.7
click at [292, 452] on html "**********" at bounding box center [512, 511] width 441 height 120
click at [365, 462] on p "**********" at bounding box center [513, 465] width 423 height 9
click at [179, 379] on link "6. uzdevums" at bounding box center [225, 387] width 123 height 17
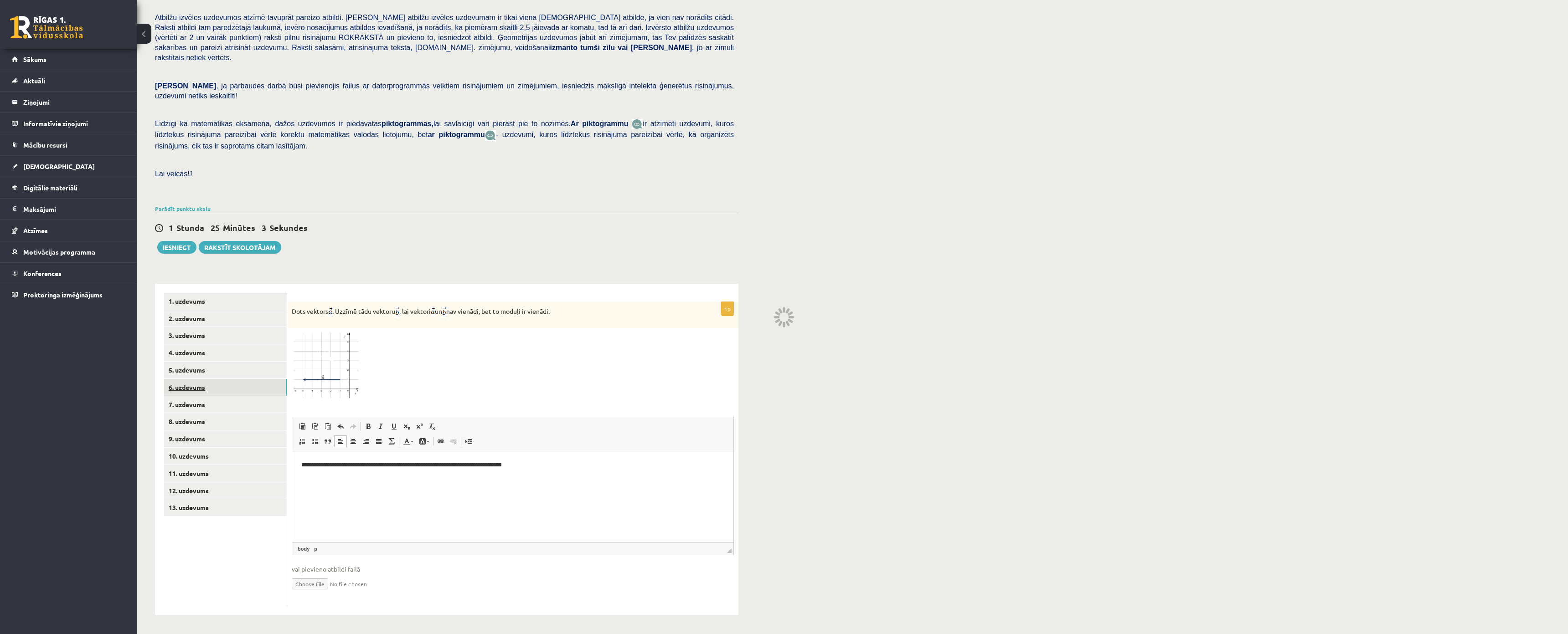
scroll to position [57, 0]
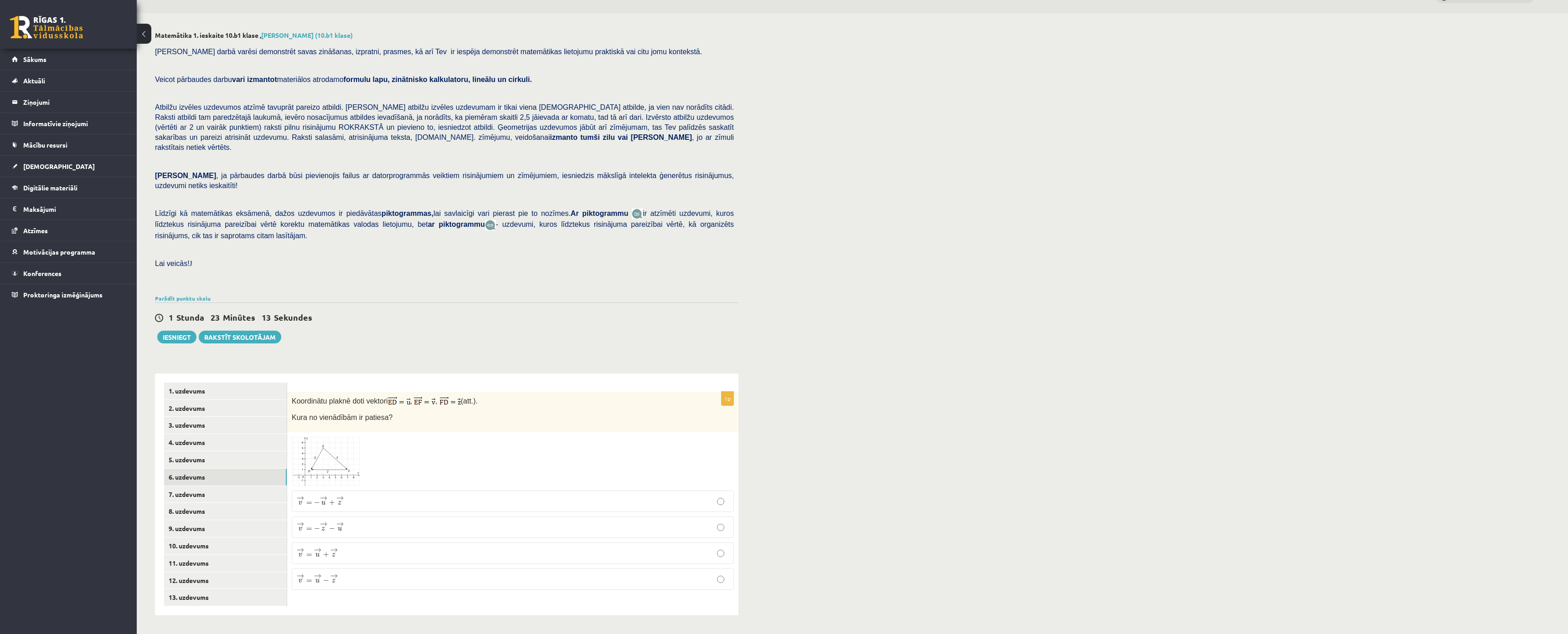
click at [353, 574] on p "→ v = → u − → z v → = u → − z →" at bounding box center [512, 580] width 432 height 12
click at [182, 487] on link "7. uzdevums" at bounding box center [225, 495] width 123 height 17
click at [349, 548] on label "¯ ¯ ¯ v = ( − 4 ; 4 ) v ¯ = ( − 4 ; 4 )" at bounding box center [513, 558] width 442 height 20
click at [197, 503] on link "8. uzdevums" at bounding box center [225, 511] width 123 height 17
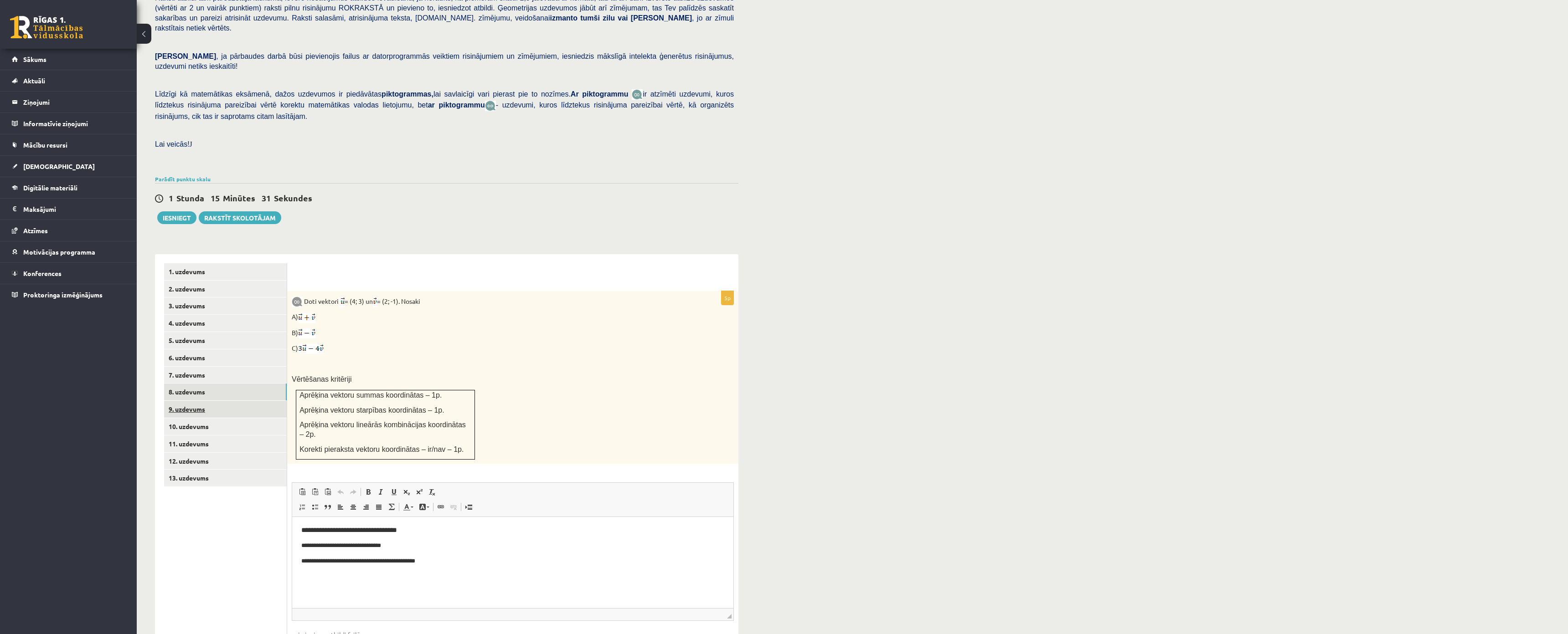
scroll to position [0, 0]
click at [222, 383] on link "8. uzdevums" at bounding box center [225, 391] width 123 height 17
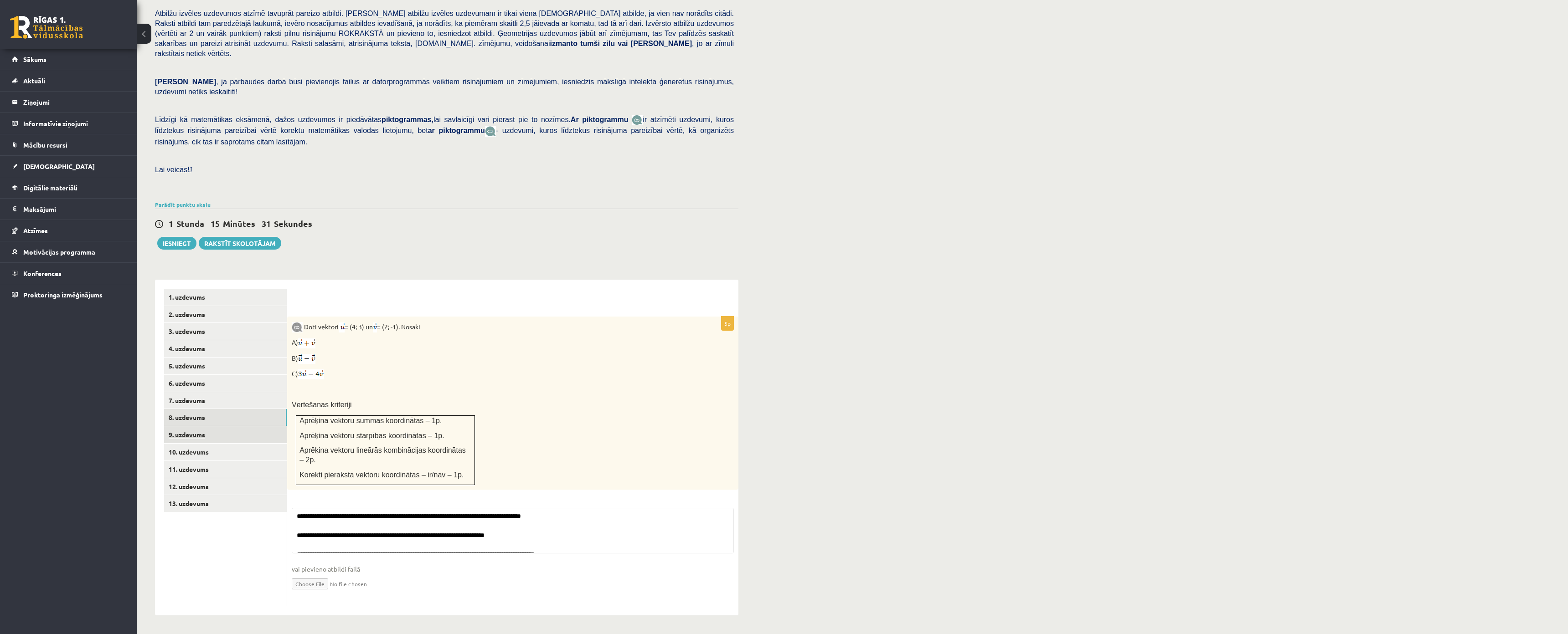
click at [217, 426] on link "9. uzdevums" at bounding box center [225, 434] width 123 height 17
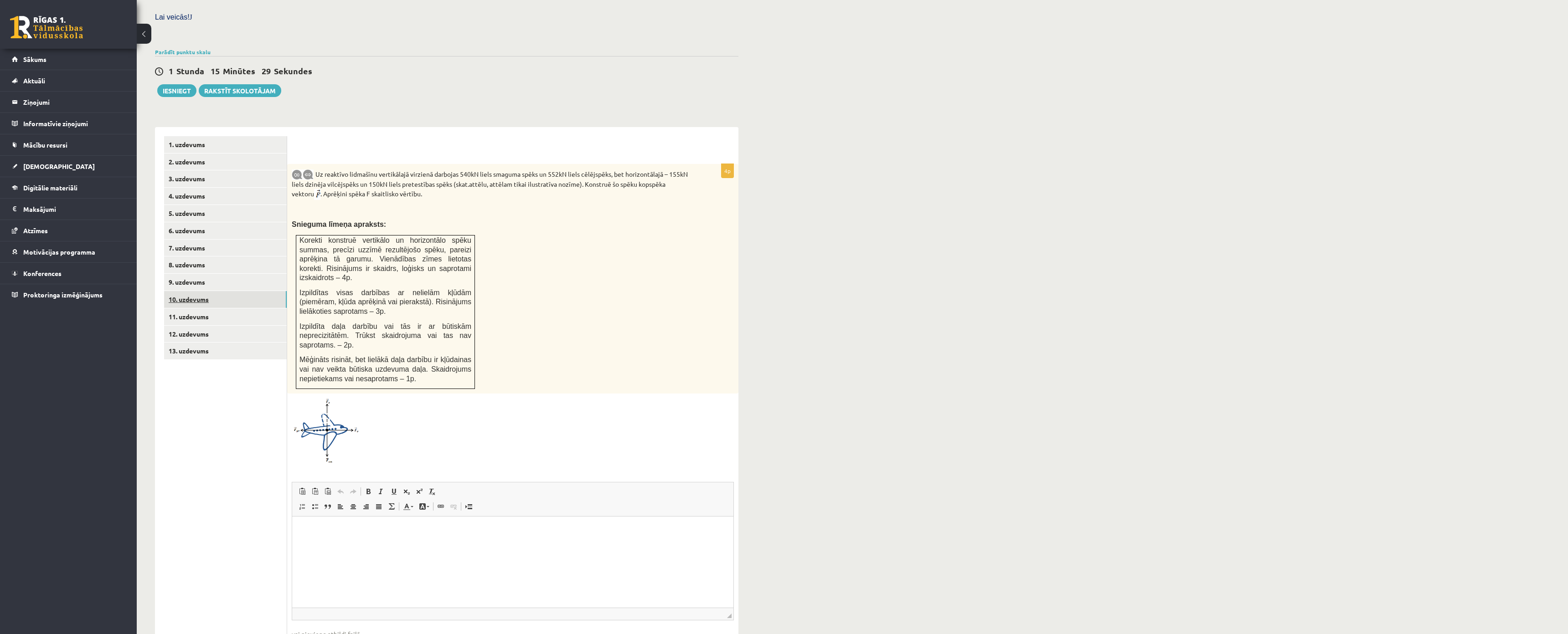
click at [195, 291] on link "10. uzdevums" at bounding box center [225, 299] width 123 height 17
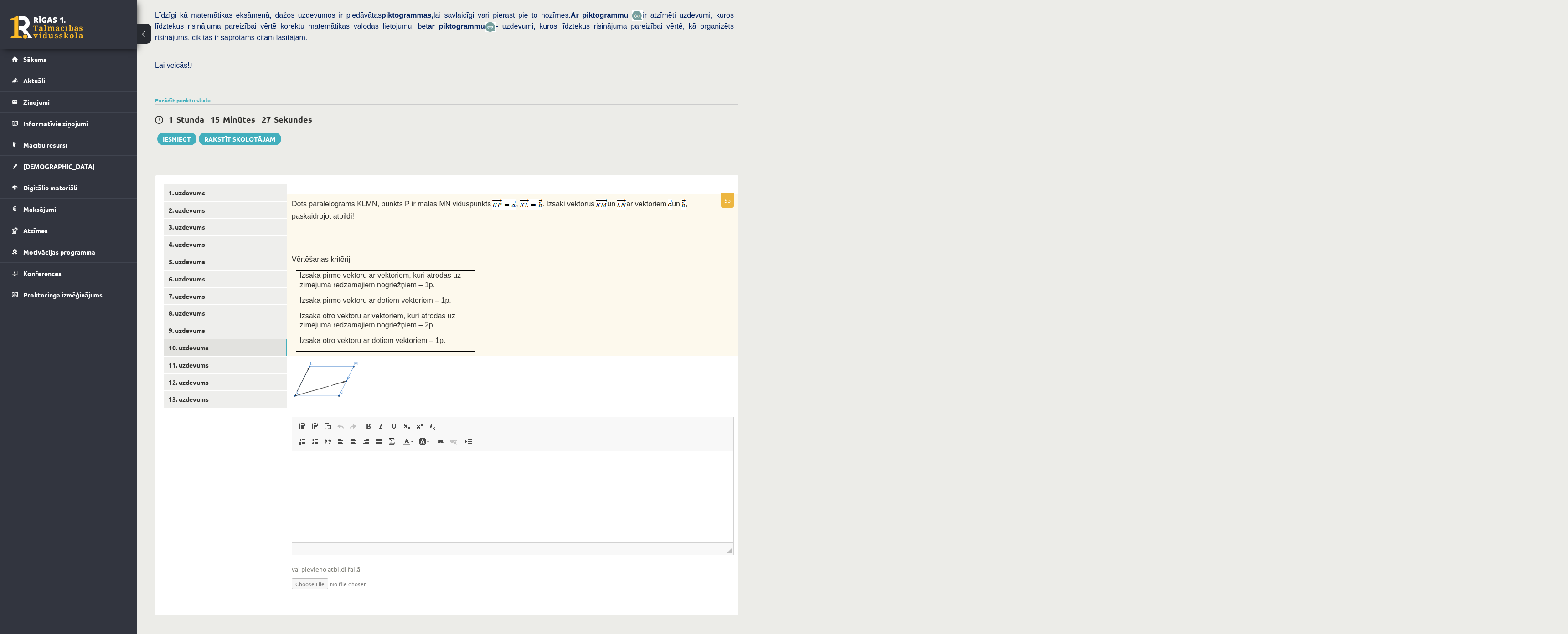
drag, startPoint x: 184, startPoint y: 403, endPoint x: 185, endPoint y: 396, distance: 7.1
click at [185, 400] on ul "1. uzdevums 2. uzdevums 3. uzdevums 4. uzdevums 5. uzdevums 6. uzdevums 7. uzde…" at bounding box center [225, 395] width 123 height 422
click at [196, 357] on link "11. uzdevums" at bounding box center [225, 365] width 123 height 17
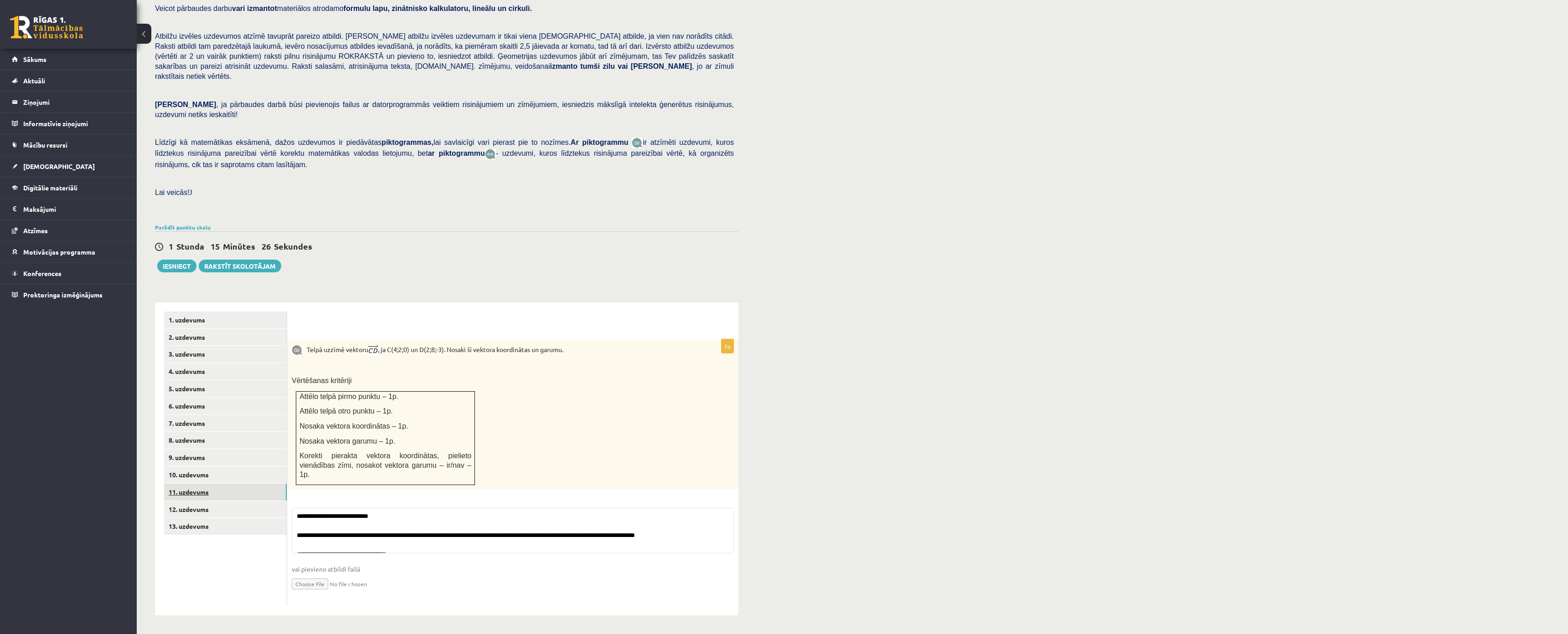
scroll to position [118, 0]
click at [224, 501] on link "12. uzdevums" at bounding box center [225, 509] width 123 height 17
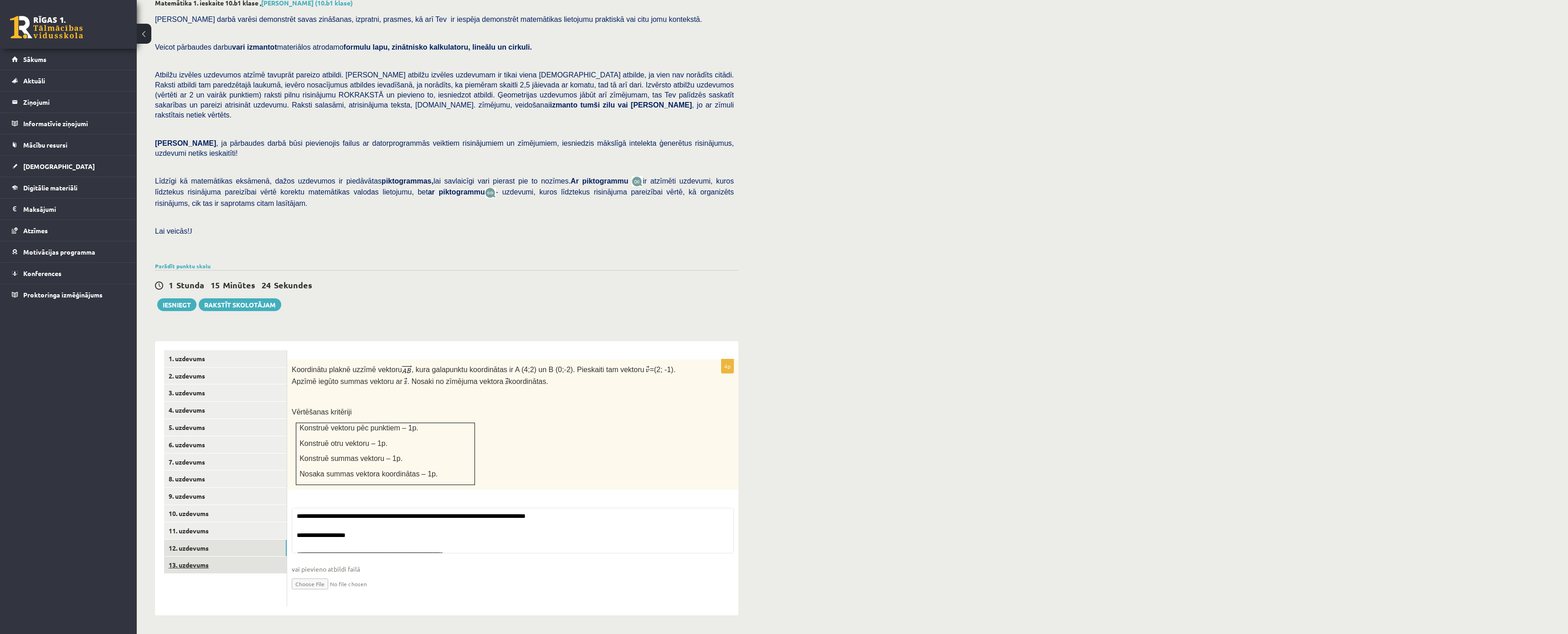
click at [235, 557] on link "13. uzdevums" at bounding box center [225, 565] width 123 height 17
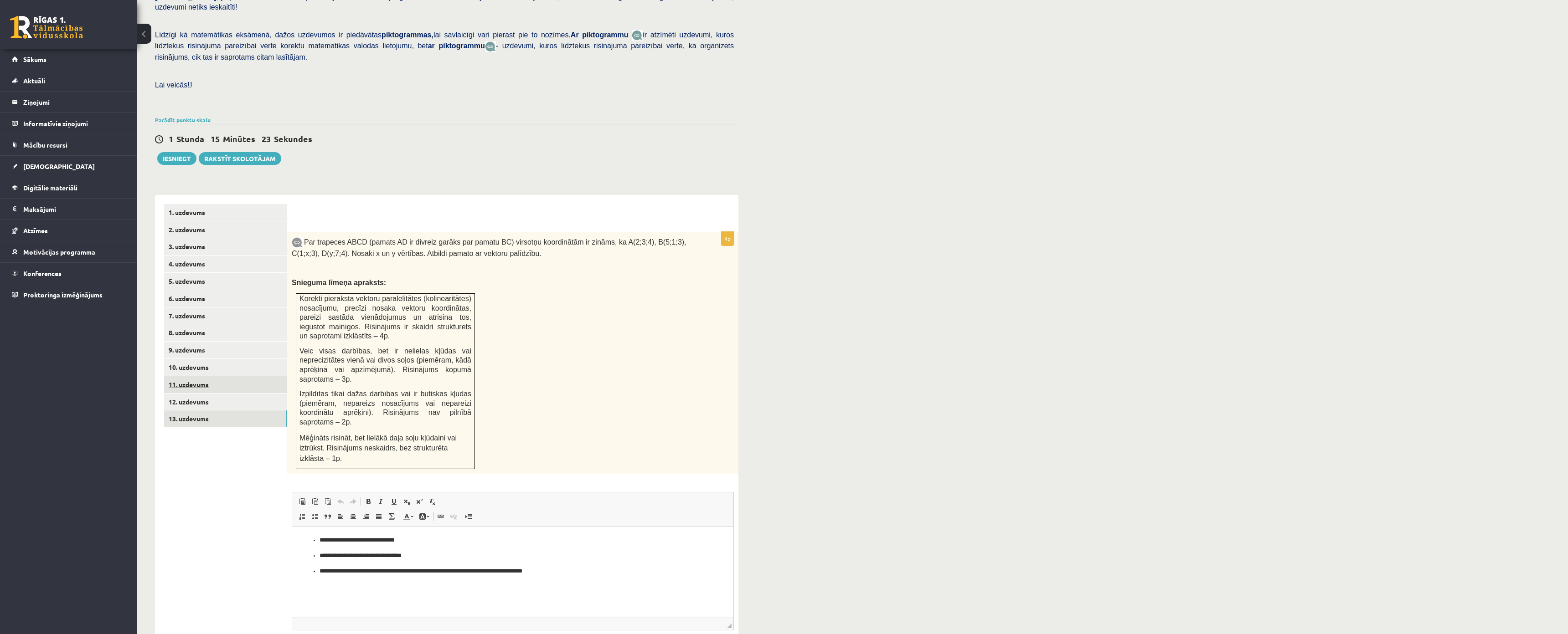
scroll to position [0, 0]
click at [197, 359] on link "10. uzdevums" at bounding box center [225, 367] width 123 height 17
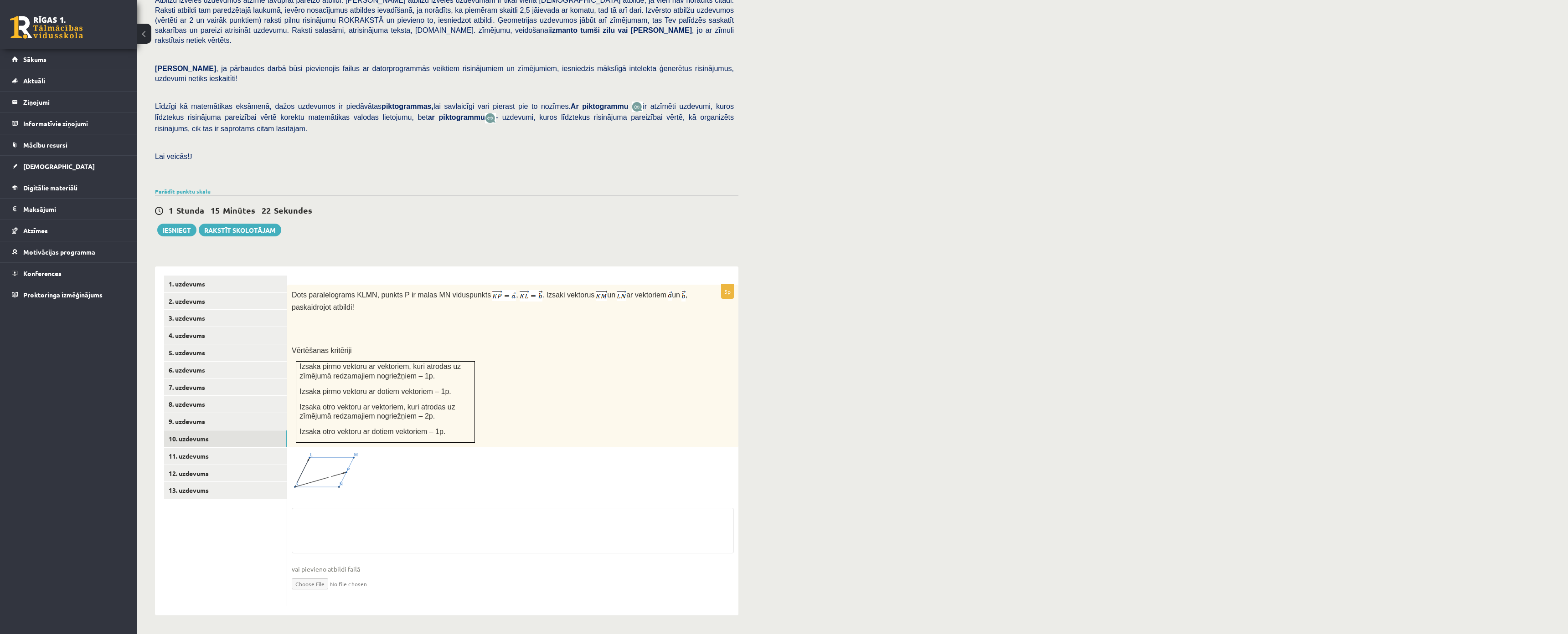
scroll to position [164, 0]
click at [326, 317] on p at bounding box center [490, 322] width 397 height 9
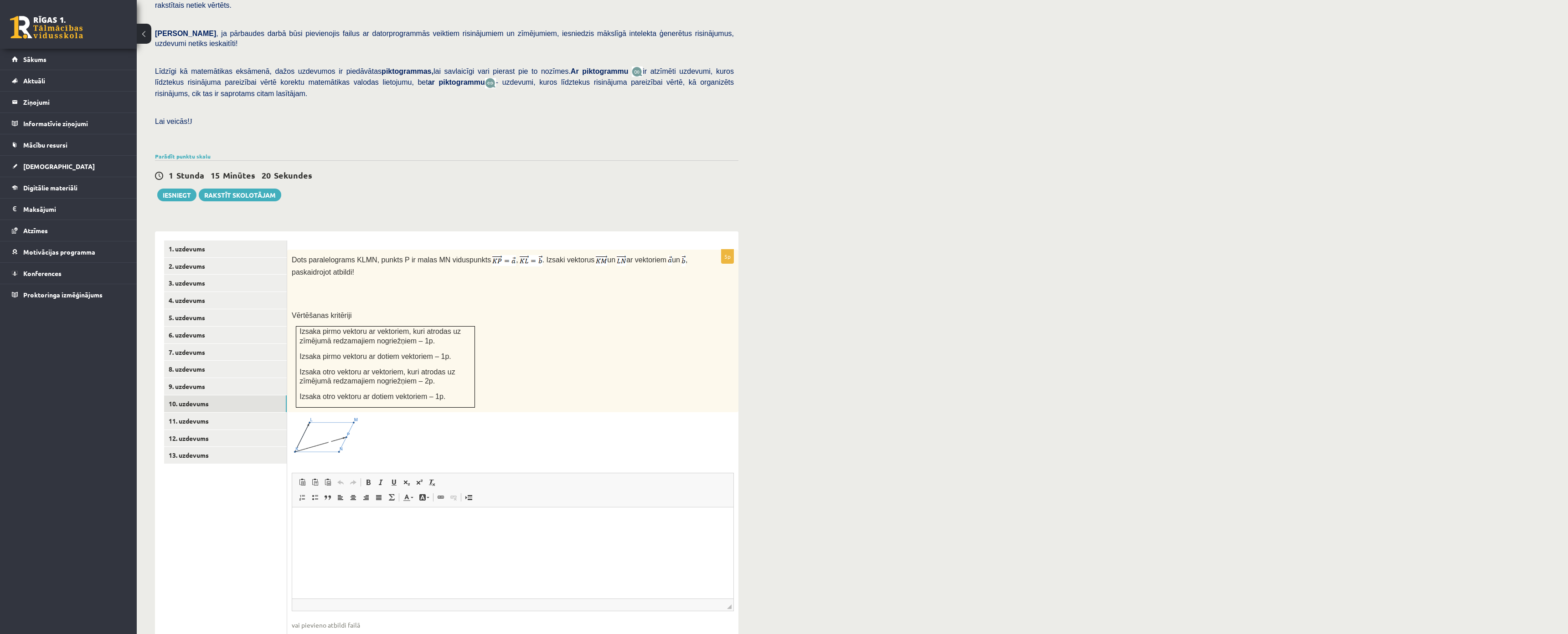
scroll to position [0, 0]
click at [314, 240] on form "5p Dots paralelograms KLMN, punkts P ir malas MN viduspunkts , . Izsaki vektoru…" at bounding box center [513, 451] width 433 height 422
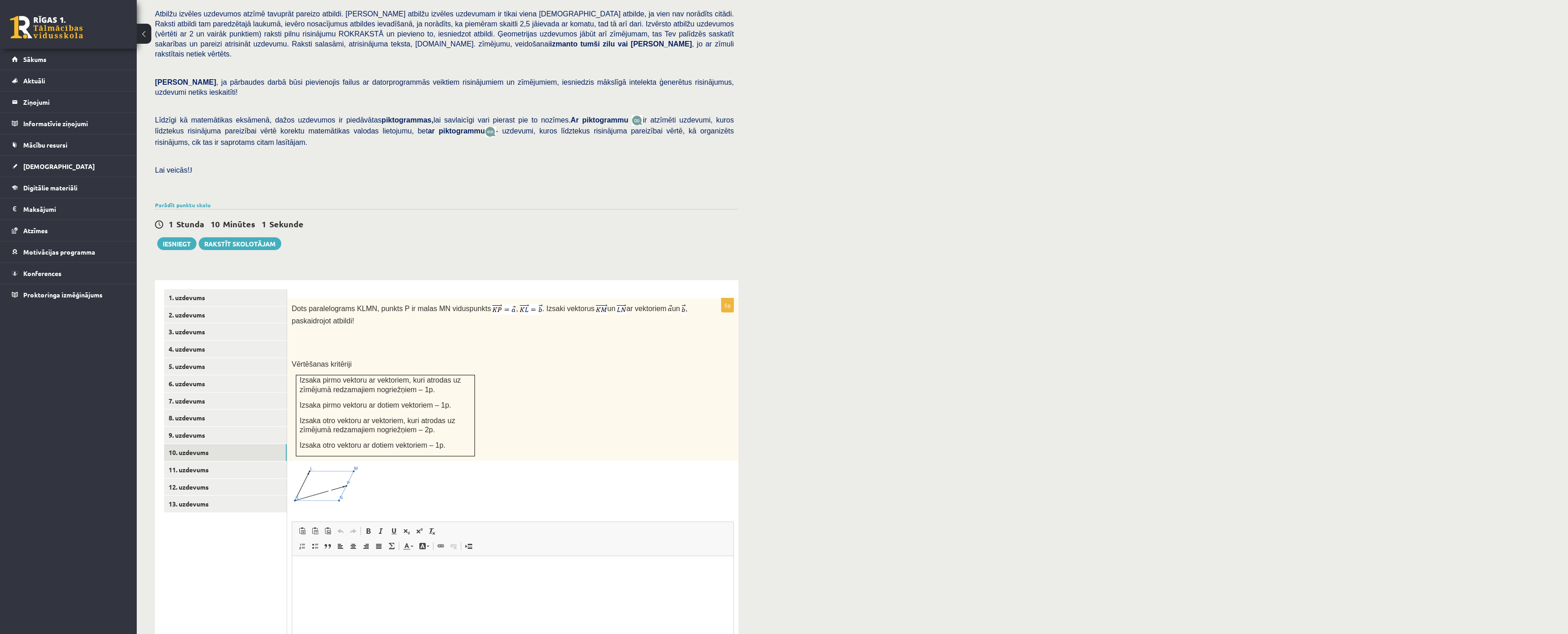
scroll to position [255, 0]
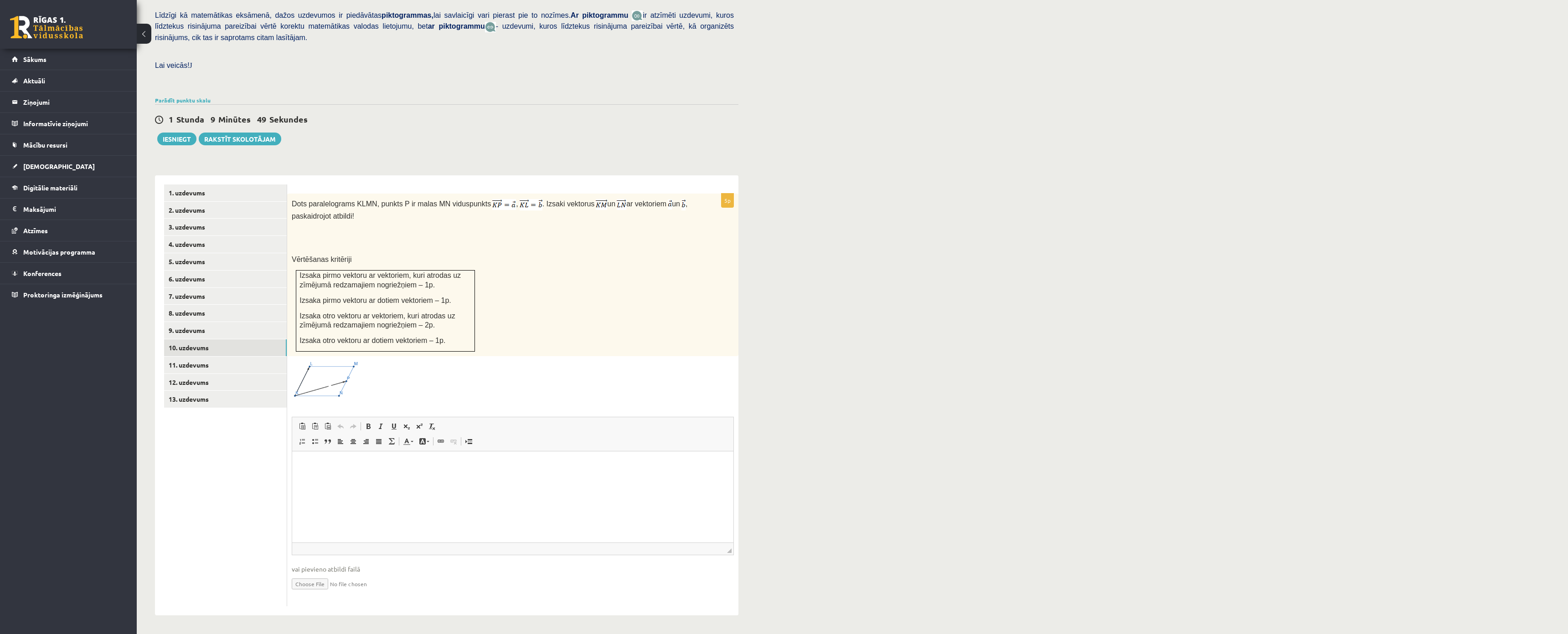
click at [373, 477] on html at bounding box center [512, 465] width 441 height 28
click at [457, 462] on p "**********" at bounding box center [513, 465] width 423 height 9
click at [577, 479] on p "**********" at bounding box center [513, 480] width 423 height 9
click at [189, 322] on link "9. uzdevums" at bounding box center [225, 330] width 123 height 17
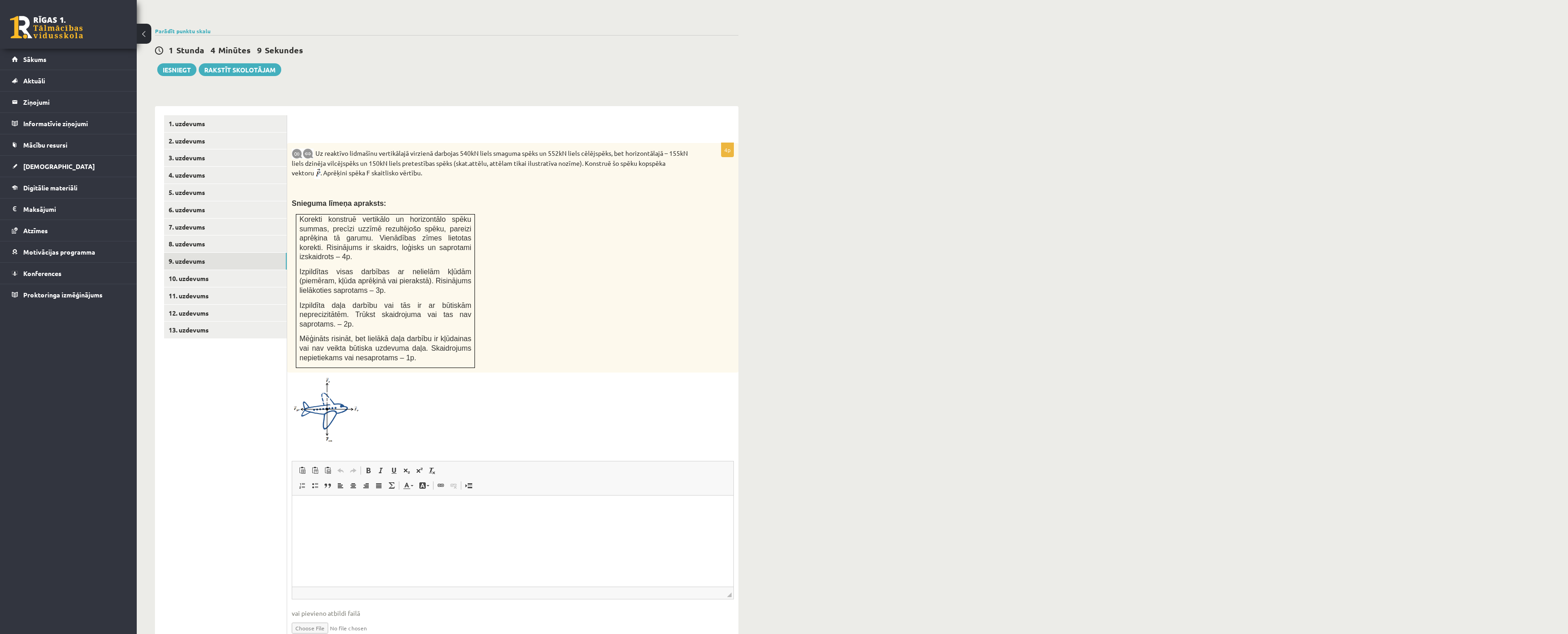
scroll to position [359, 0]
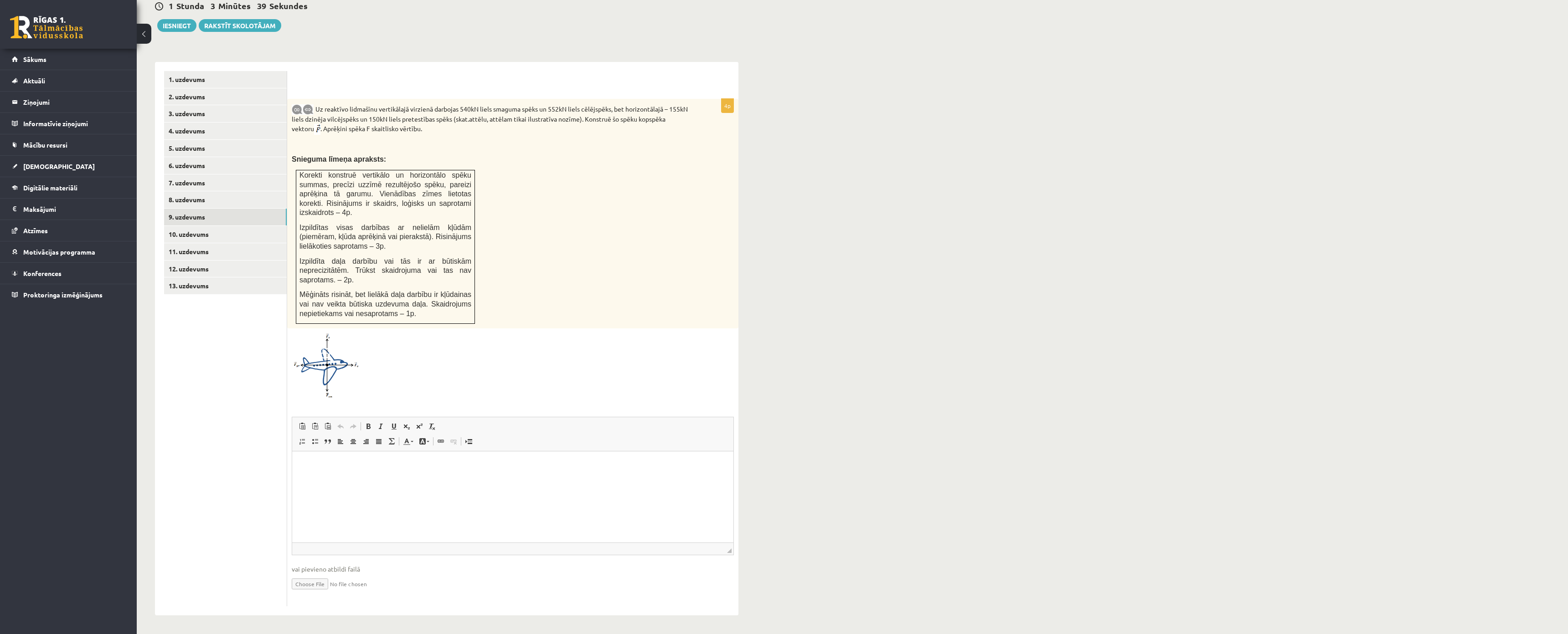
click at [379, 475] on html at bounding box center [512, 465] width 441 height 28
drag, startPoint x: 444, startPoint y: 484, endPoint x: 267, endPoint y: 481, distance: 177.0
click at [292, 481] on html "**********" at bounding box center [512, 472] width 441 height 43
click at [399, 494] on html "**********" at bounding box center [512, 472] width 441 height 43
drag, startPoint x: 417, startPoint y: 501, endPoint x: 208, endPoint y: 499, distance: 209.0
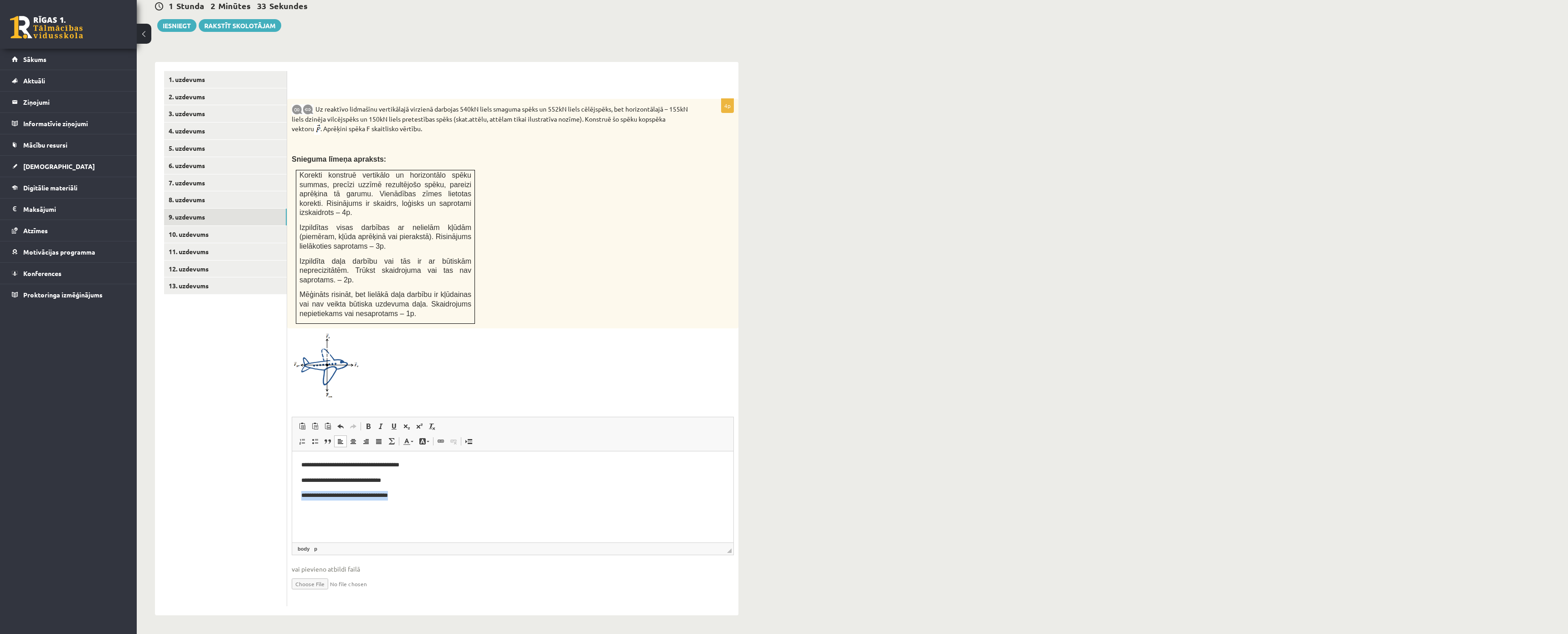
click at [292, 499] on html "**********" at bounding box center [512, 480] width 441 height 58
click at [374, 495] on p "**********" at bounding box center [513, 495] width 423 height 9
drag, startPoint x: 410, startPoint y: 496, endPoint x: 420, endPoint y: 502, distance: 11.7
click at [410, 496] on p "**********" at bounding box center [513, 495] width 423 height 9
click at [176, 226] on link "10. uzdevums" at bounding box center [225, 234] width 123 height 17
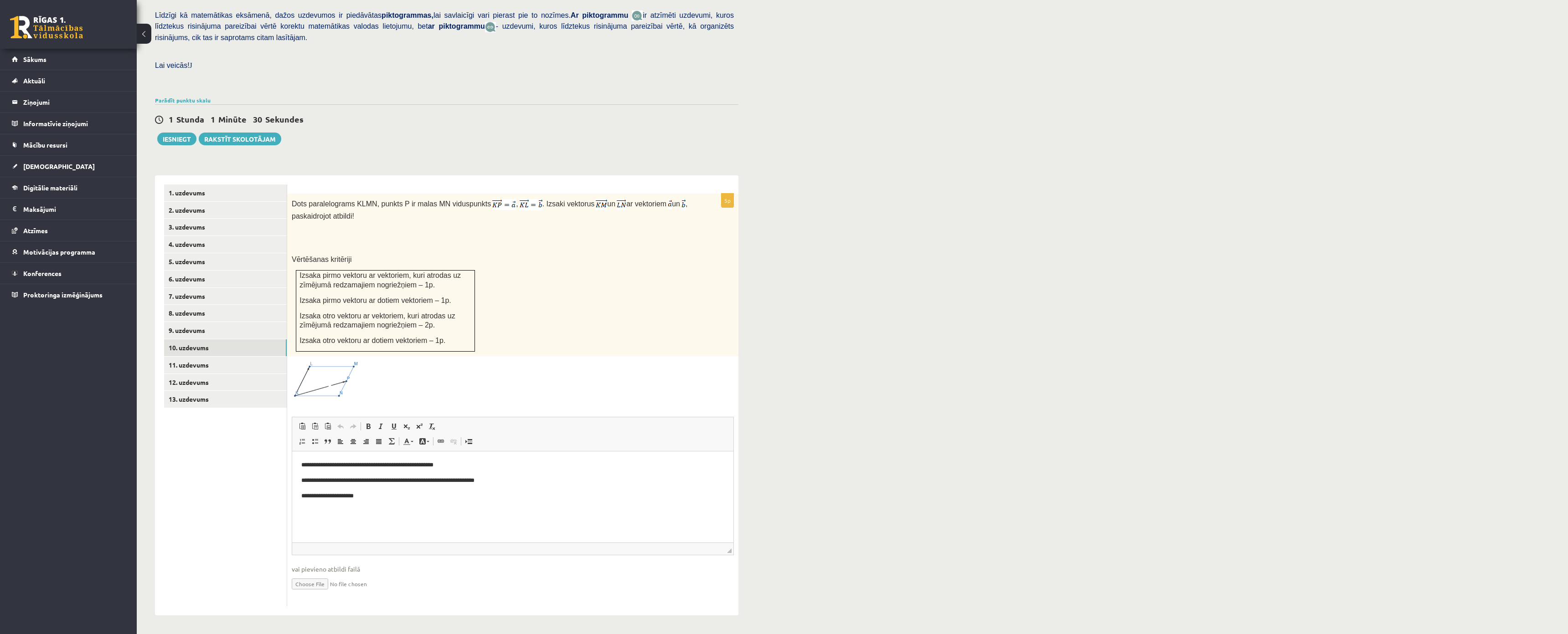
scroll to position [0, 0]
click at [194, 378] on ul "1. uzdevums 2. uzdevums 3. uzdevums 4. uzdevums 5. uzdevums 6. uzdevums 7. uzde…" at bounding box center [225, 395] width 123 height 422
click at [183, 305] on link "8. uzdevums" at bounding box center [225, 313] width 123 height 17
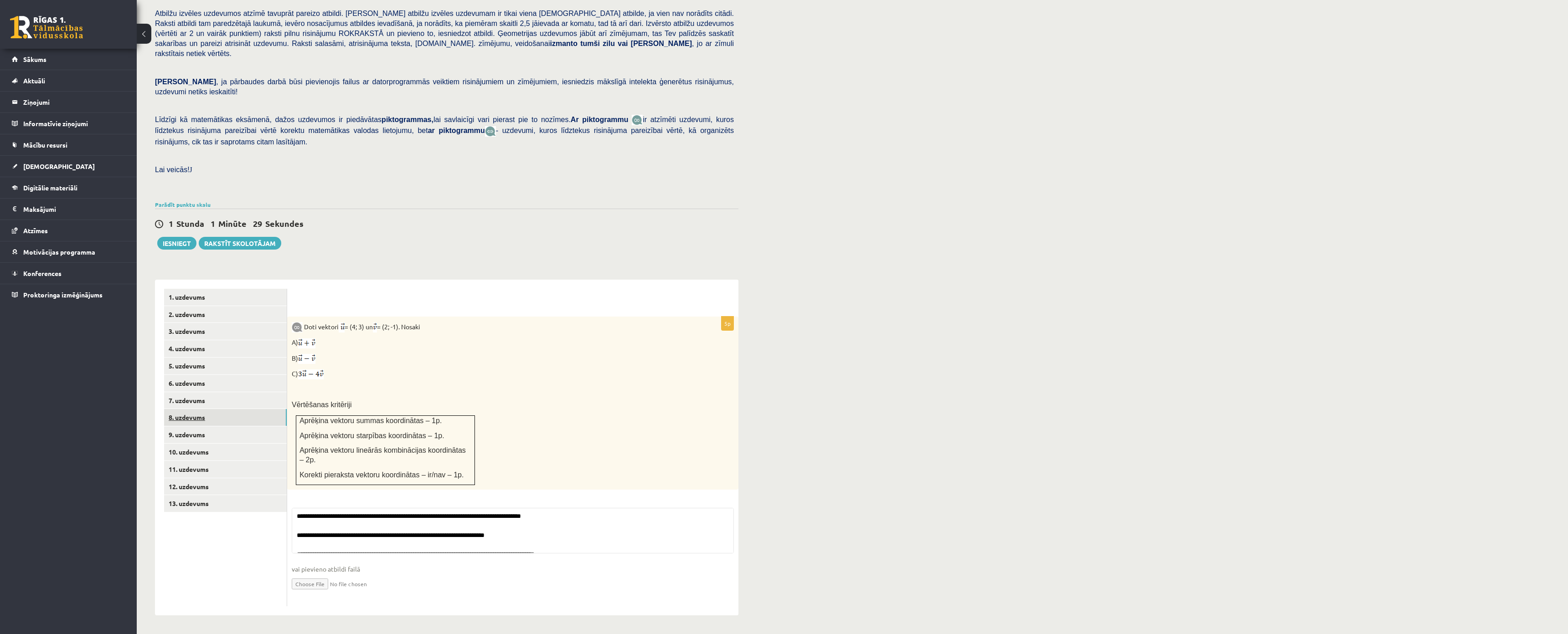
scroll to position [142, 0]
click at [190, 479] on link "12. uzdevums" at bounding box center [225, 487] width 123 height 17
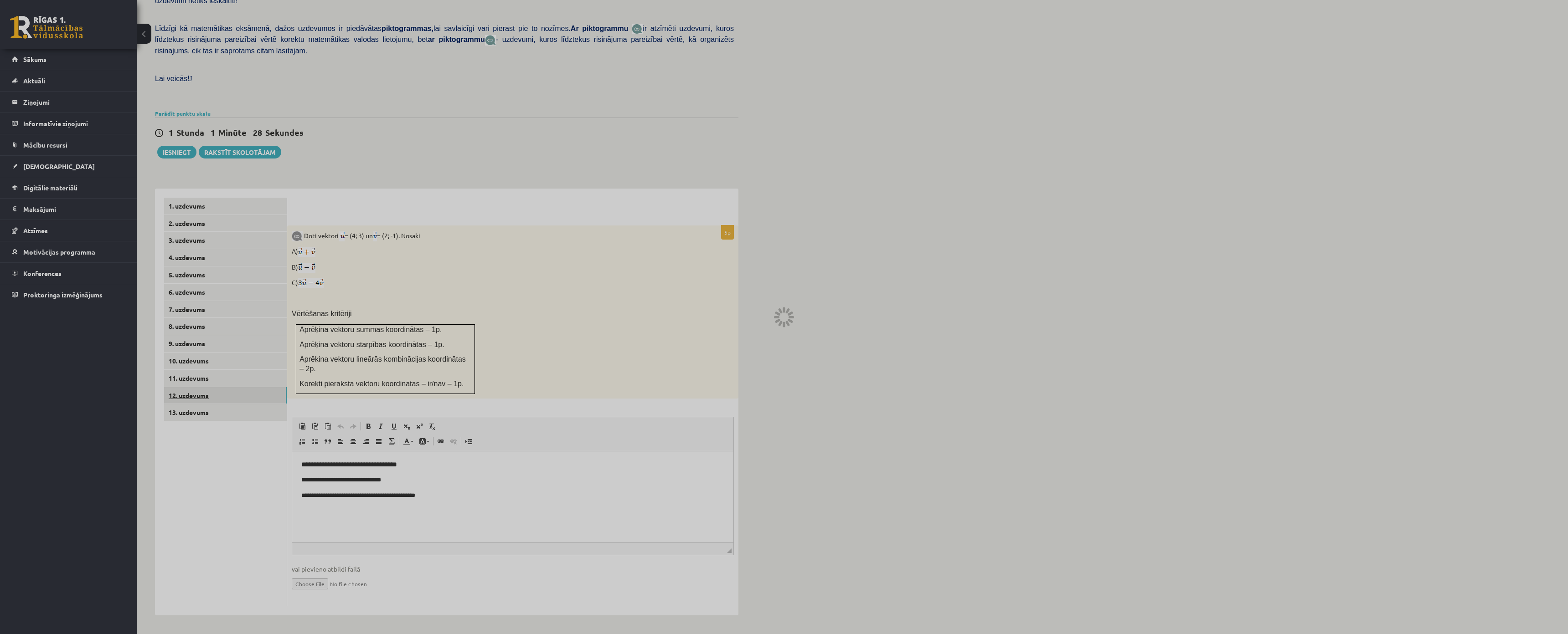
scroll to position [89, 0]
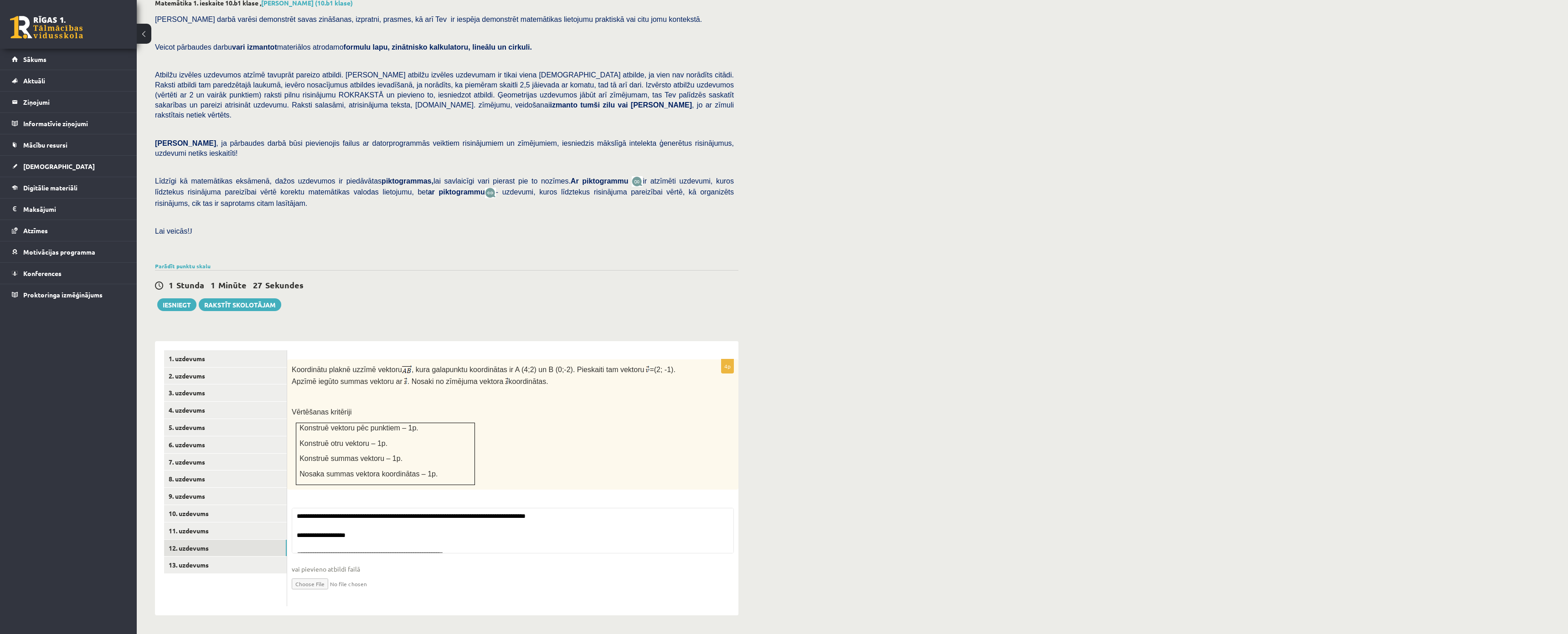
click at [181, 270] on div "1 Stunda 1 Minūte 27 Sekundes Ieskaite saglabāta! Iesniegt Rakstīt skolotājam" at bounding box center [446, 290] width 583 height 41
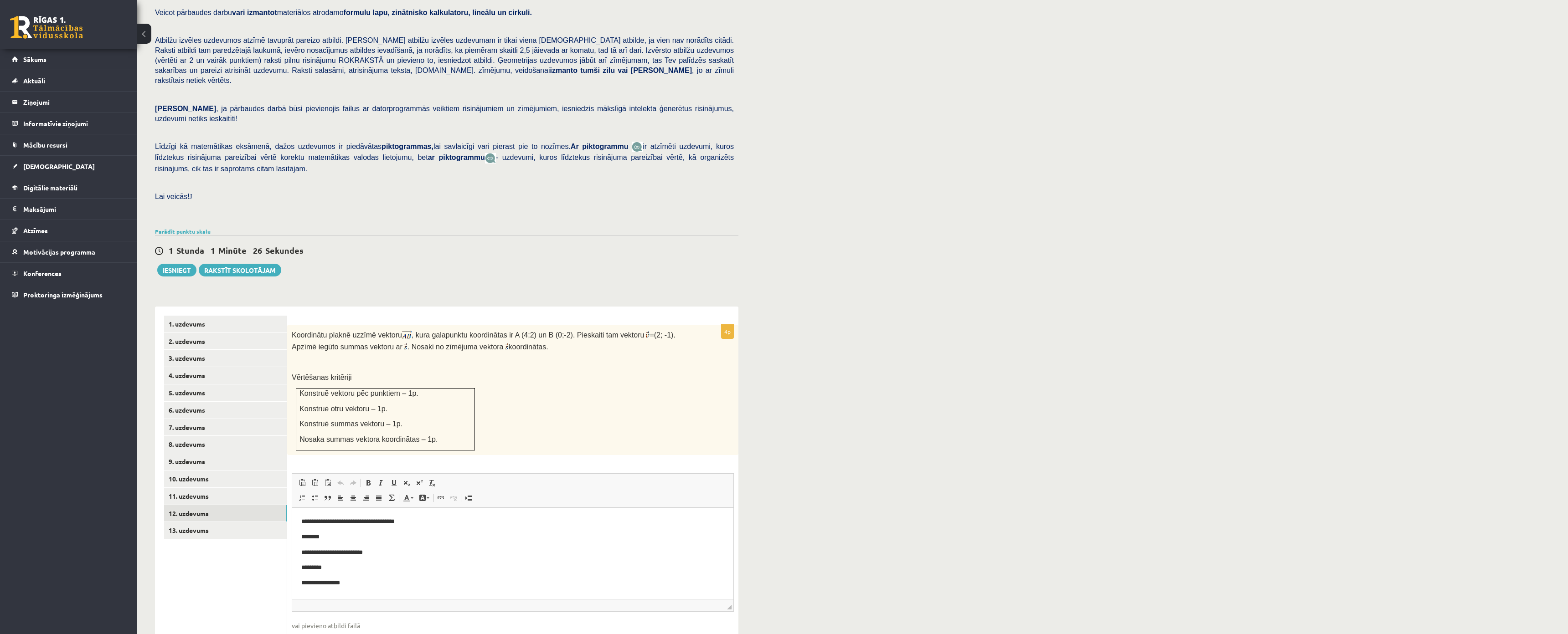
scroll to position [0, 0]
click at [172, 264] on button "Iesniegt" at bounding box center [176, 270] width 39 height 13
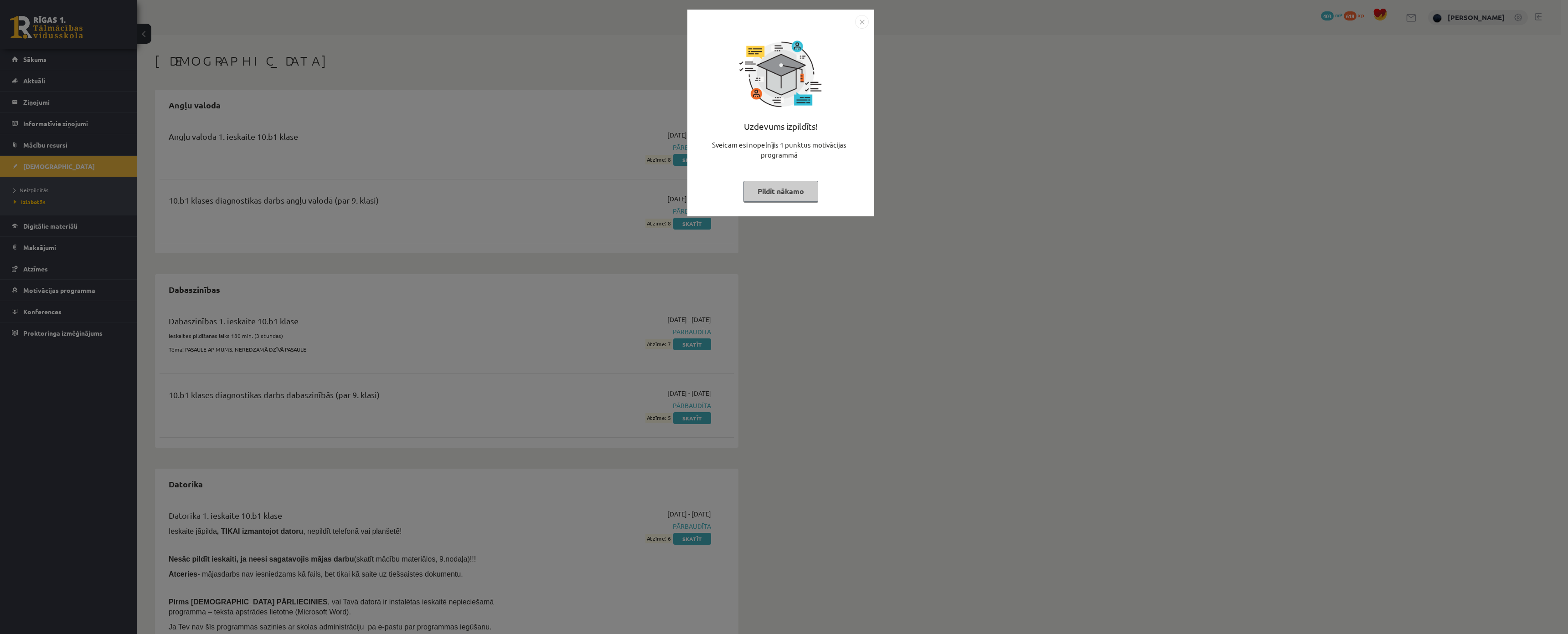
click at [773, 196] on button "Pildīt nākamo" at bounding box center [780, 191] width 75 height 21
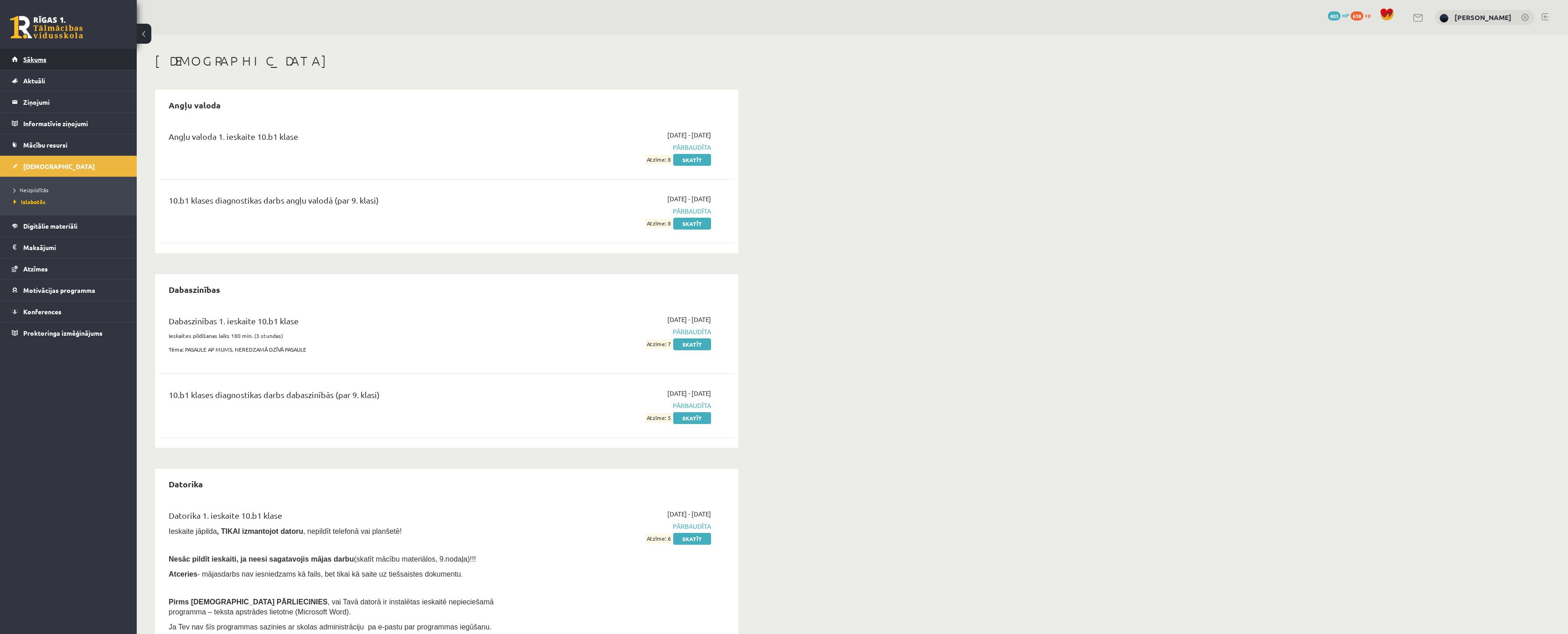
click at [79, 61] on link "Sākums" at bounding box center [68, 59] width 113 height 21
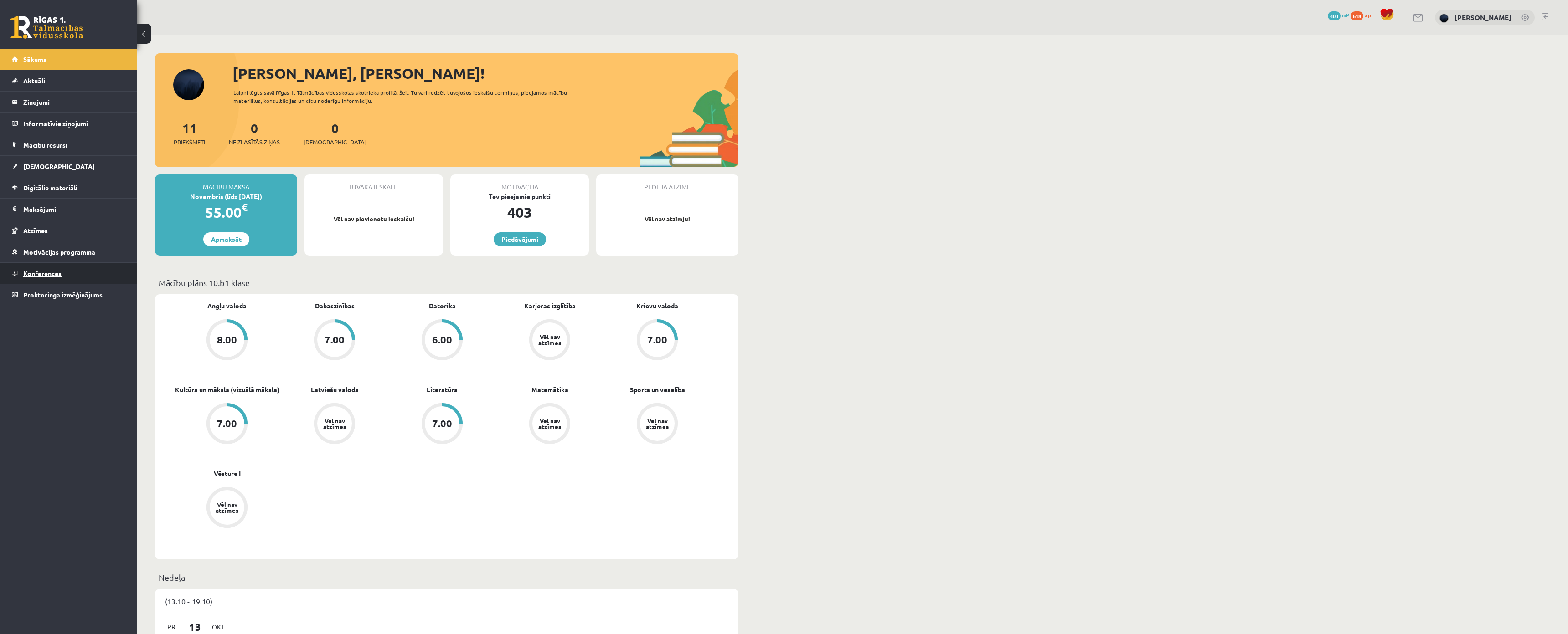
click at [49, 271] on span "Konferences" at bounding box center [42, 273] width 38 height 8
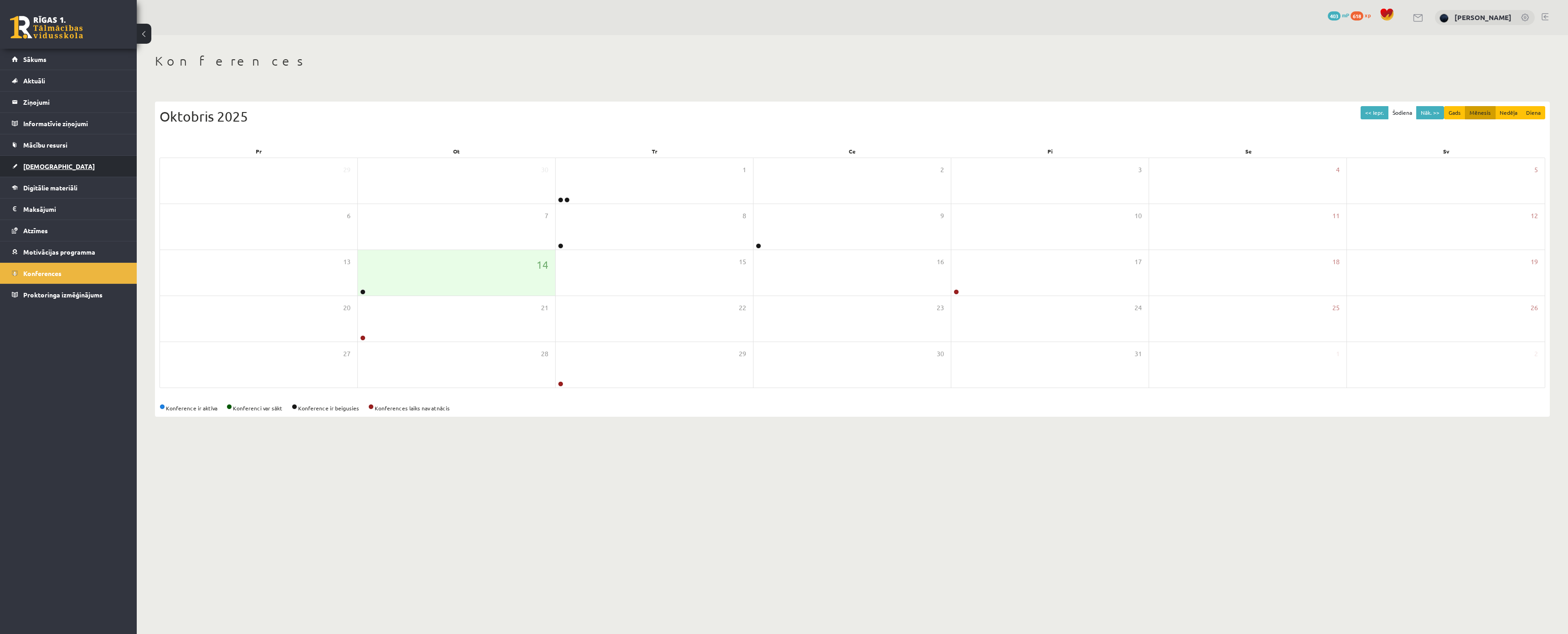
click at [44, 167] on span "[DEMOGRAPHIC_DATA]" at bounding box center [59, 166] width 72 height 8
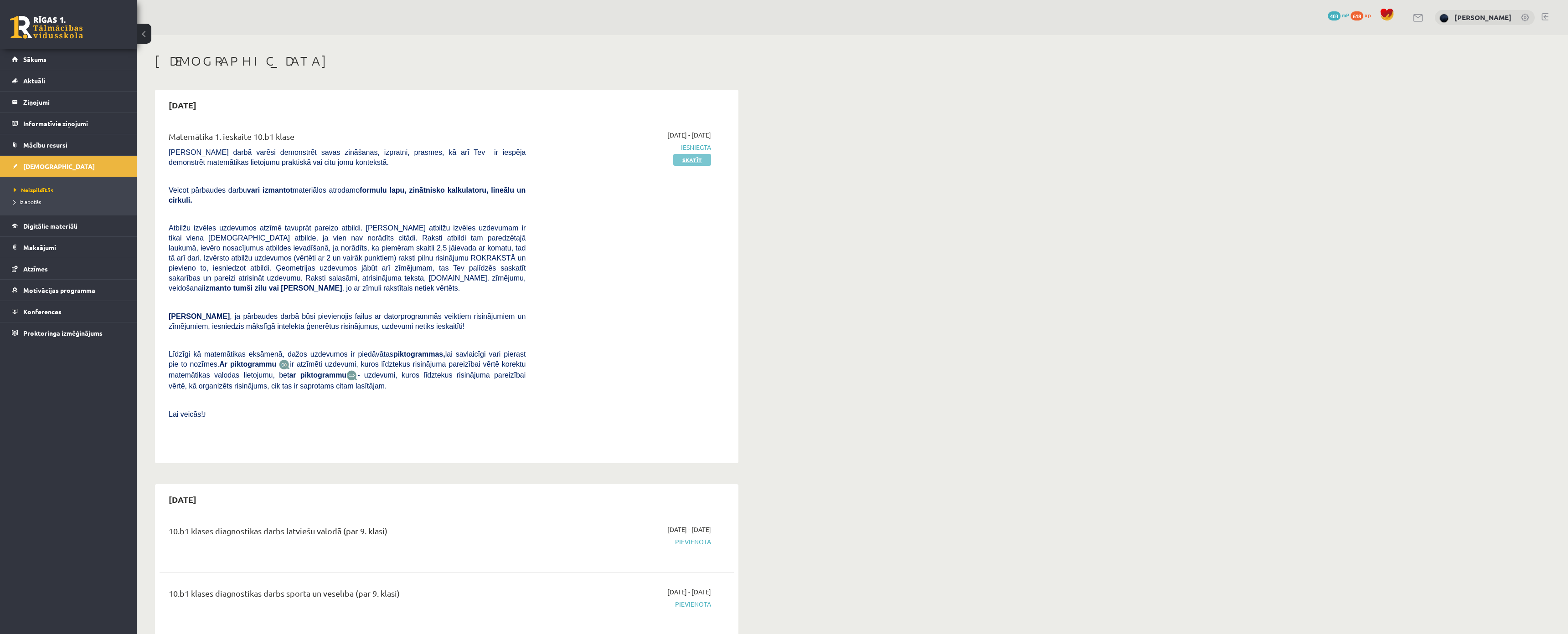
click at [696, 163] on link "Skatīt" at bounding box center [692, 160] width 38 height 12
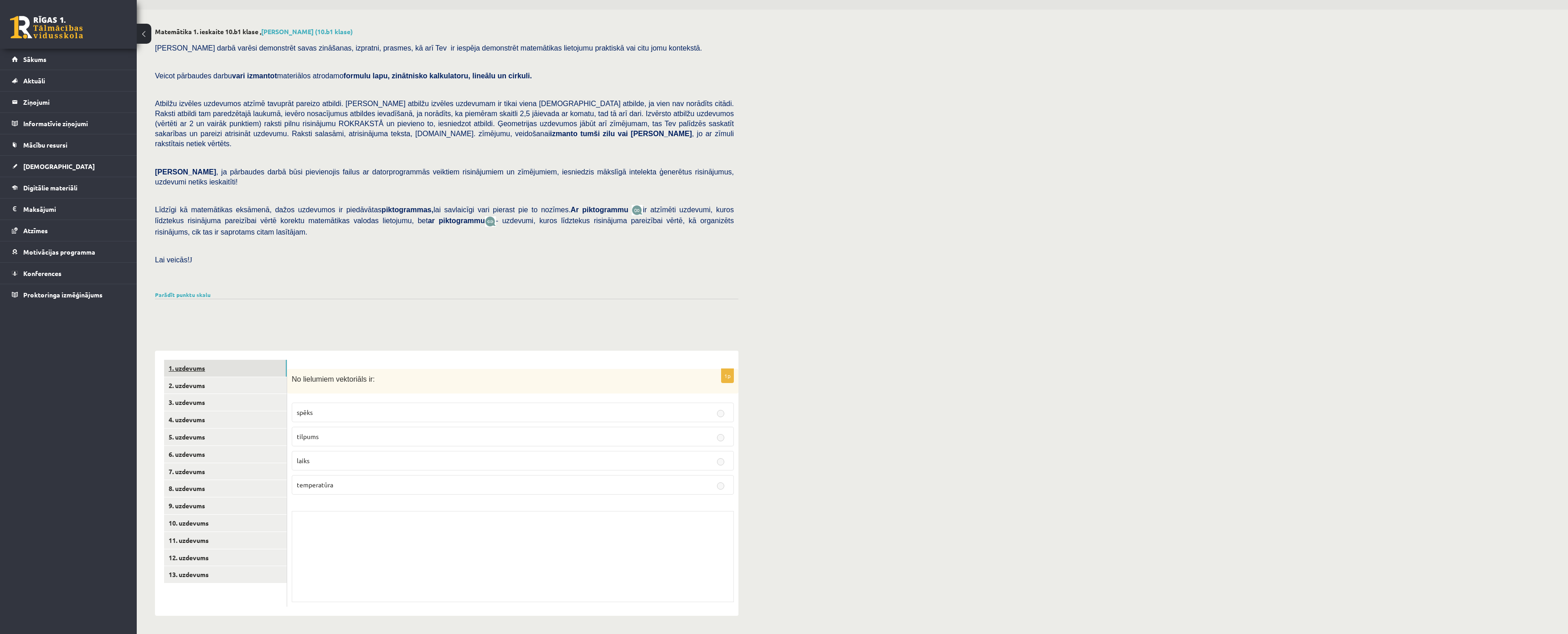
scroll to position [60, 0]
click at [193, 378] on link "2. uzdevums" at bounding box center [225, 386] width 123 height 17
click at [203, 394] on link "3. uzdevums" at bounding box center [225, 402] width 123 height 17
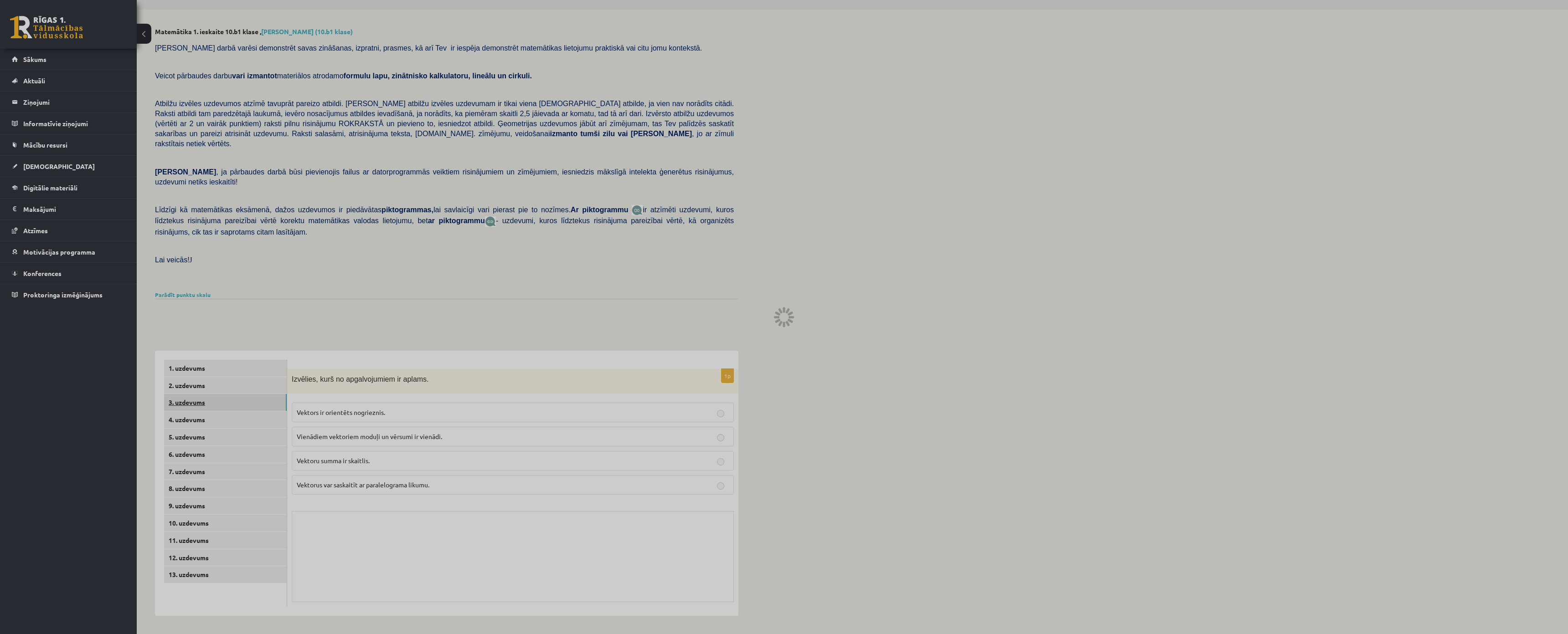
scroll to position [40, 0]
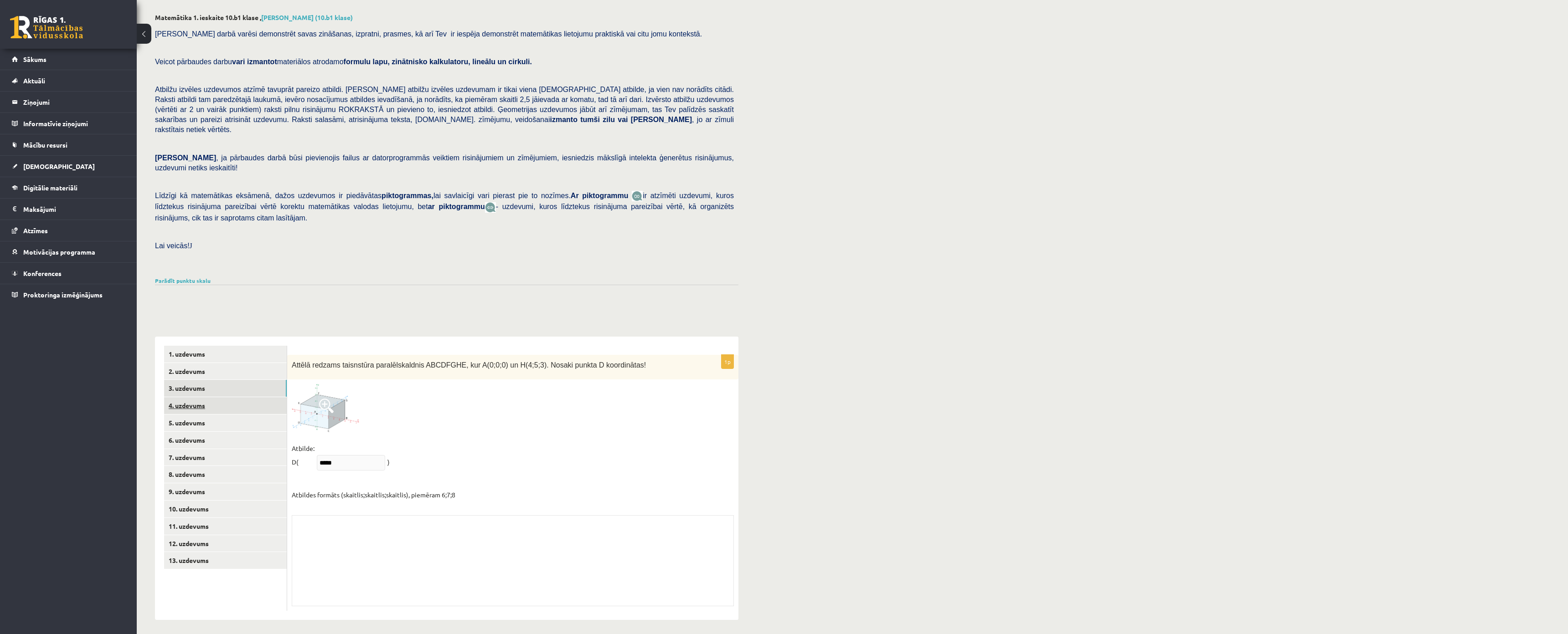
click at [205, 397] on link "4. uzdevums" at bounding box center [225, 405] width 123 height 17
click at [208, 450] on link "7. uzdevums" at bounding box center [225, 458] width 123 height 17
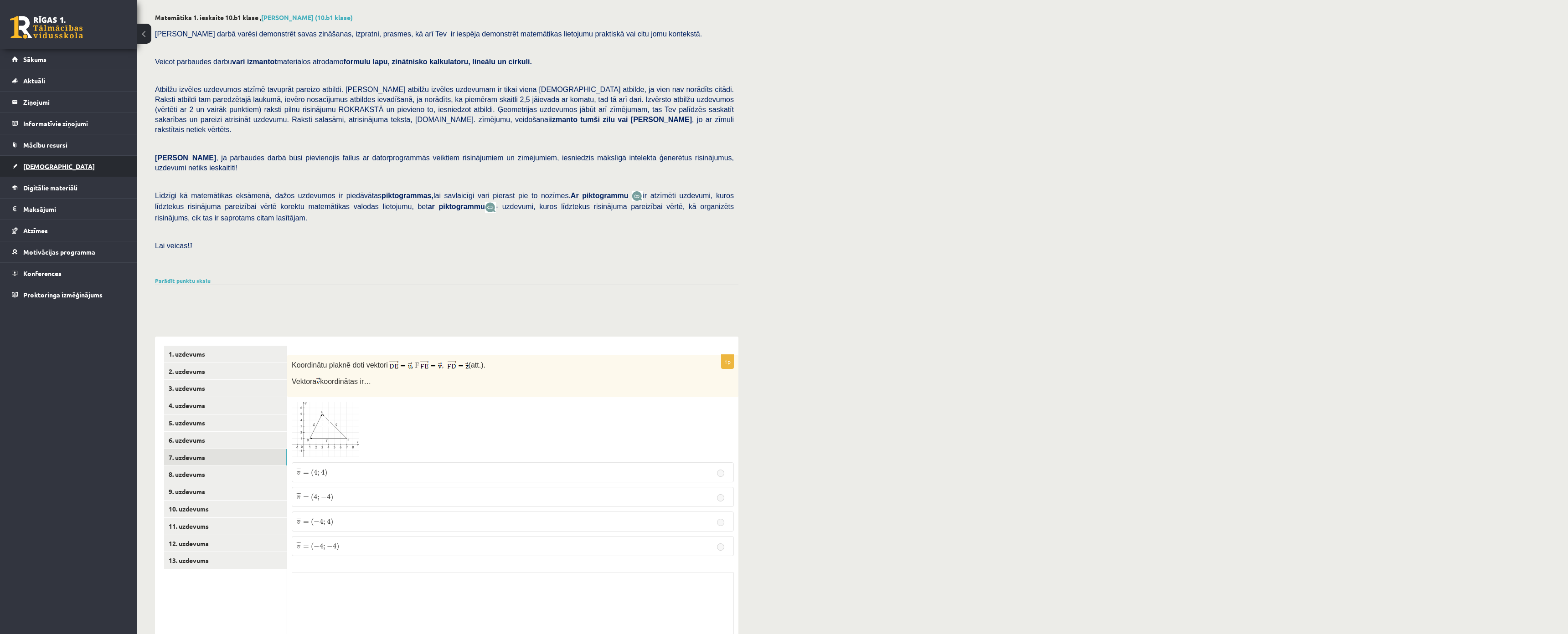
click at [36, 162] on link "[DEMOGRAPHIC_DATA]" at bounding box center [68, 166] width 113 height 21
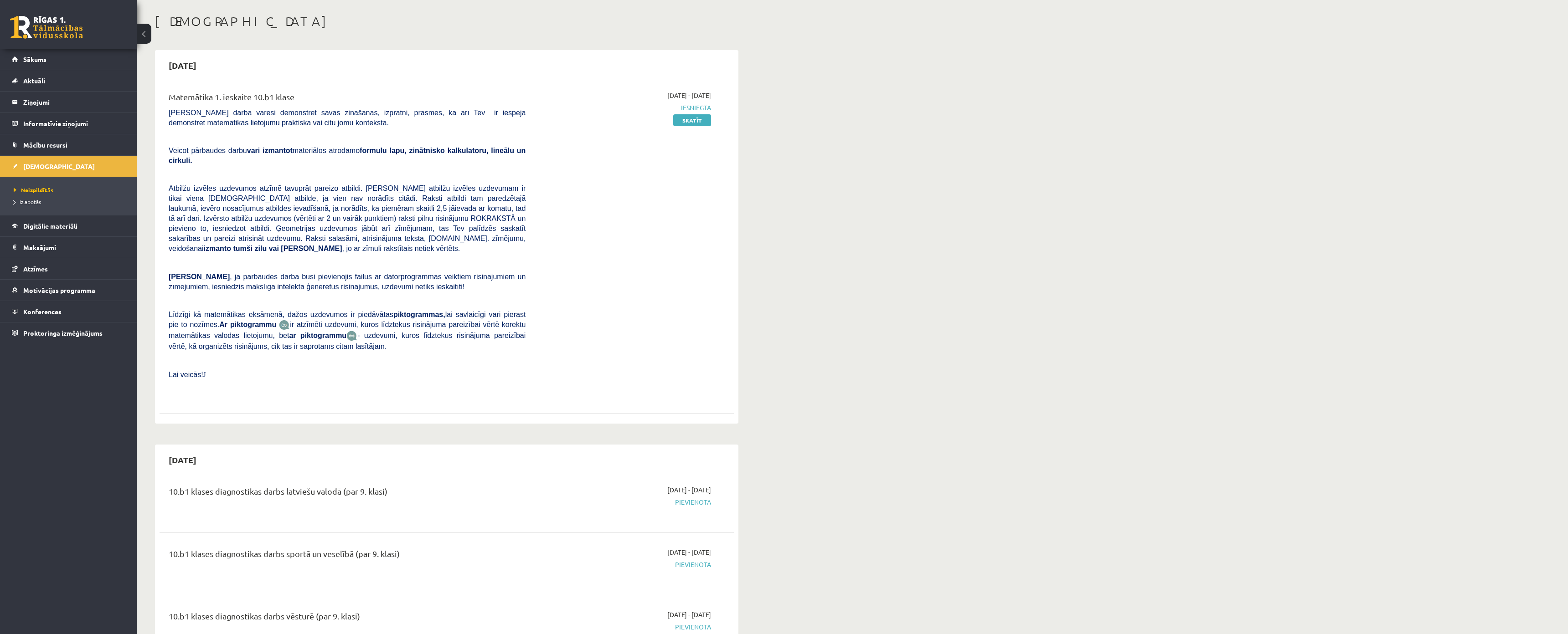
scroll to position [176, 0]
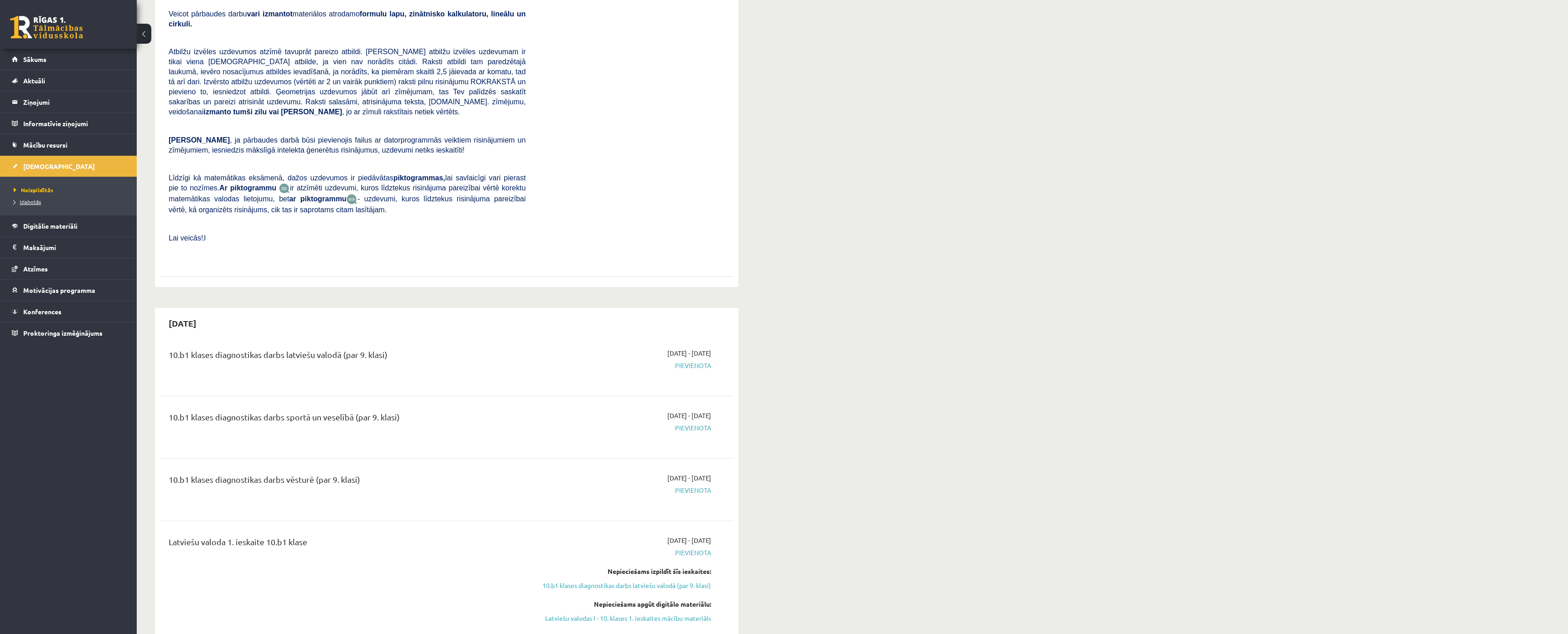
click at [17, 198] on link "Izlabotās" at bounding box center [70, 201] width 114 height 8
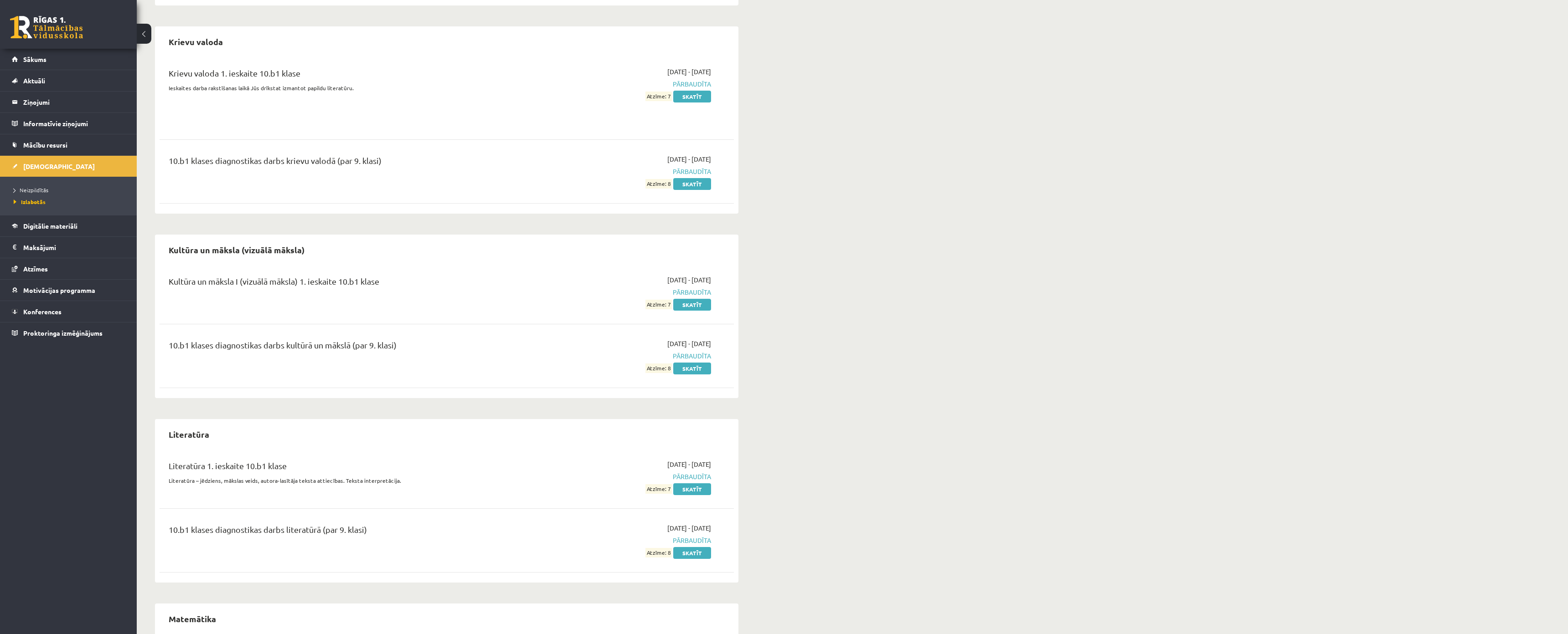
scroll to position [775, 0]
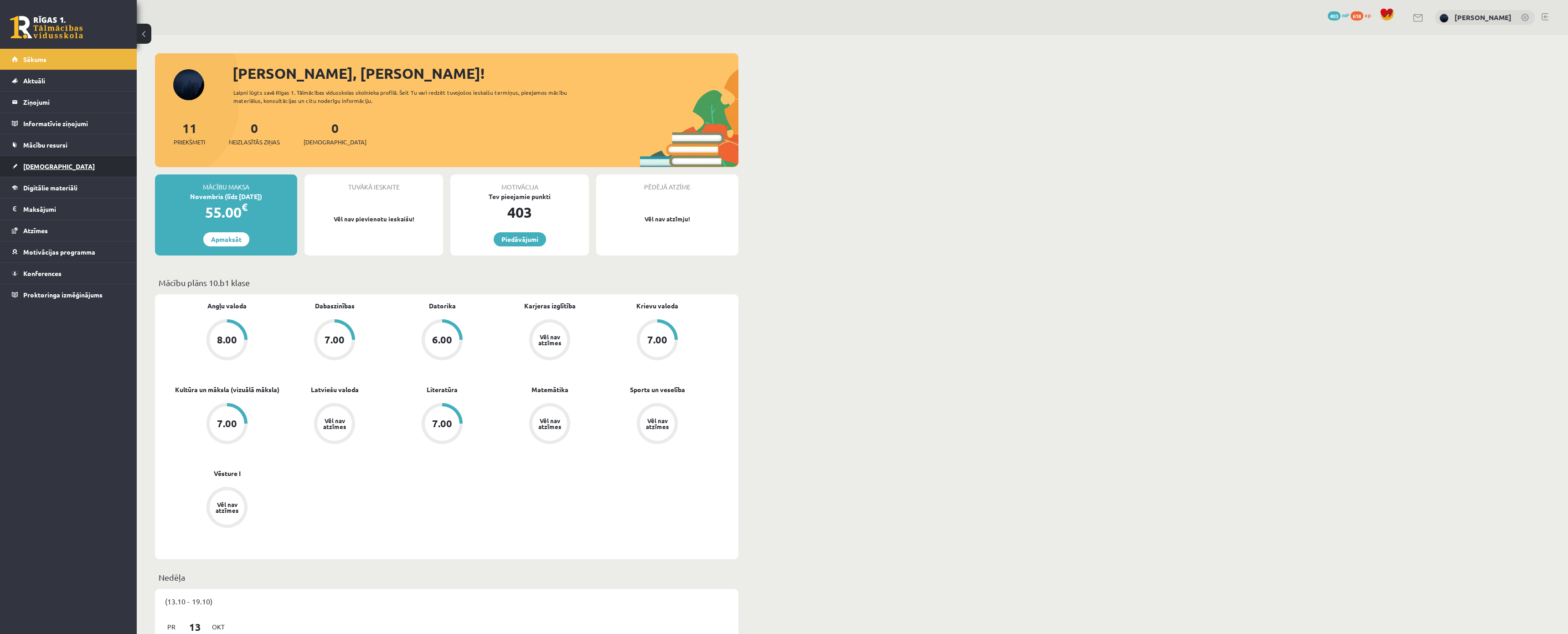
click at [47, 168] on span "[DEMOGRAPHIC_DATA]" at bounding box center [59, 166] width 72 height 8
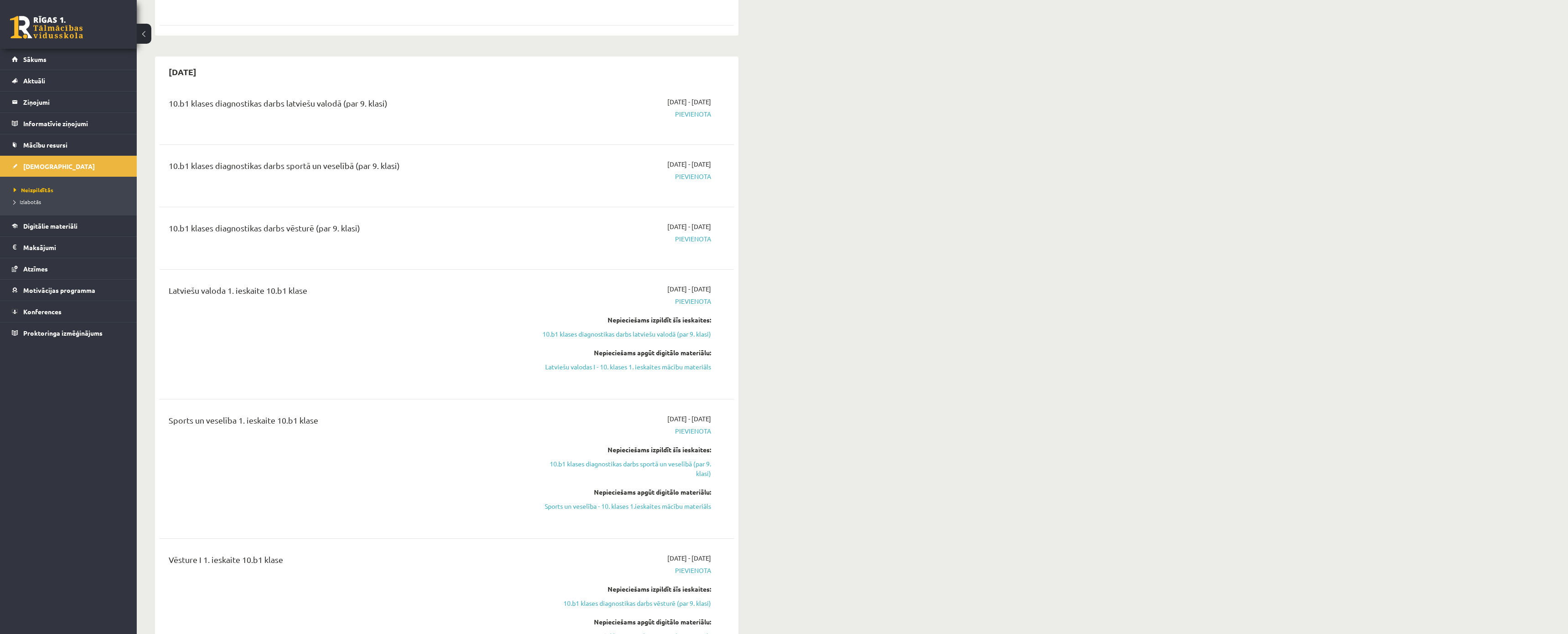
scroll to position [273, 0]
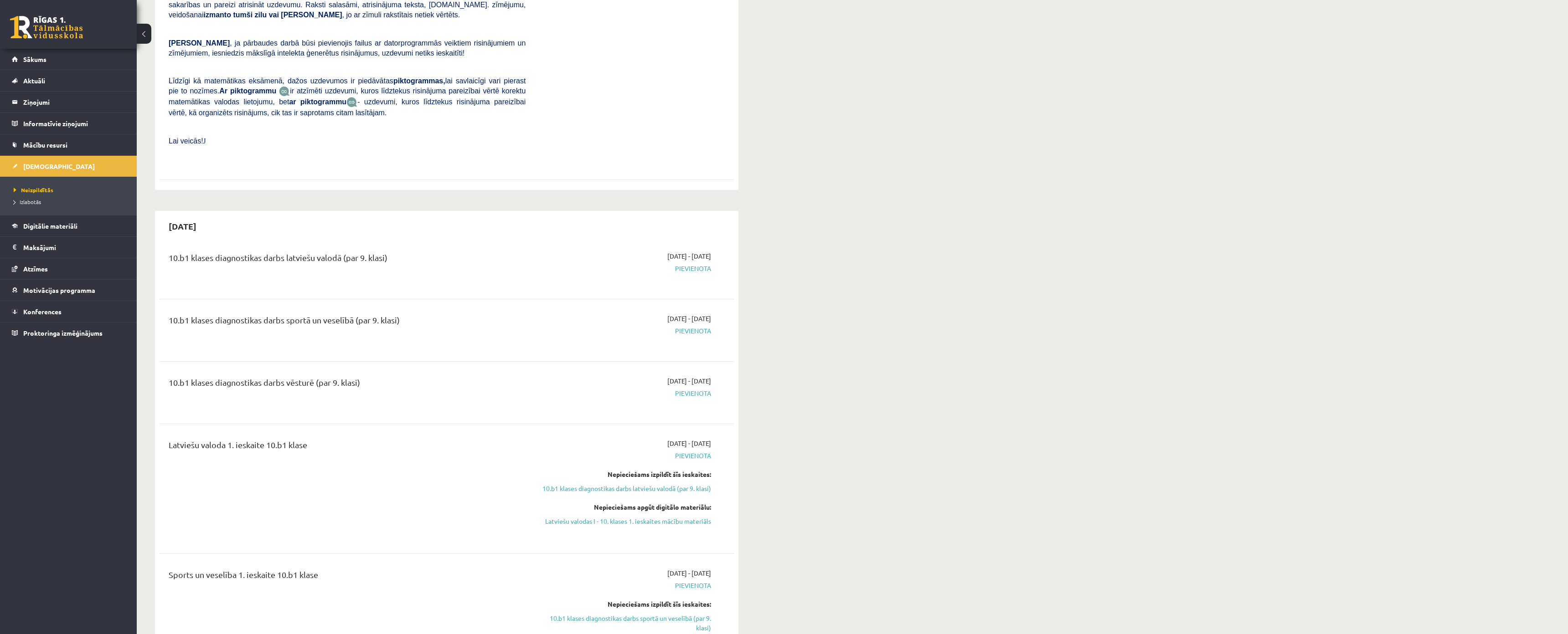
drag, startPoint x: 209, startPoint y: 235, endPoint x: 456, endPoint y: 245, distance: 247.2
click at [456, 251] on div "10.b1 klases diagnostikas darbs latviešu valodā (par 9. klasi)" at bounding box center [346, 259] width 357 height 17
click at [237, 251] on div "10.b1 klases diagnostikas darbs latviešu valodā (par 9. klasi)" at bounding box center [346, 259] width 357 height 17
drag, startPoint x: 253, startPoint y: 300, endPoint x: 460, endPoint y: 289, distance: 207.3
click at [508, 314] on div "10.b1 klases diagnostikas darbs sportā un veselībā (par 9. klasi)" at bounding box center [346, 322] width 357 height 17
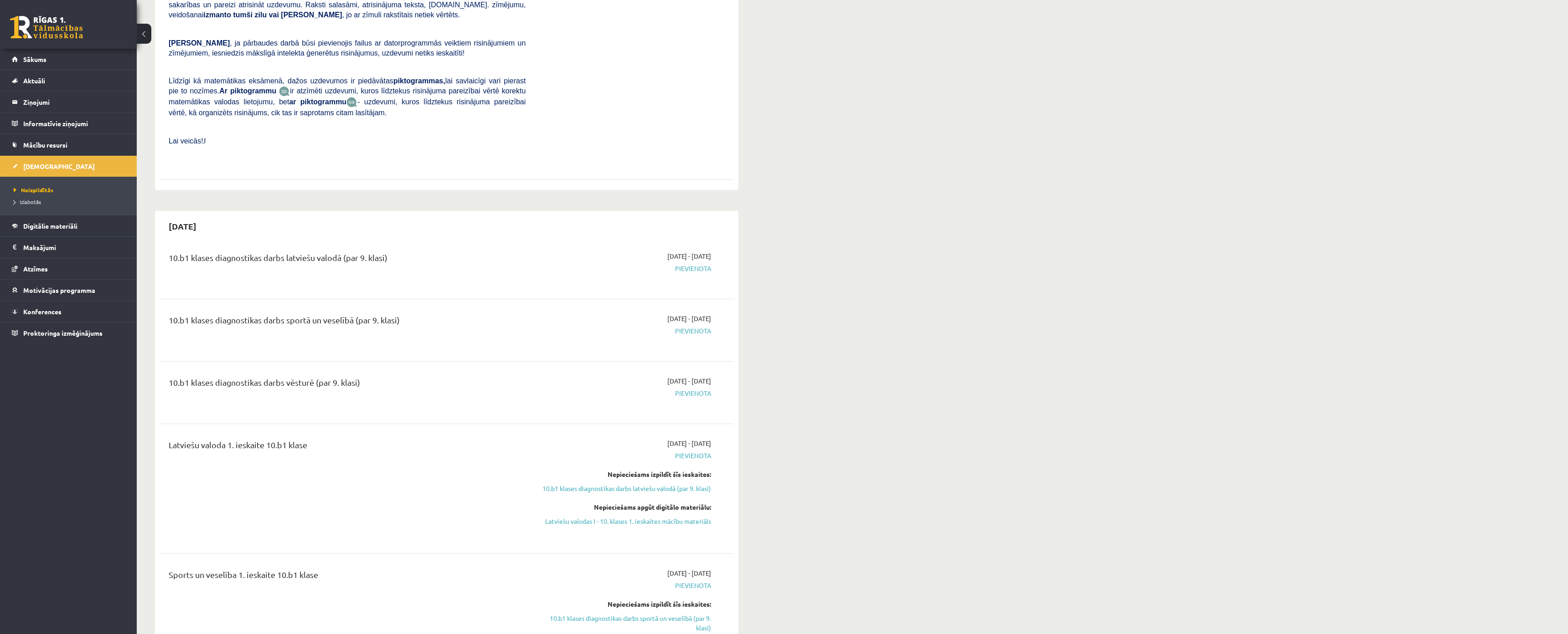
click at [322, 261] on div "10.b1 klases diagnostikas darbs latviešu valodā (par 9. klasi)" at bounding box center [347, 267] width 370 height 33
drag, startPoint x: 244, startPoint y: 232, endPoint x: 537, endPoint y: 268, distance: 295.2
click at [513, 267] on div "10.b1 klases diagnostikas darbs latviešu valodā (par 9. klasi) 2025-10-16 - 202…" at bounding box center [447, 268] width 574 height 51
drag, startPoint x: 444, startPoint y: 383, endPoint x: 537, endPoint y: 380, distance: 93.0
click at [572, 376] on div "10.b1 klases diagnostikas darbs vēsturē (par 9. klasi) 2025-10-16 - 2025-10-31 …" at bounding box center [440, 392] width 556 height 33
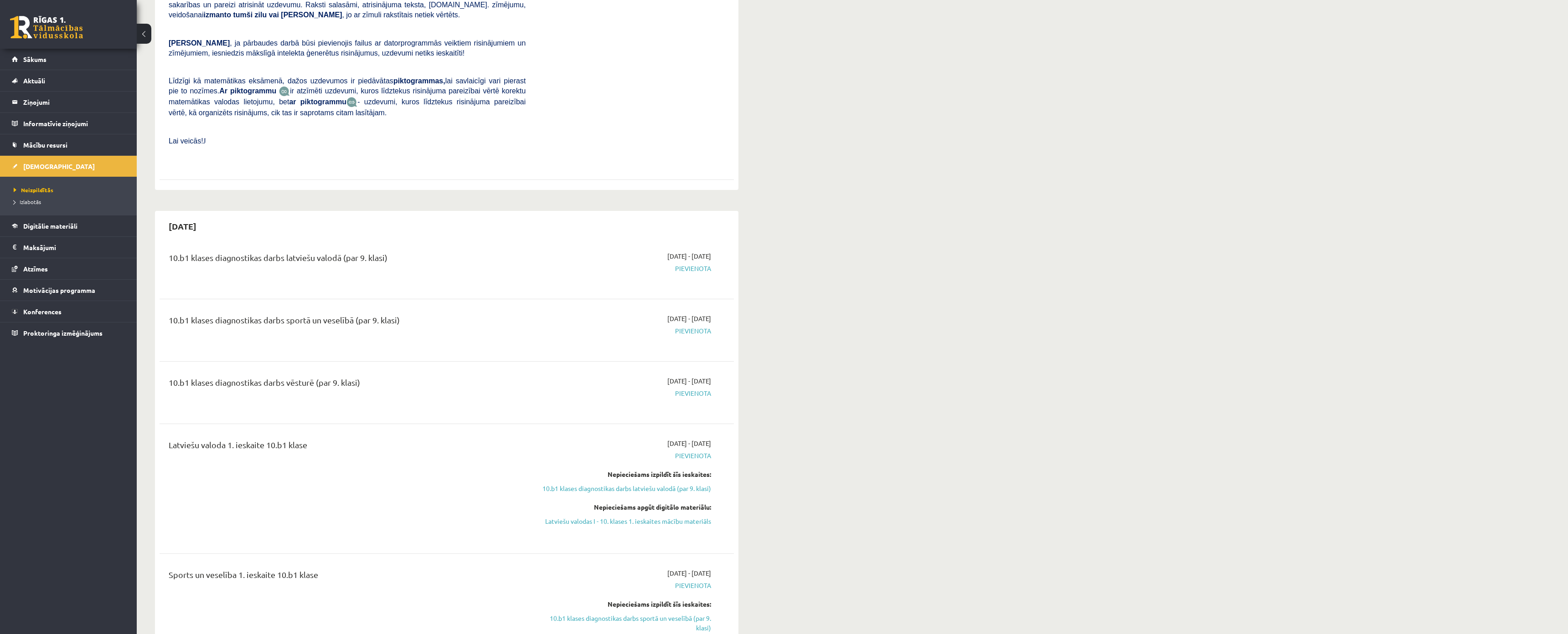
click at [269, 346] on div "10.b1 klases diagnostikas darbs latviešu valodā (par 9. klasi) 2025-10-16 - 202…" at bounding box center [447, 536] width 574 height 587
drag, startPoint x: 279, startPoint y: 313, endPoint x: 627, endPoint y: 358, distance: 350.9
click at [640, 354] on div "10.b1 klases diagnostikas darbs latviešu valodā (par 9. klasi) 2025-10-16 - 202…" at bounding box center [447, 536] width 574 height 587
click at [309, 305] on div "10.b1 klases diagnostikas darbs sportā un veselībā (par 9. klasi) 2025-10-16 - …" at bounding box center [447, 330] width 574 height 51
click at [312, 305] on div "10.b1 klases diagnostikas darbs sportā un veselībā (par 9. klasi) 2025-10-16 - …" at bounding box center [447, 330] width 574 height 51
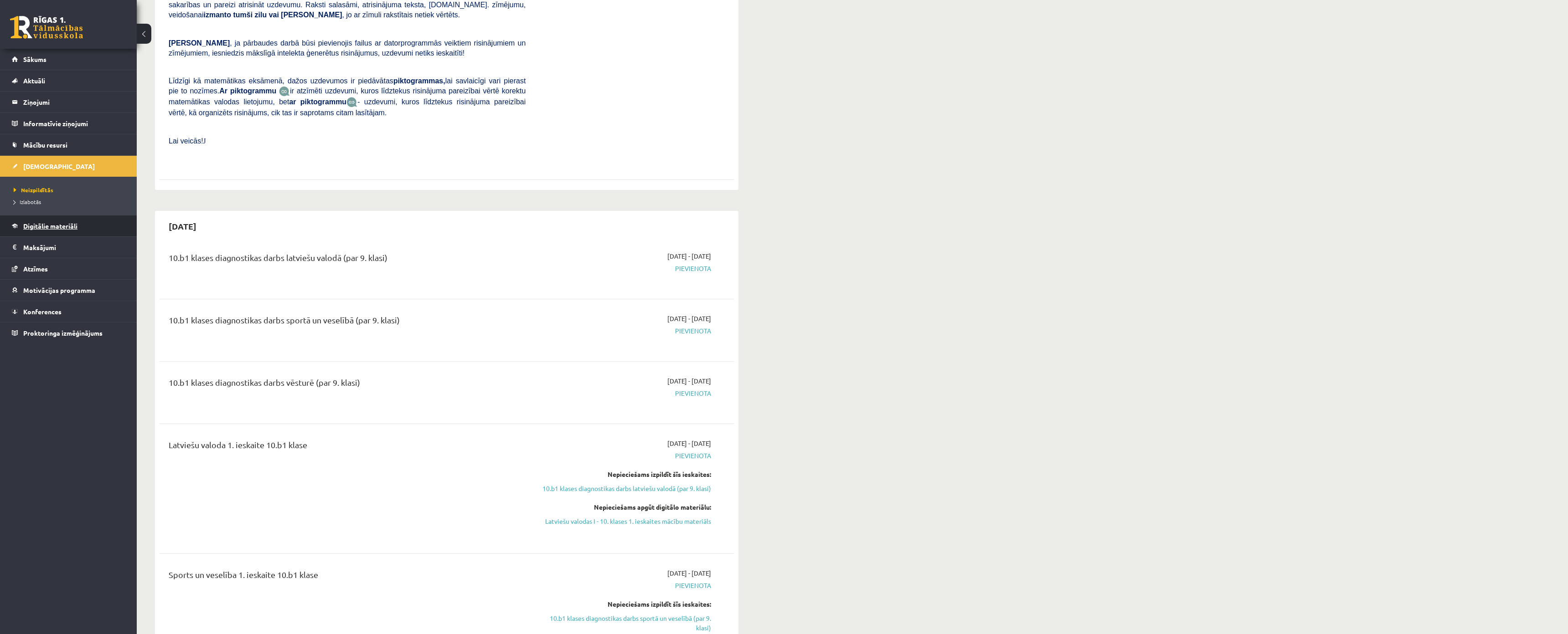
click at [62, 226] on span "Digitālie materiāli" at bounding box center [50, 226] width 54 height 8
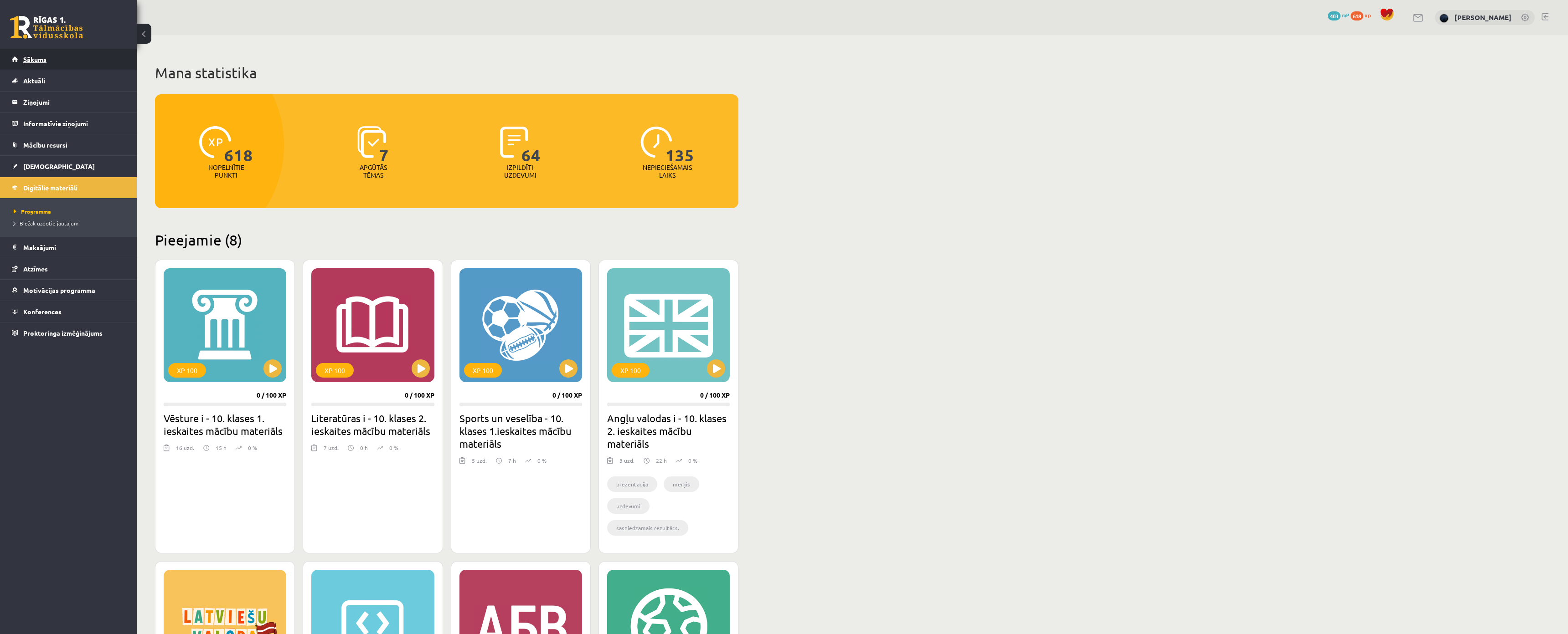
click at [28, 60] on span "Sākums" at bounding box center [35, 59] width 23 height 8
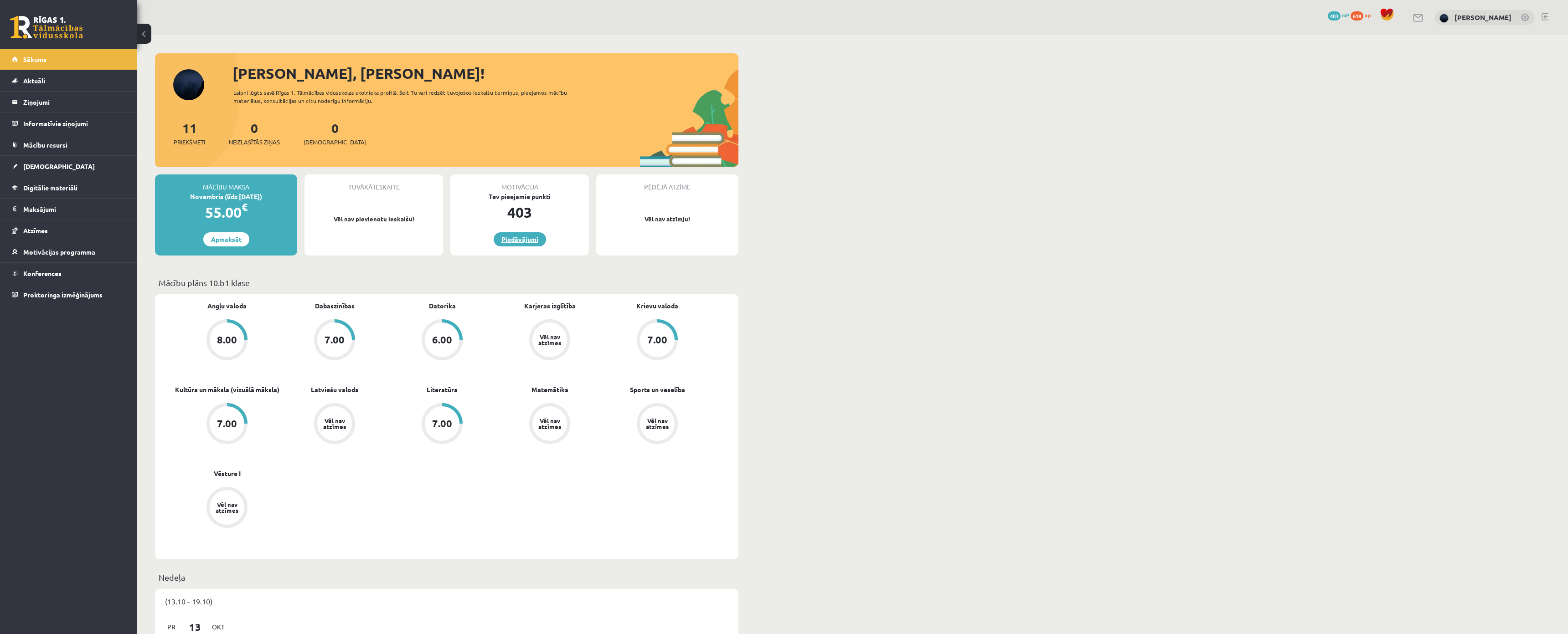
click at [522, 236] on link "Piedāvājumi" at bounding box center [520, 239] width 52 height 14
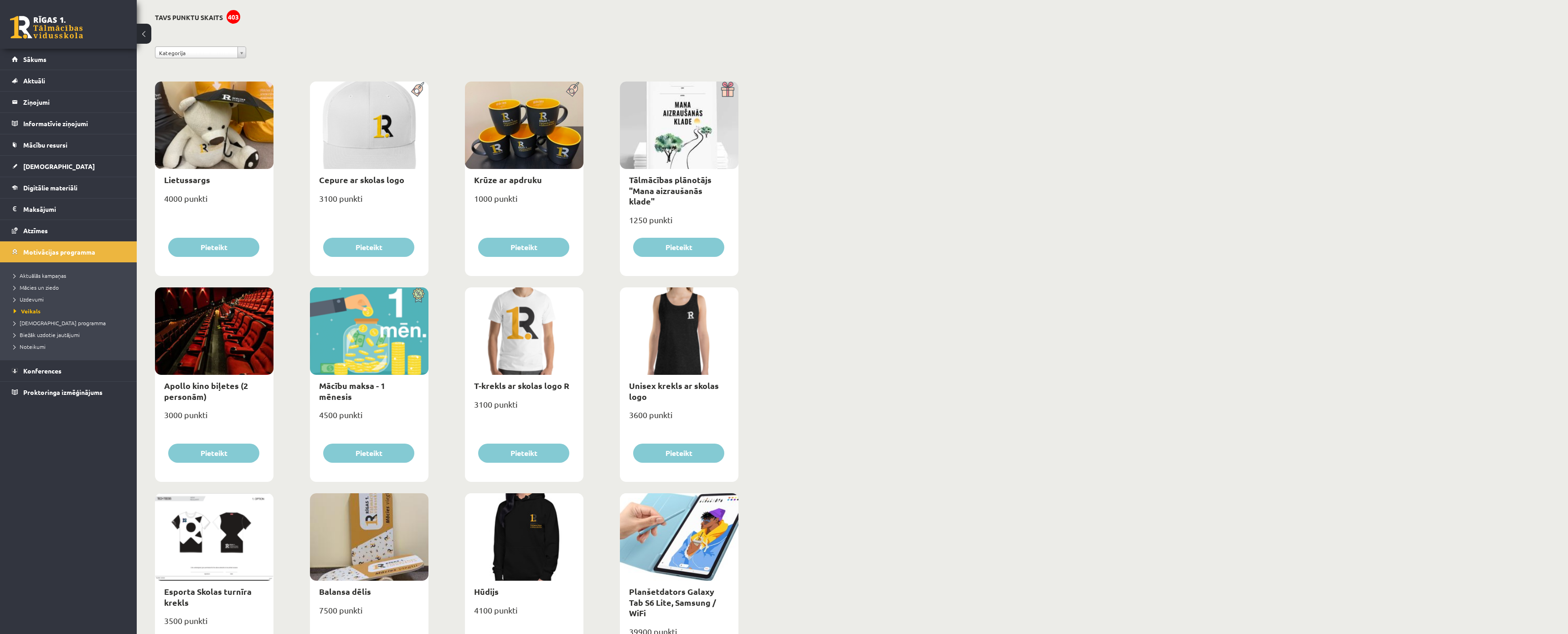
scroll to position [46, 0]
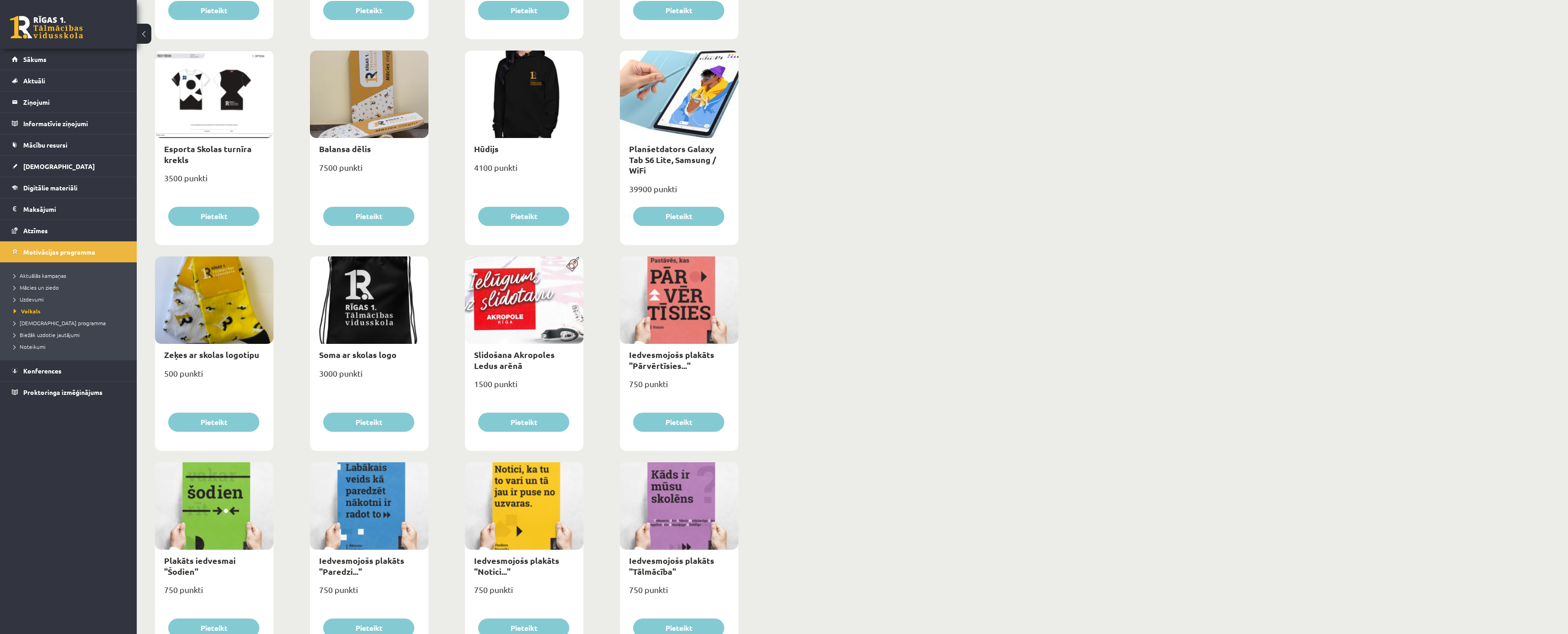
scroll to position [410, 0]
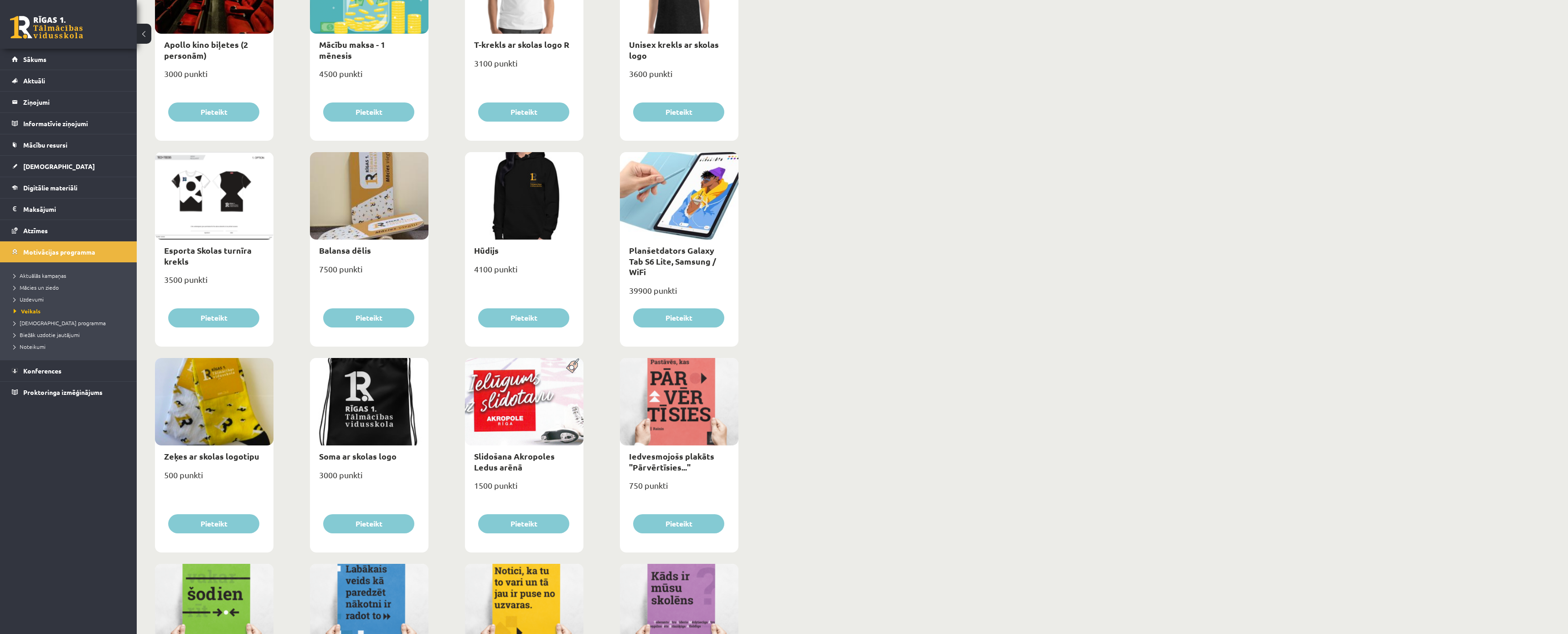
click at [201, 190] on div at bounding box center [214, 196] width 118 height 87
click at [199, 245] on div "Esporta Skolas turnīra krekls" at bounding box center [214, 256] width 118 height 33
click at [197, 250] on link "Esporta Skolas turnīra krekls" at bounding box center [208, 256] width 87 height 21
type input "*"
select select "*"
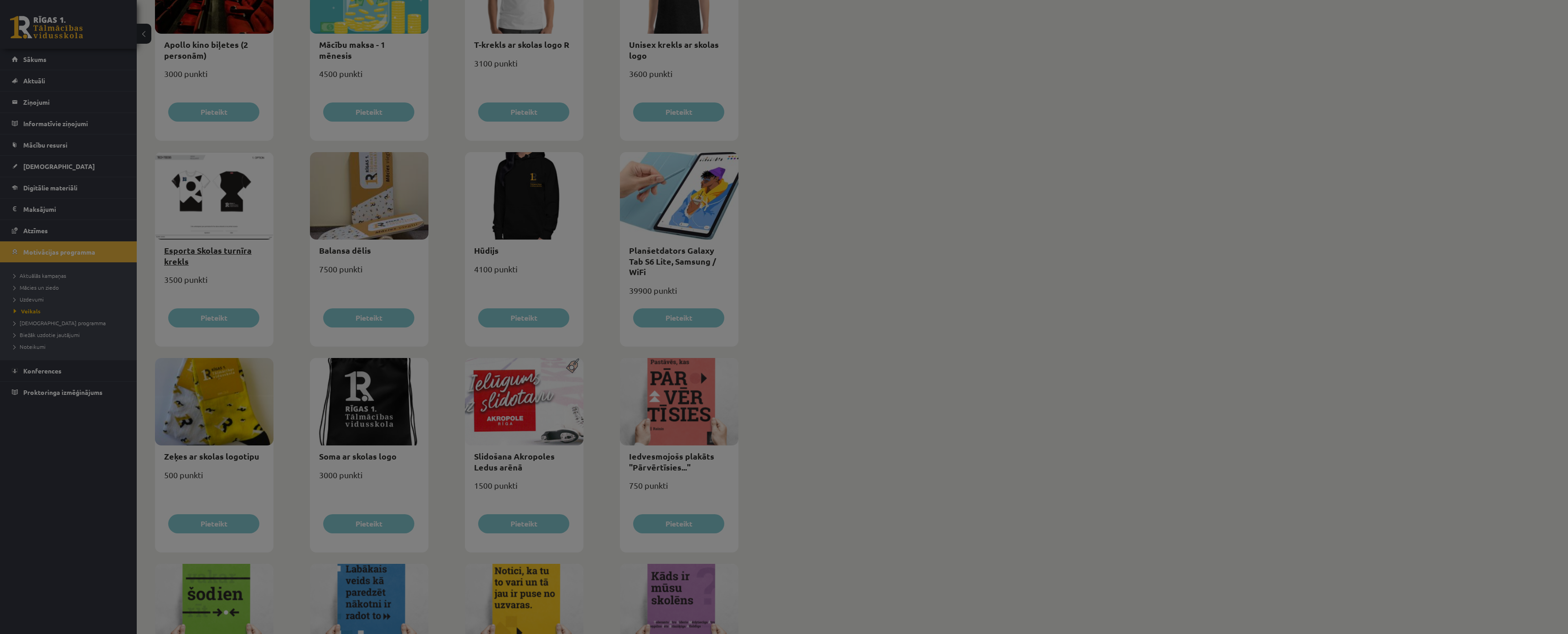
scroll to position [0, 0]
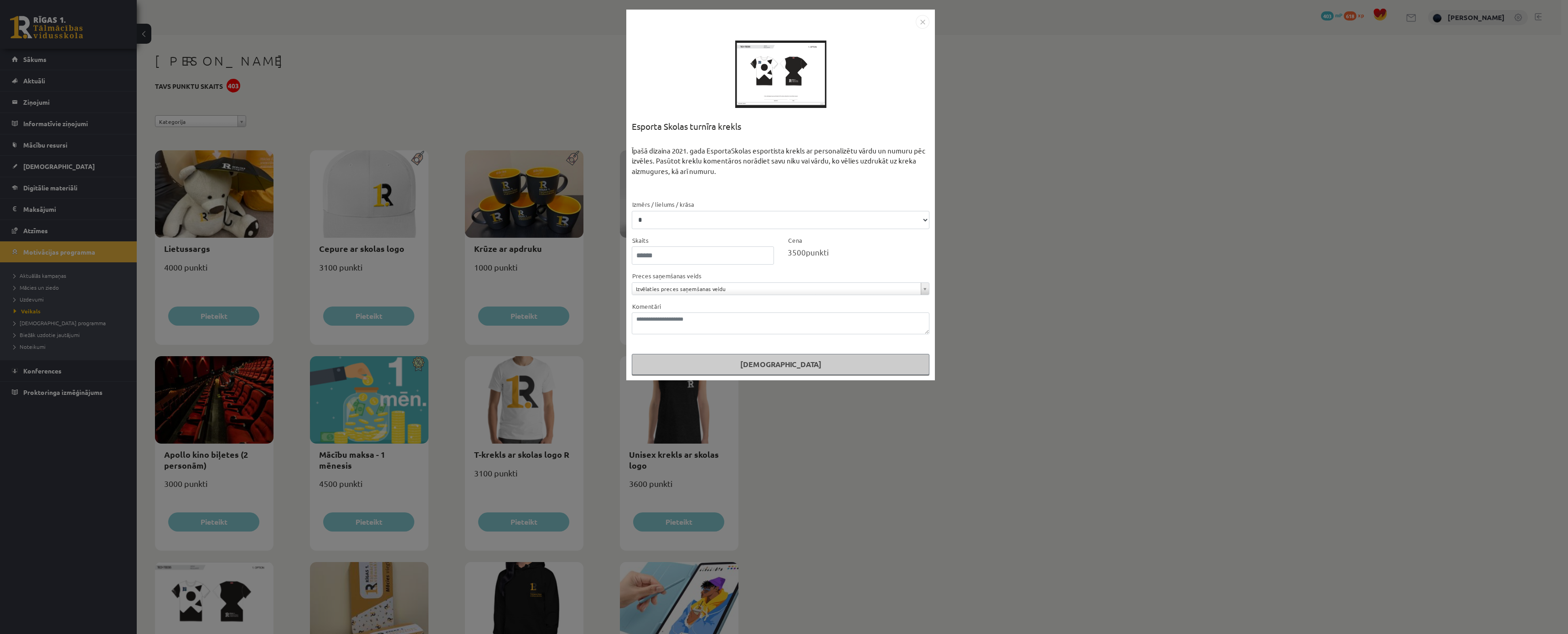
click at [763, 70] on div at bounding box center [780, 74] width 91 height 91
drag, startPoint x: 763, startPoint y: 70, endPoint x: 645, endPoint y: 70, distance: 118.0
click at [648, 70] on div "**********" at bounding box center [780, 195] width 309 height 371
click at [503, 47] on div "**********" at bounding box center [784, 317] width 1568 height 634
